Goal: Task Accomplishment & Management: Use online tool/utility

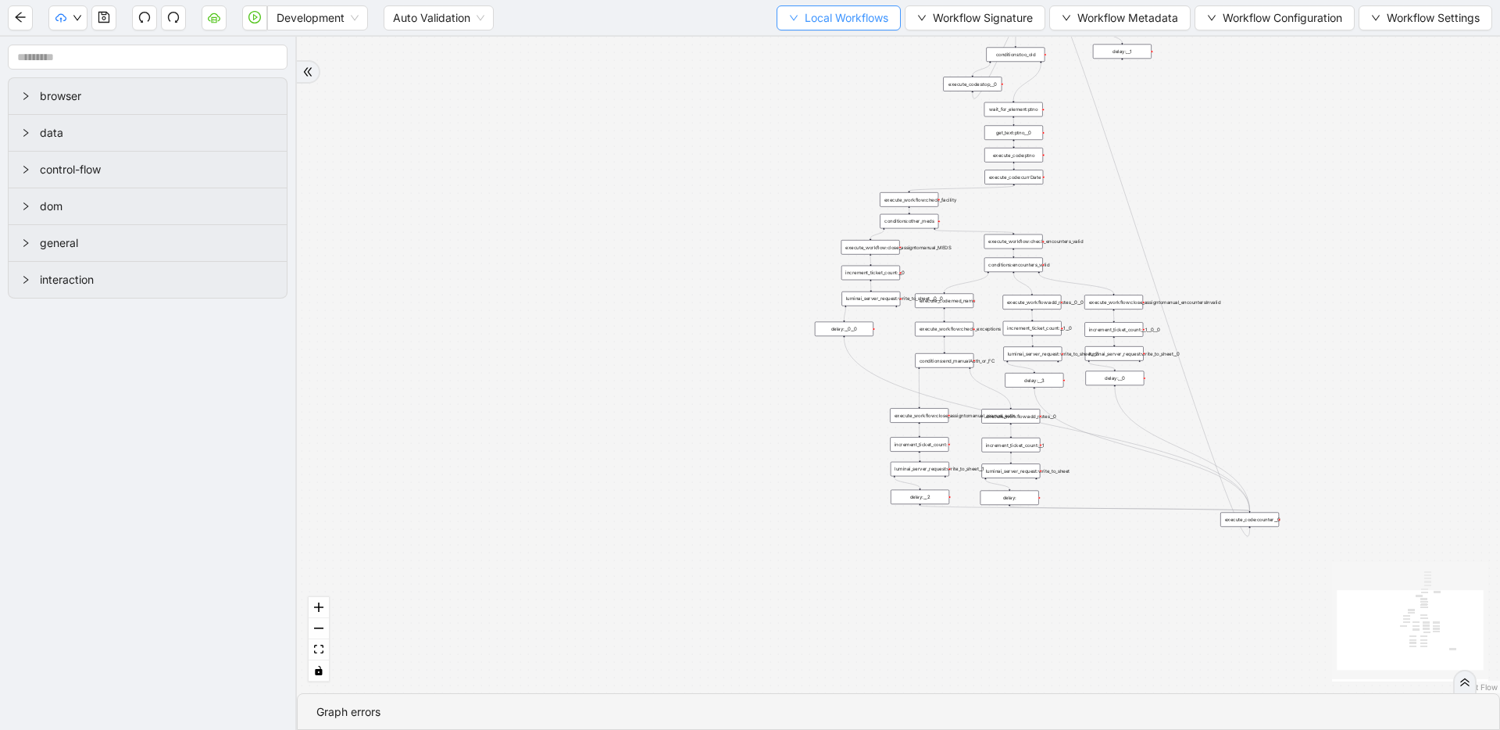
click at [788, 24] on button "Local Workflows" at bounding box center [839, 17] width 124 height 25
click at [789, 47] on span "Select" at bounding box center [832, 48] width 102 height 17
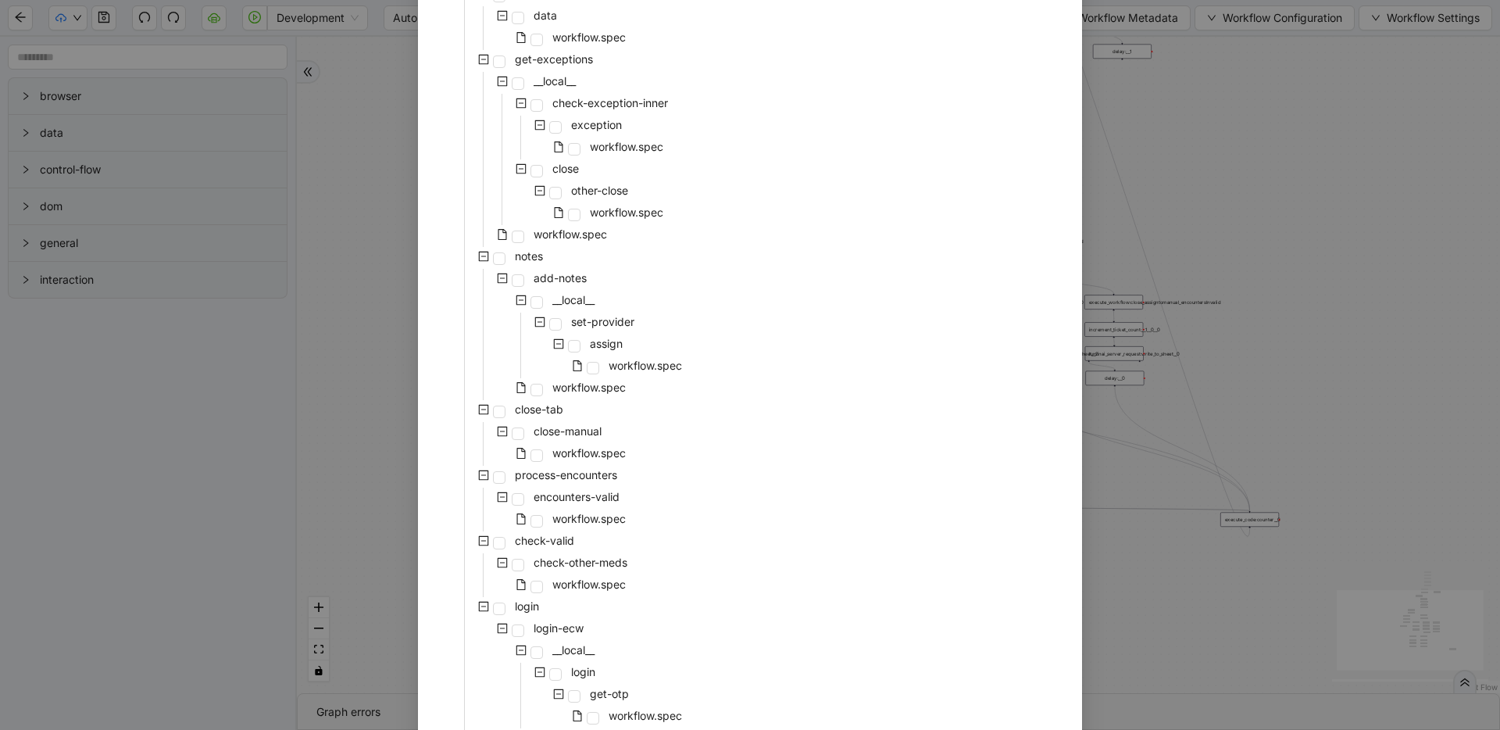
scroll to position [248, 0]
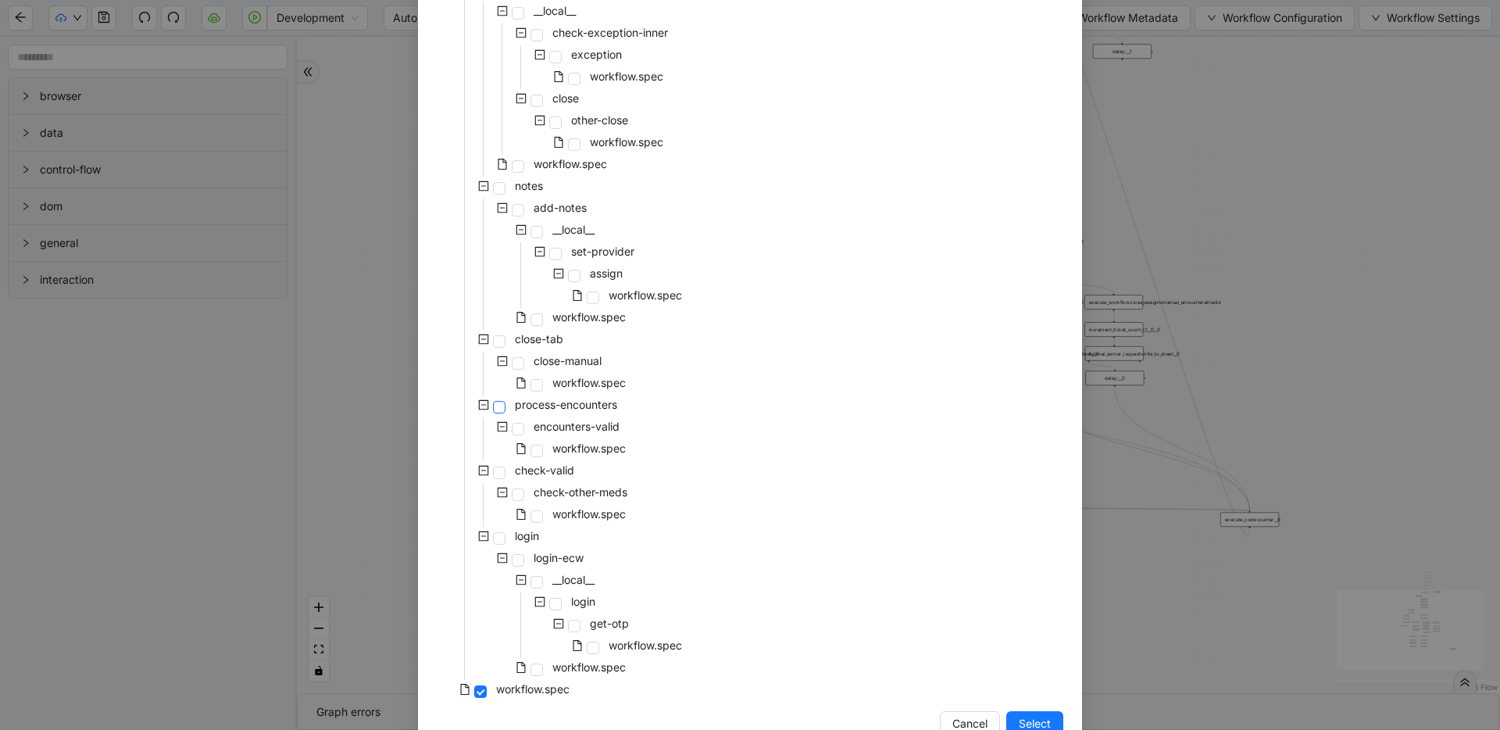
click at [494, 410] on span at bounding box center [499, 407] width 13 height 13
click at [1031, 718] on span "Select" at bounding box center [1035, 723] width 32 height 17
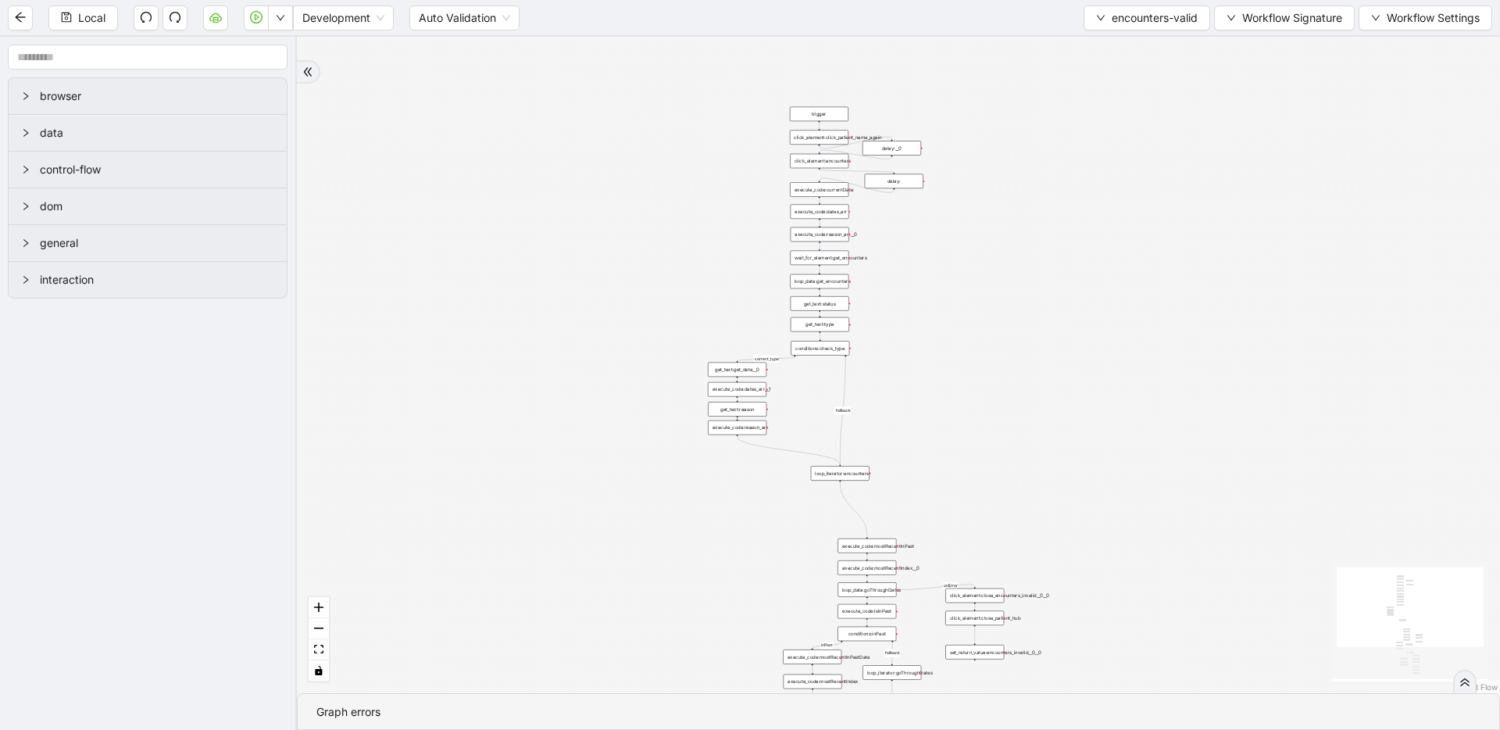
drag, startPoint x: 856, startPoint y: 363, endPoint x: 641, endPoint y: 110, distance: 331.5
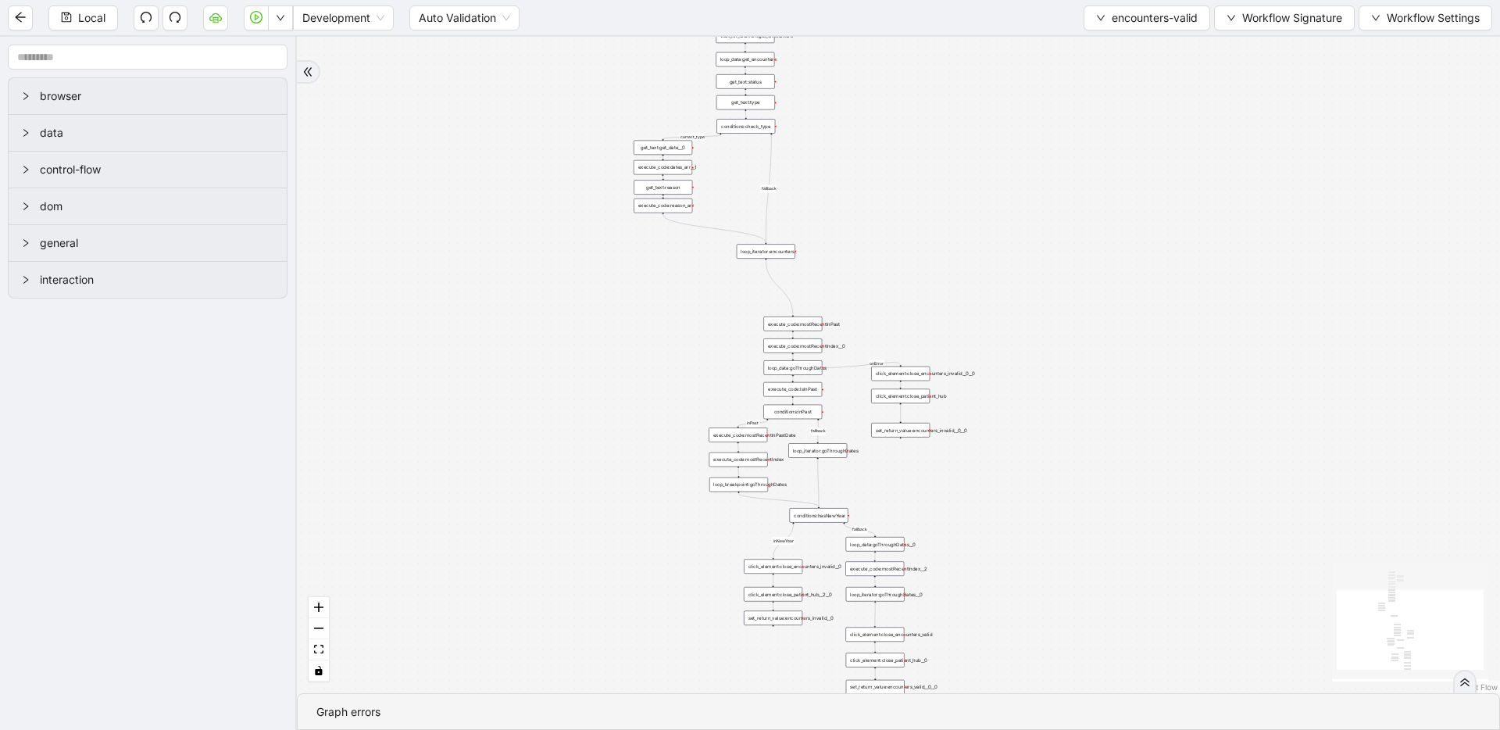
drag, startPoint x: 789, startPoint y: 445, endPoint x: 711, endPoint y: 205, distance: 252.3
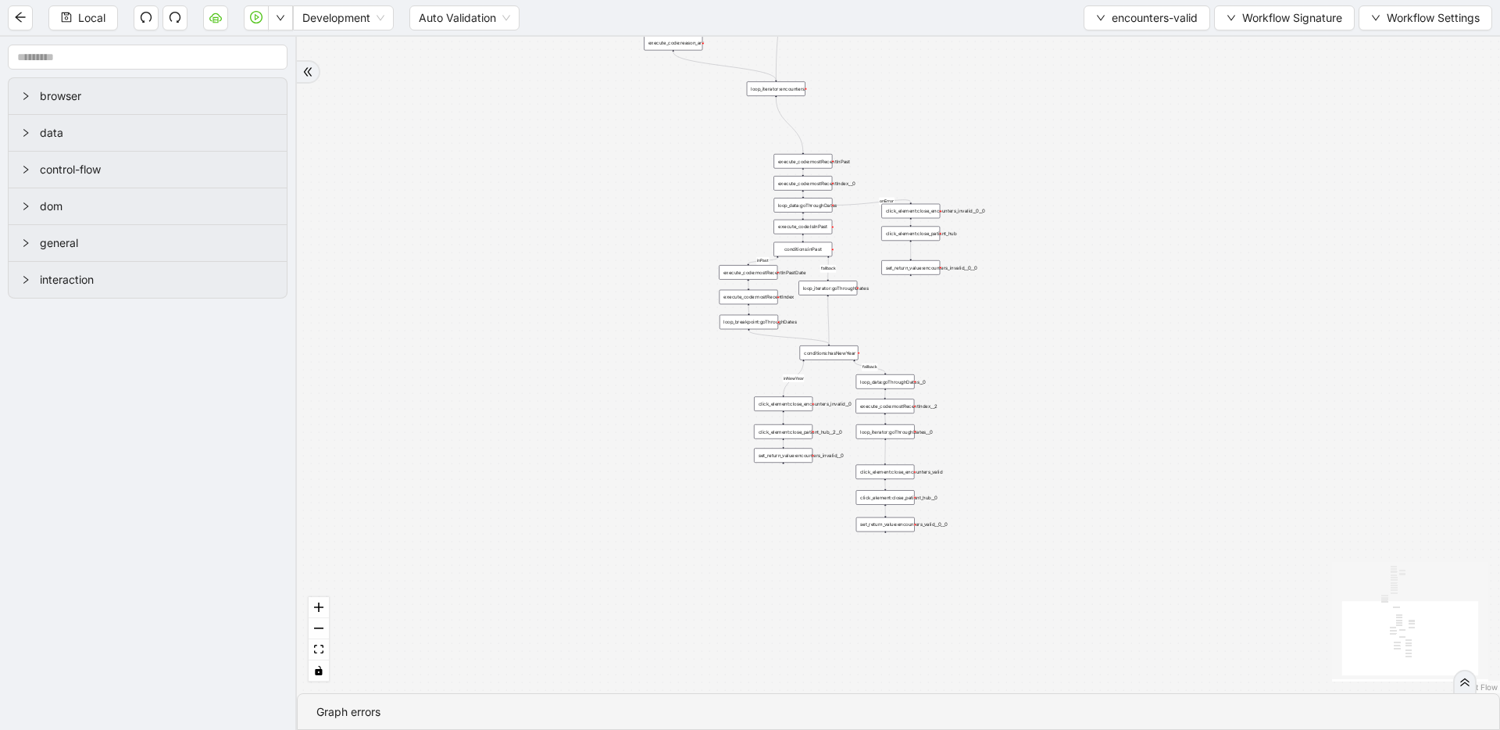
drag, startPoint x: 976, startPoint y: 334, endPoint x: 985, endPoint y: 179, distance: 155.0
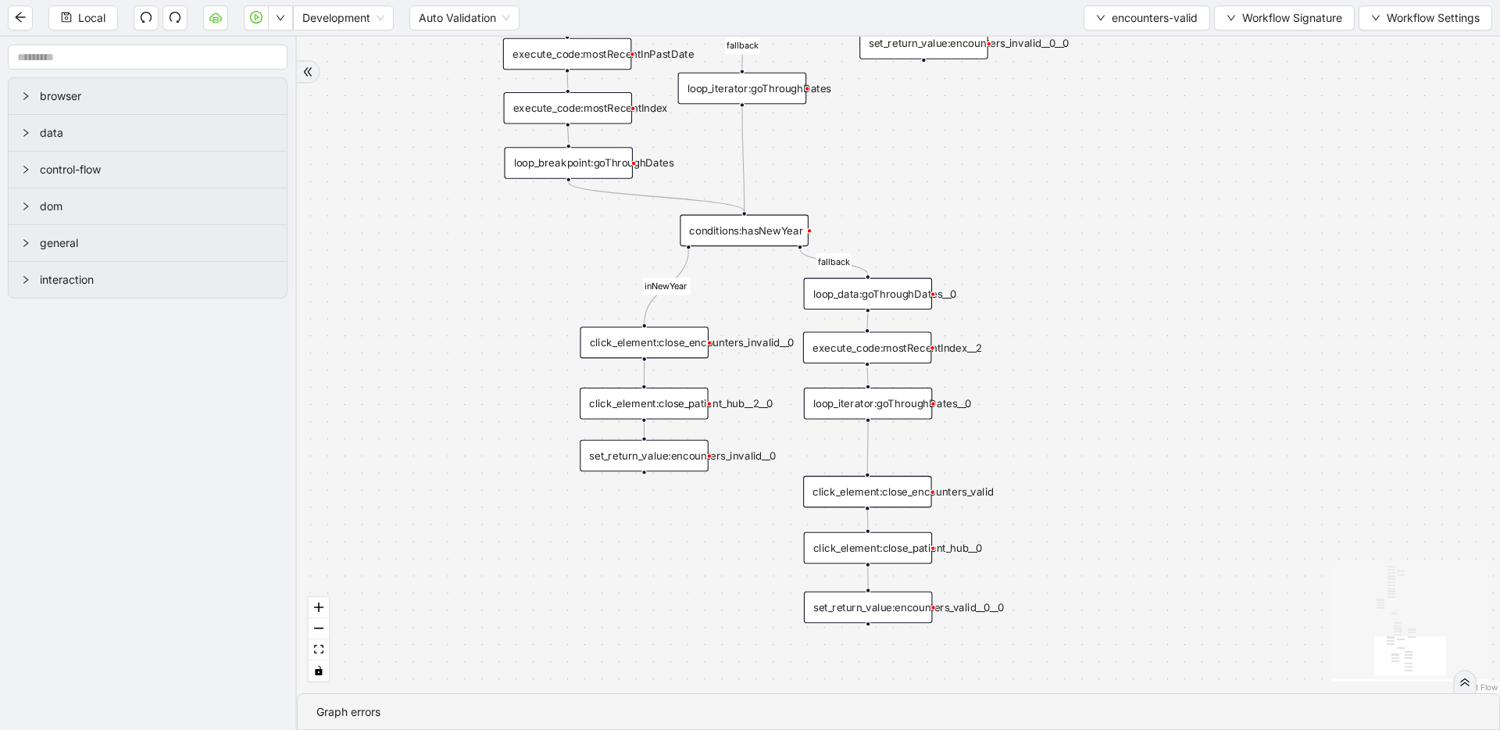
drag, startPoint x: 930, startPoint y: 317, endPoint x: 948, endPoint y: 471, distance: 155.0
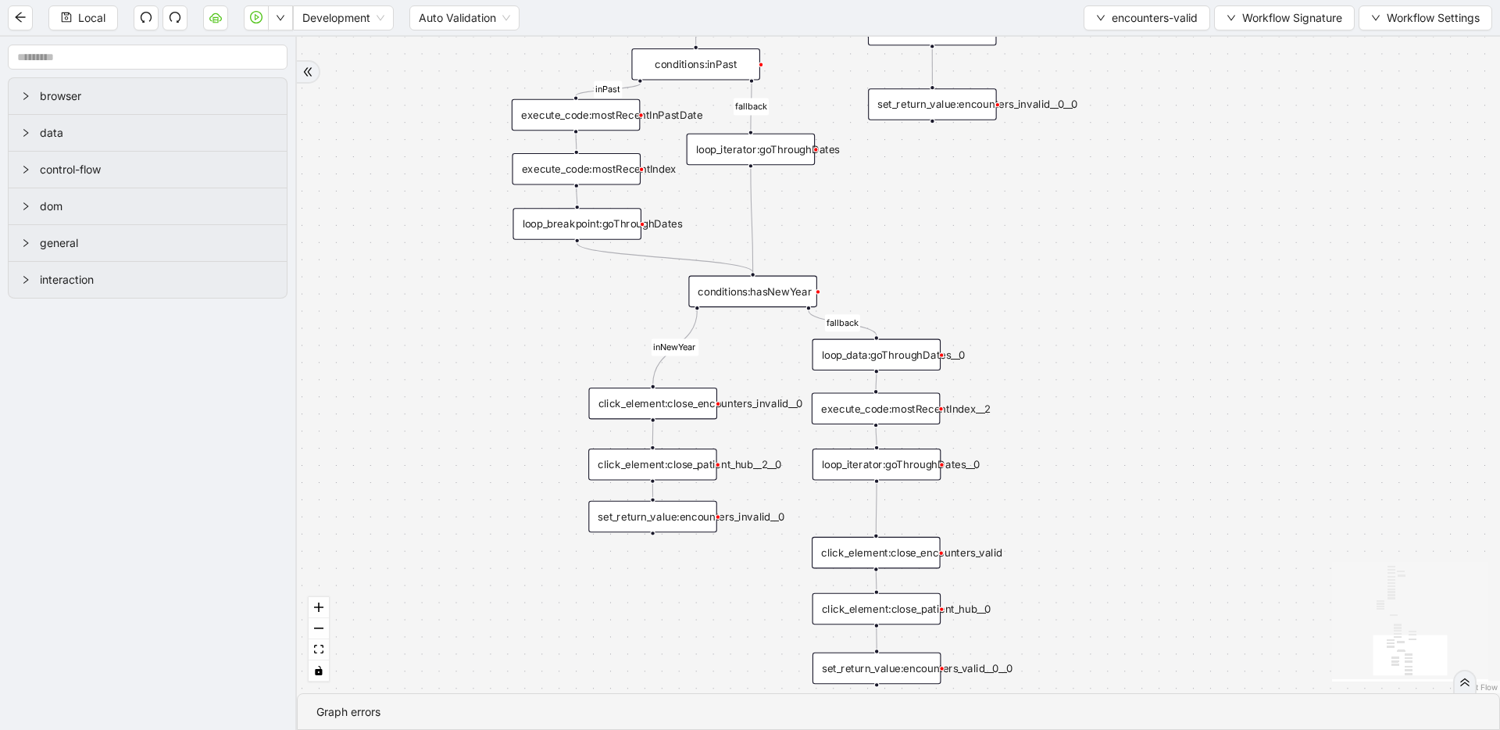
click at [1014, 268] on div "correct_type fallback fallback inPast inNewYear fallback onError trigger get_te…" at bounding box center [898, 365] width 1203 height 656
click at [1118, 22] on span "encounters-valid" at bounding box center [1155, 17] width 86 height 17
click at [1114, 40] on span "Select" at bounding box center [1143, 48] width 103 height 17
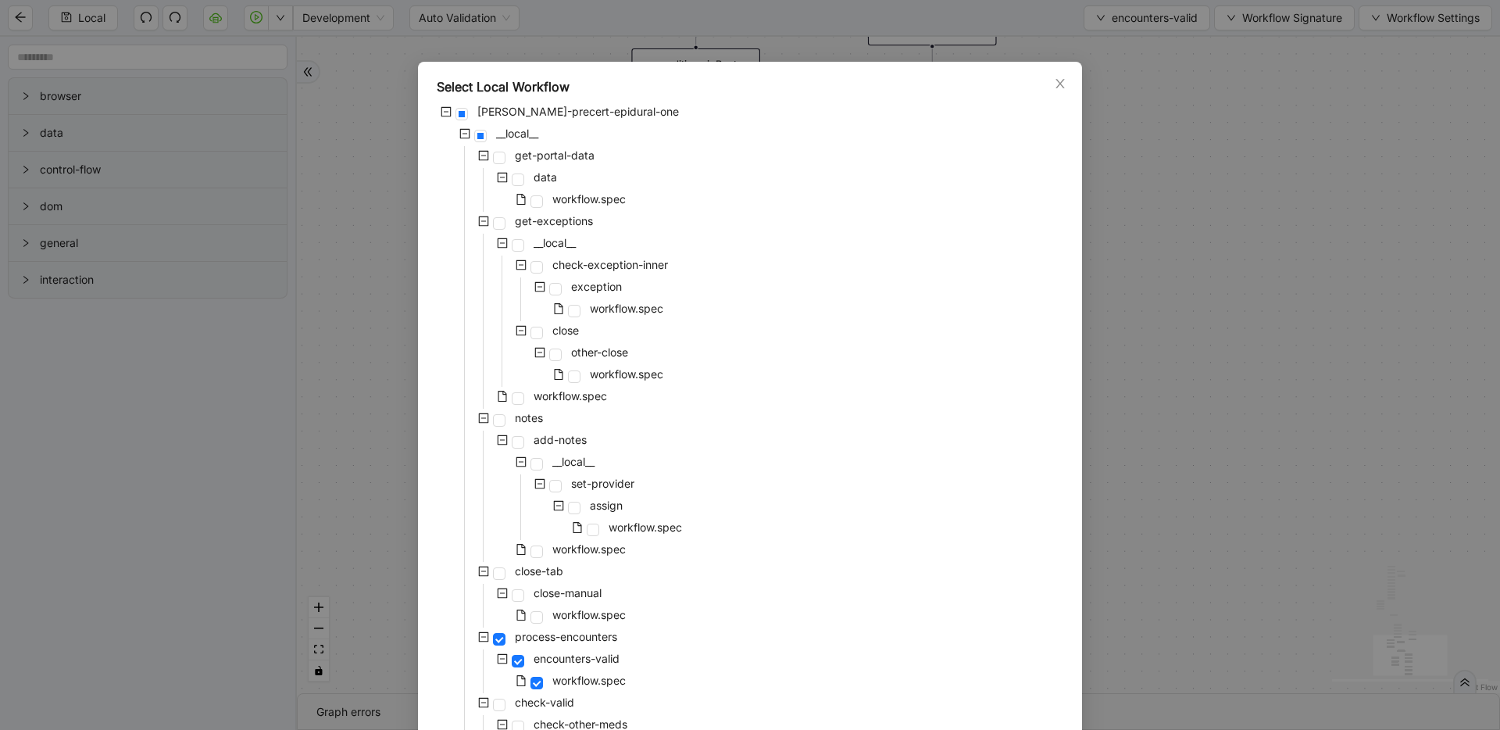
scroll to position [2, 0]
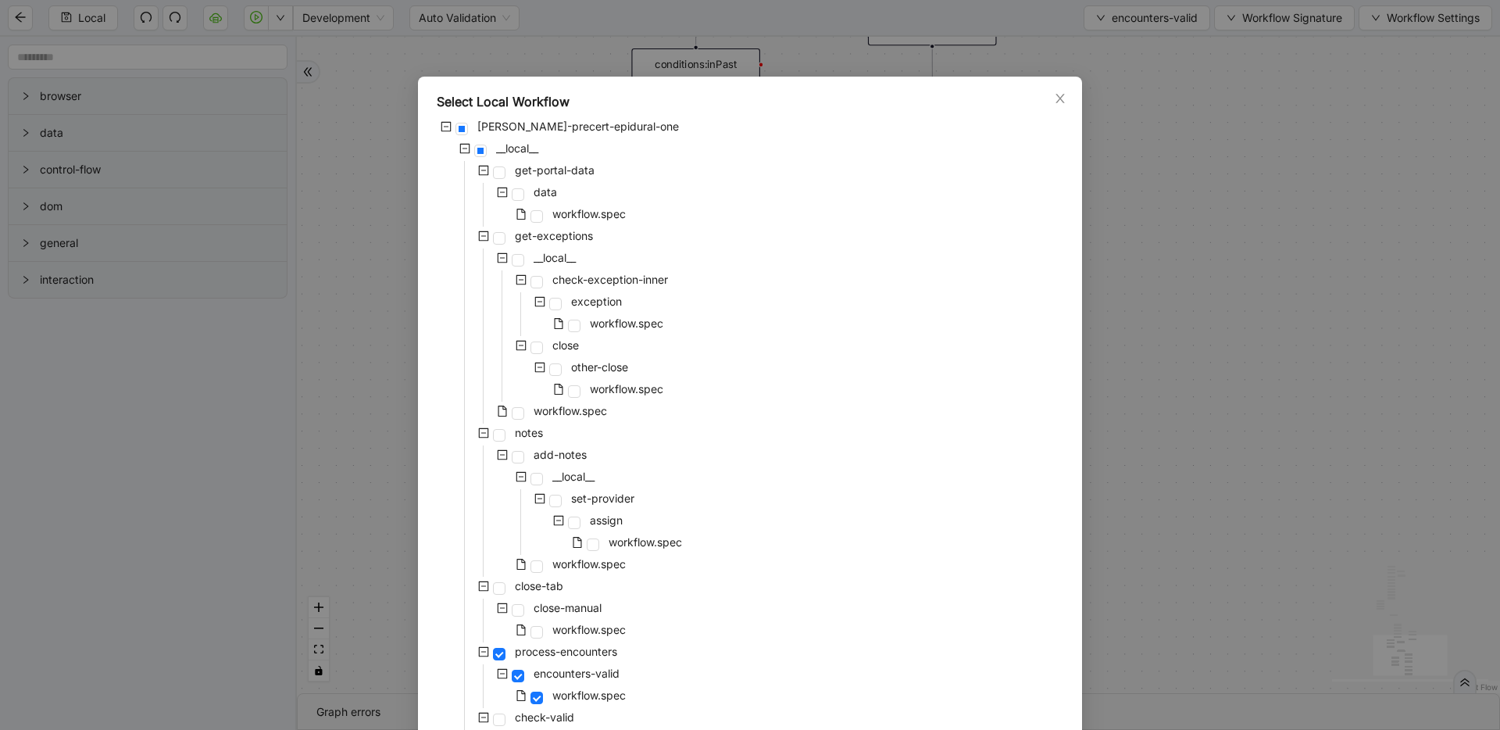
click at [1249, 261] on div "Select Local Workflow [PERSON_NAME]-precert-epidural-one __local__ get-portal-d…" at bounding box center [750, 365] width 1500 height 730
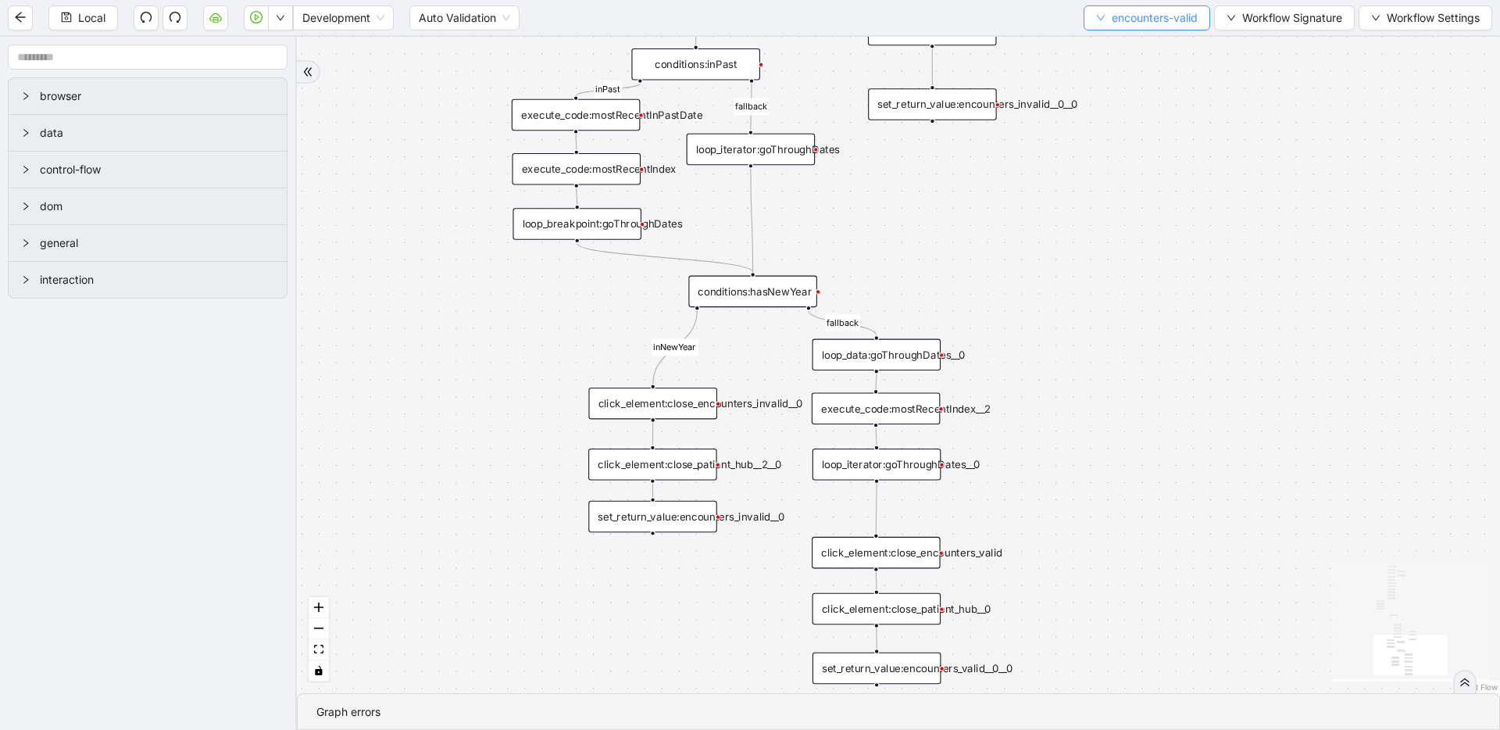
click at [1120, 19] on span "encounters-valid" at bounding box center [1155, 17] width 86 height 17
click at [1085, 52] on li "Select" at bounding box center [1143, 48] width 122 height 25
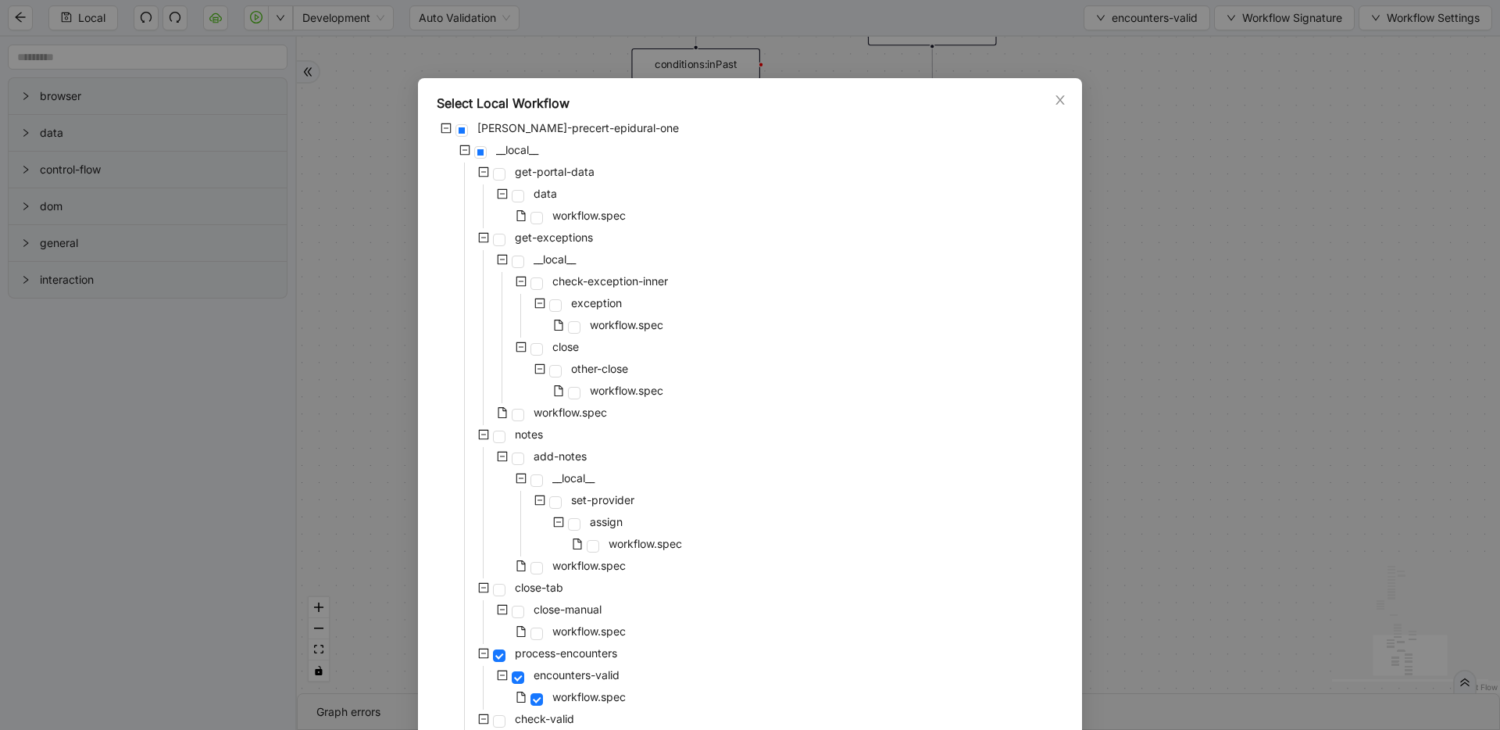
scroll to position [289, 0]
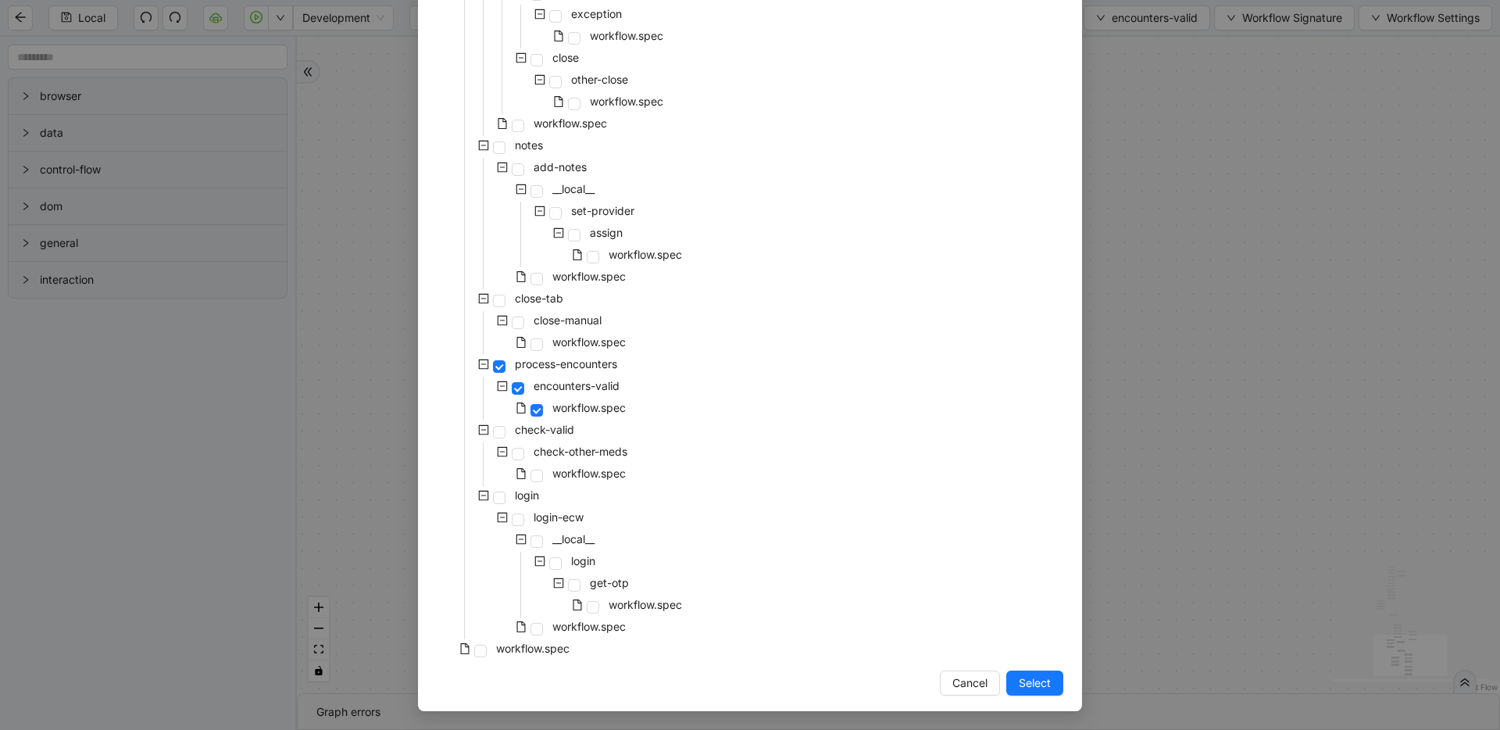
click at [1207, 473] on div "Select Local Workflow [PERSON_NAME]-precert-epidural-one __local__ get-portal-d…" at bounding box center [750, 365] width 1500 height 730
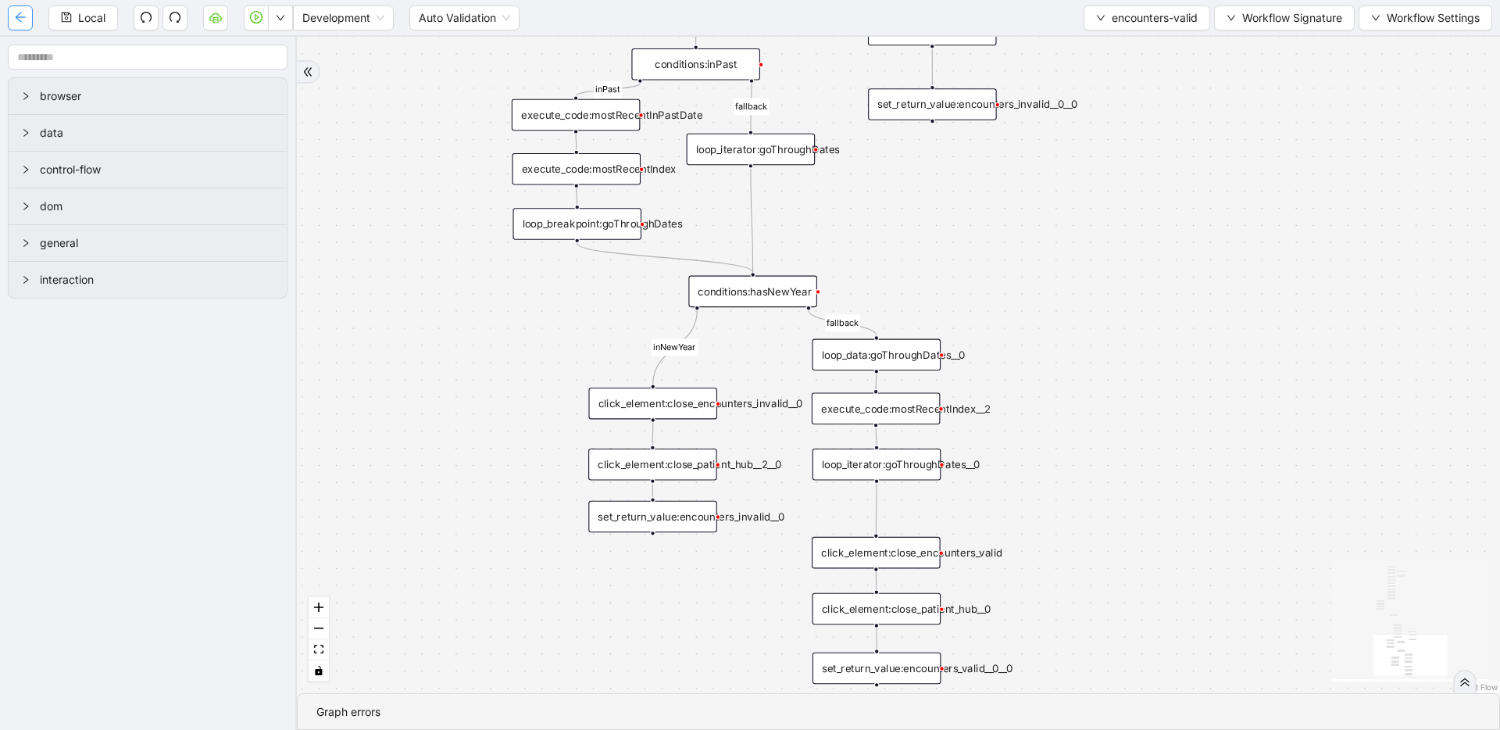
click at [14, 20] on icon "arrow-left" at bounding box center [20, 17] width 13 height 13
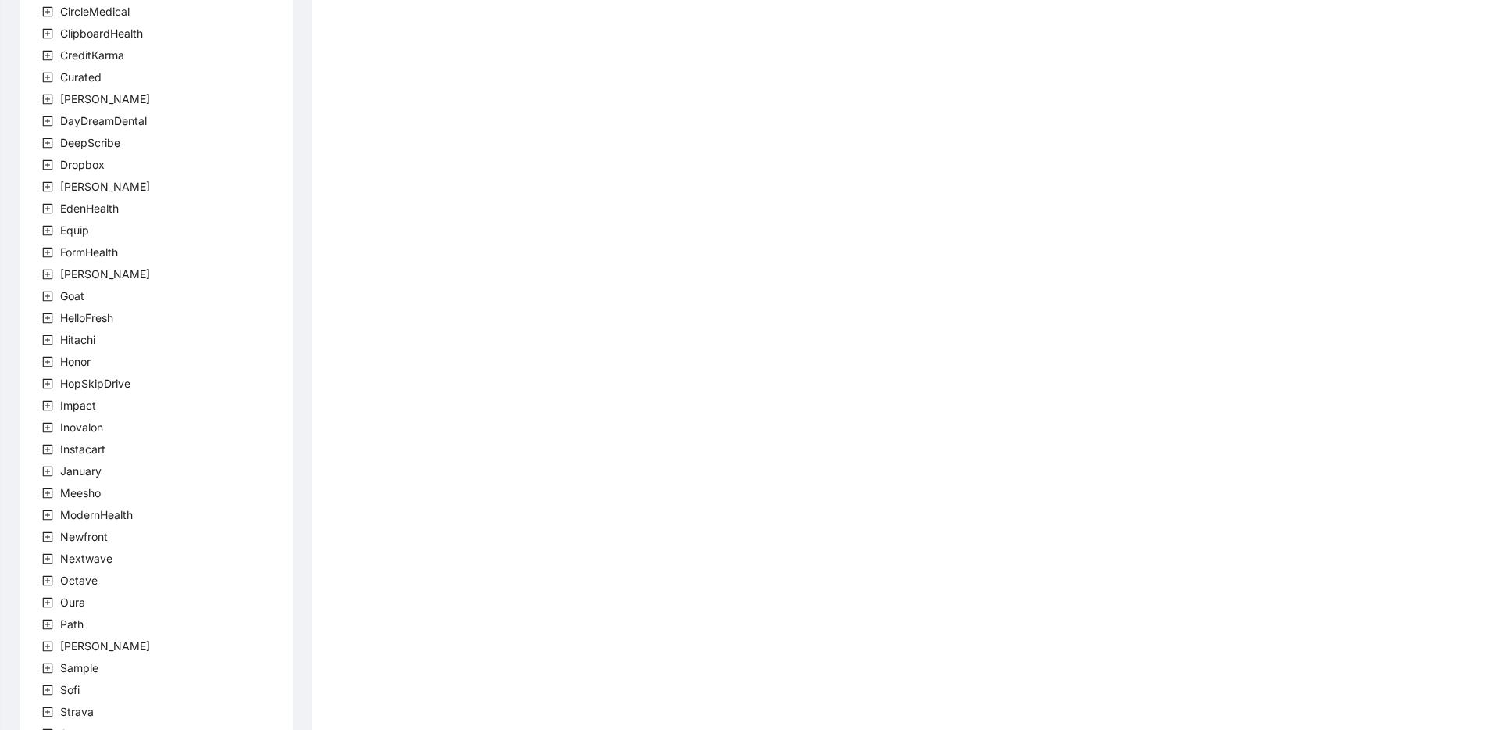
scroll to position [283, 0]
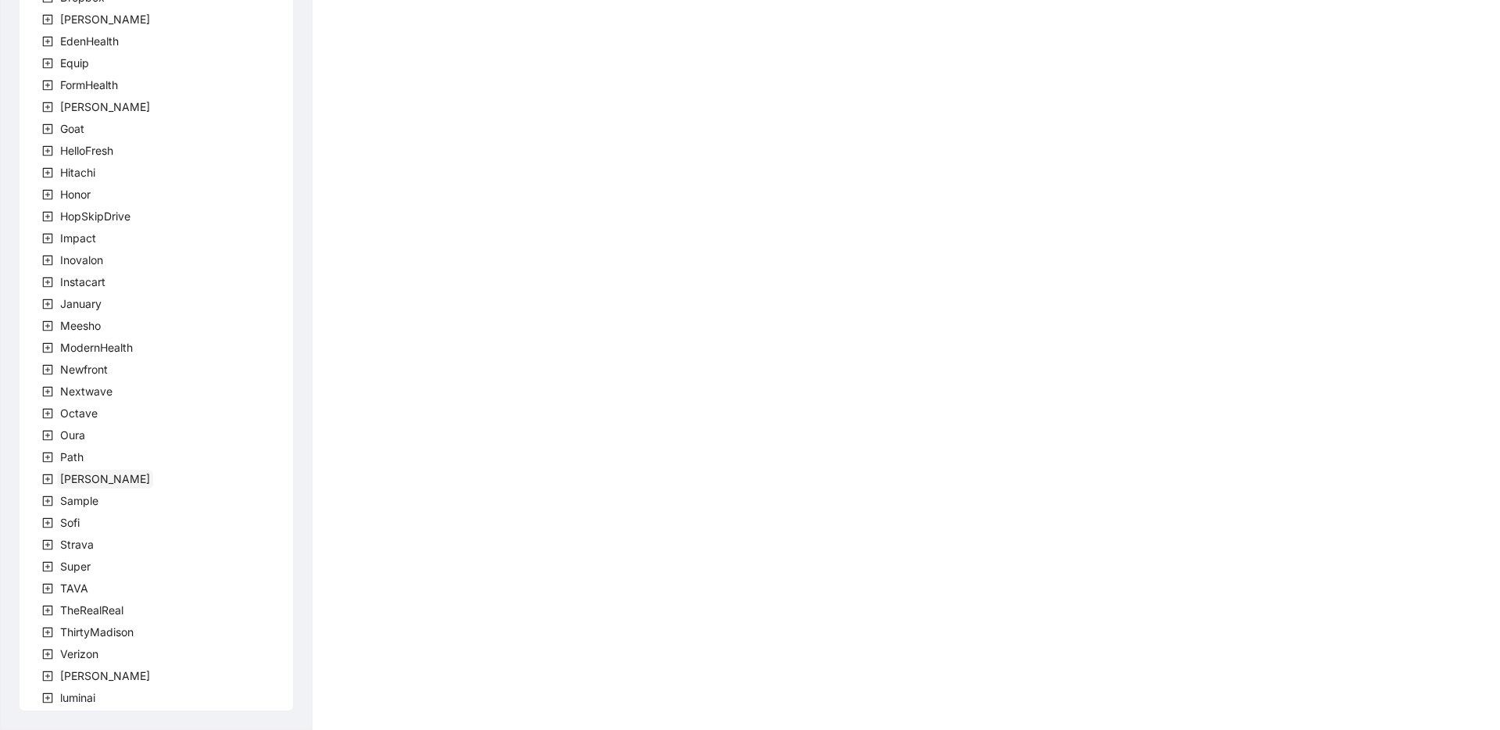
click at [66, 479] on span "[PERSON_NAME]" at bounding box center [105, 478] width 90 height 13
click at [95, 504] on span "team" at bounding box center [92, 500] width 26 height 13
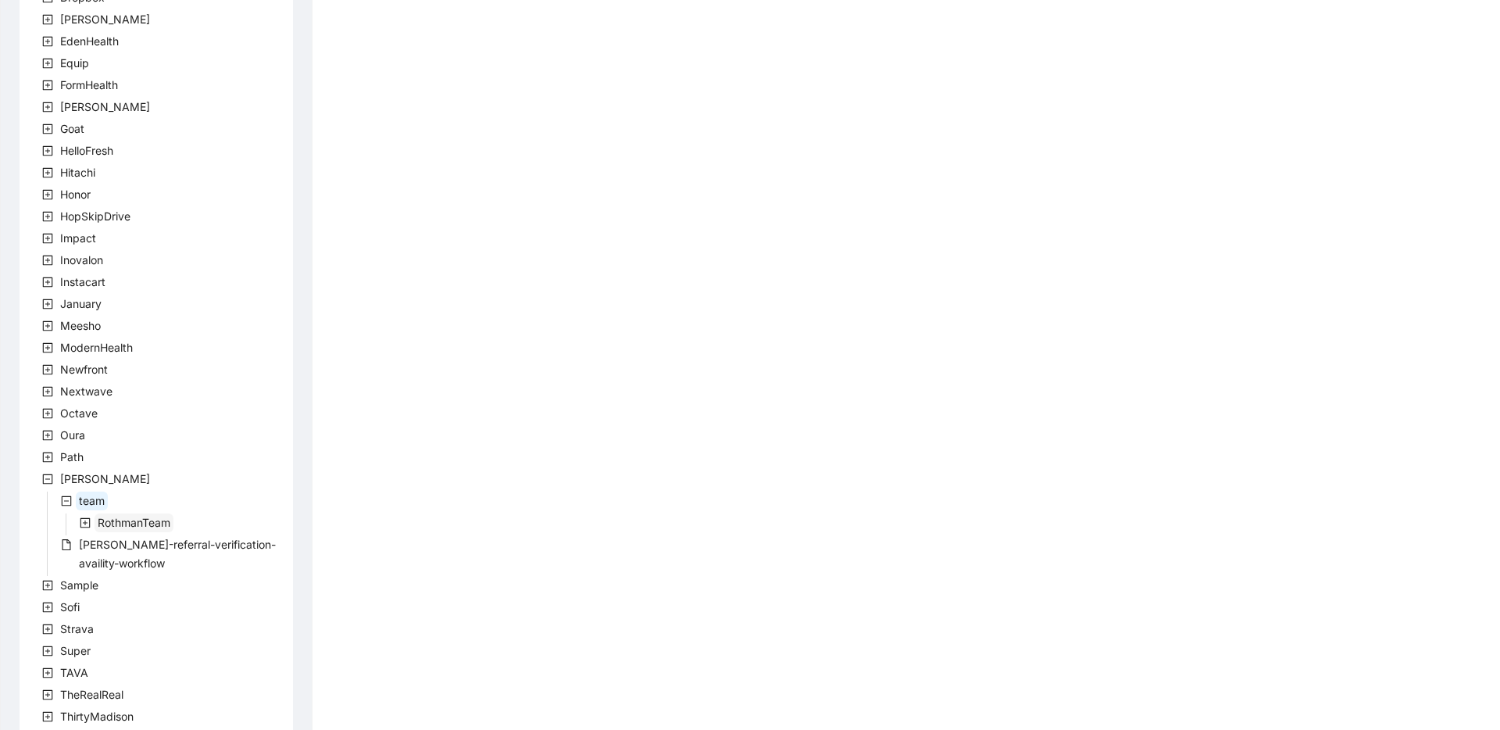
click at [102, 529] on span "RothmanTeam" at bounding box center [134, 522] width 79 height 19
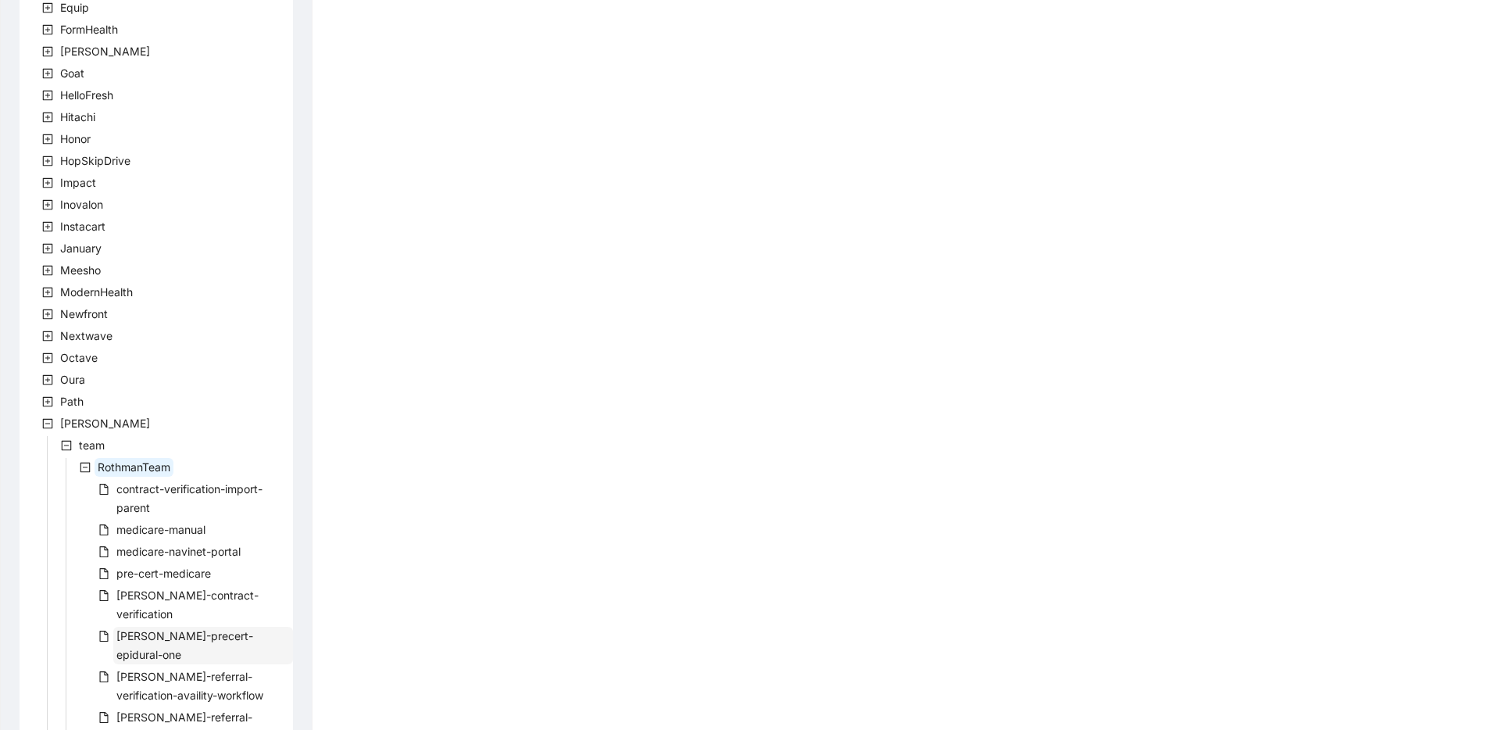
scroll to position [350, 0]
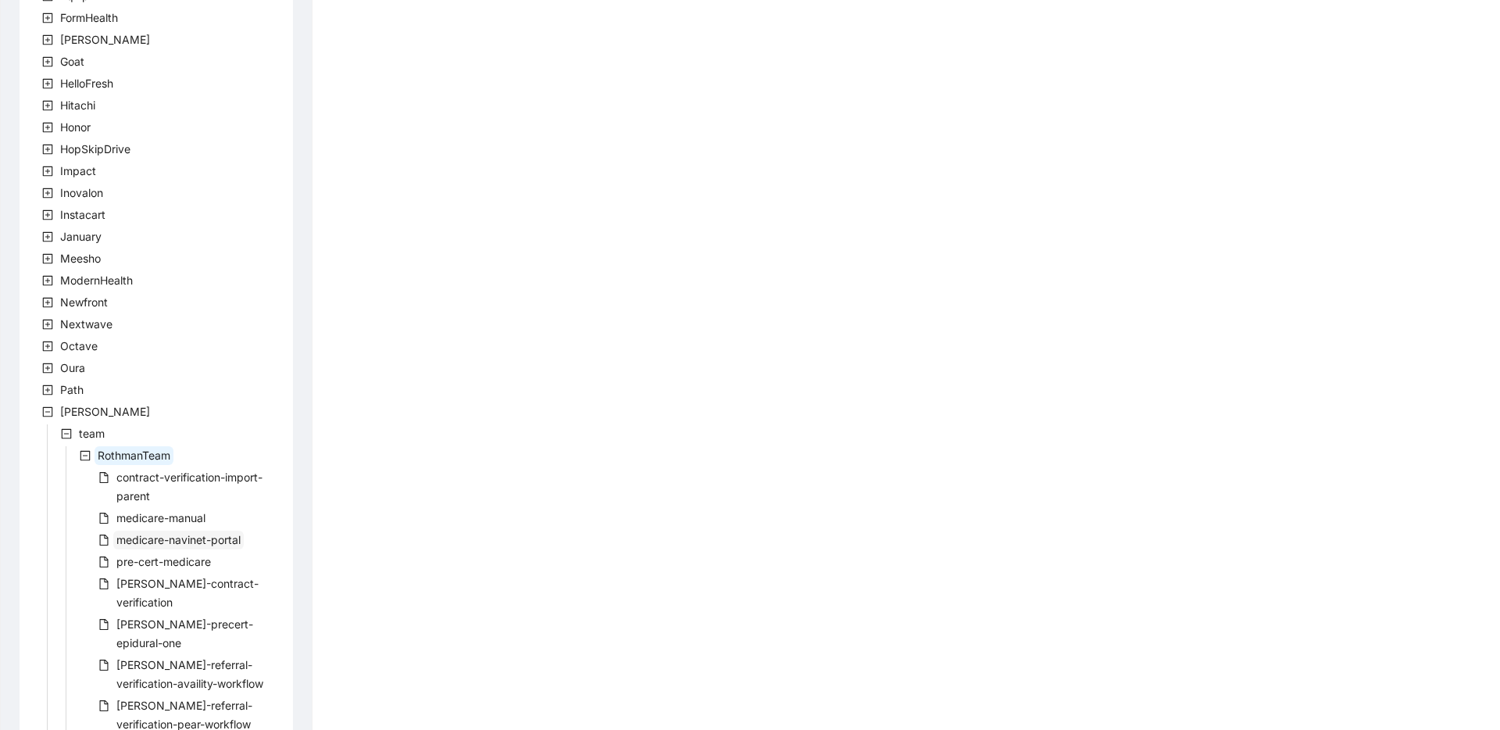
drag, startPoint x: 265, startPoint y: 541, endPoint x: 126, endPoint y: 542, distance: 139.1
click at [126, 542] on div "company Accolade [PERSON_NAME] CircleMedical ClipboardHealth CreditKarma Curate…" at bounding box center [156, 349] width 273 height 1294
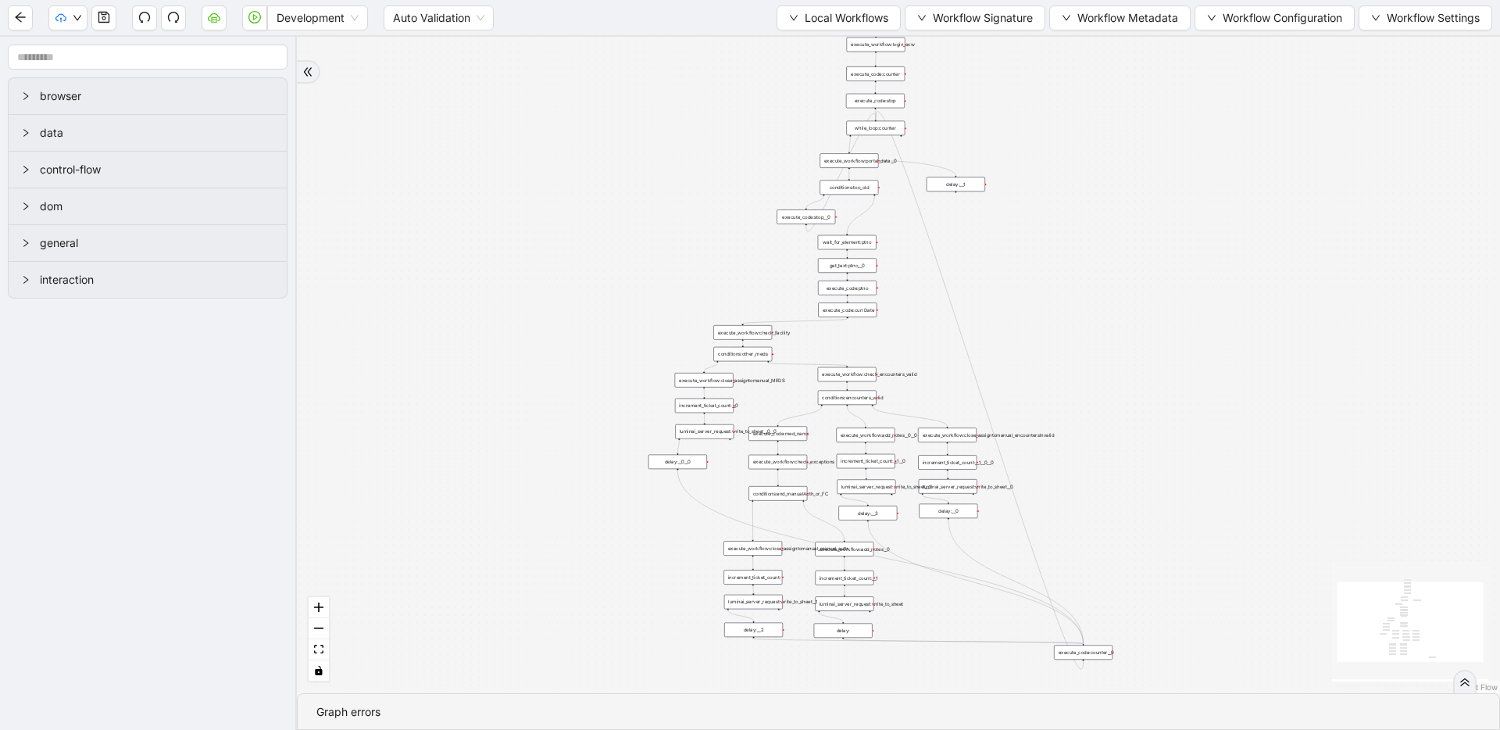
drag, startPoint x: 757, startPoint y: 202, endPoint x: 687, endPoint y: 259, distance: 90.5
click at [793, 13] on button "Local Workflows" at bounding box center [839, 17] width 124 height 25
click at [792, 38] on li "Select" at bounding box center [831, 48] width 120 height 25
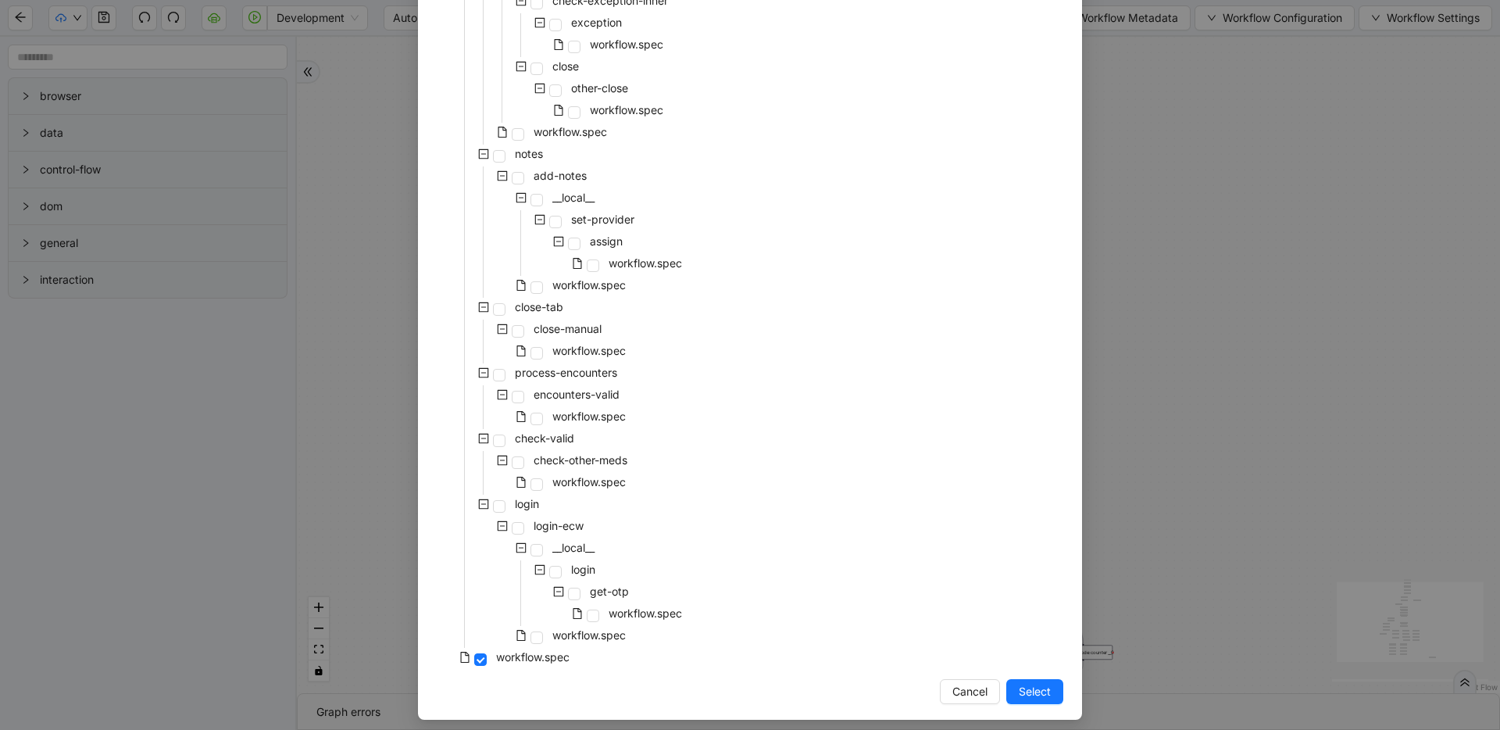
scroll to position [289, 0]
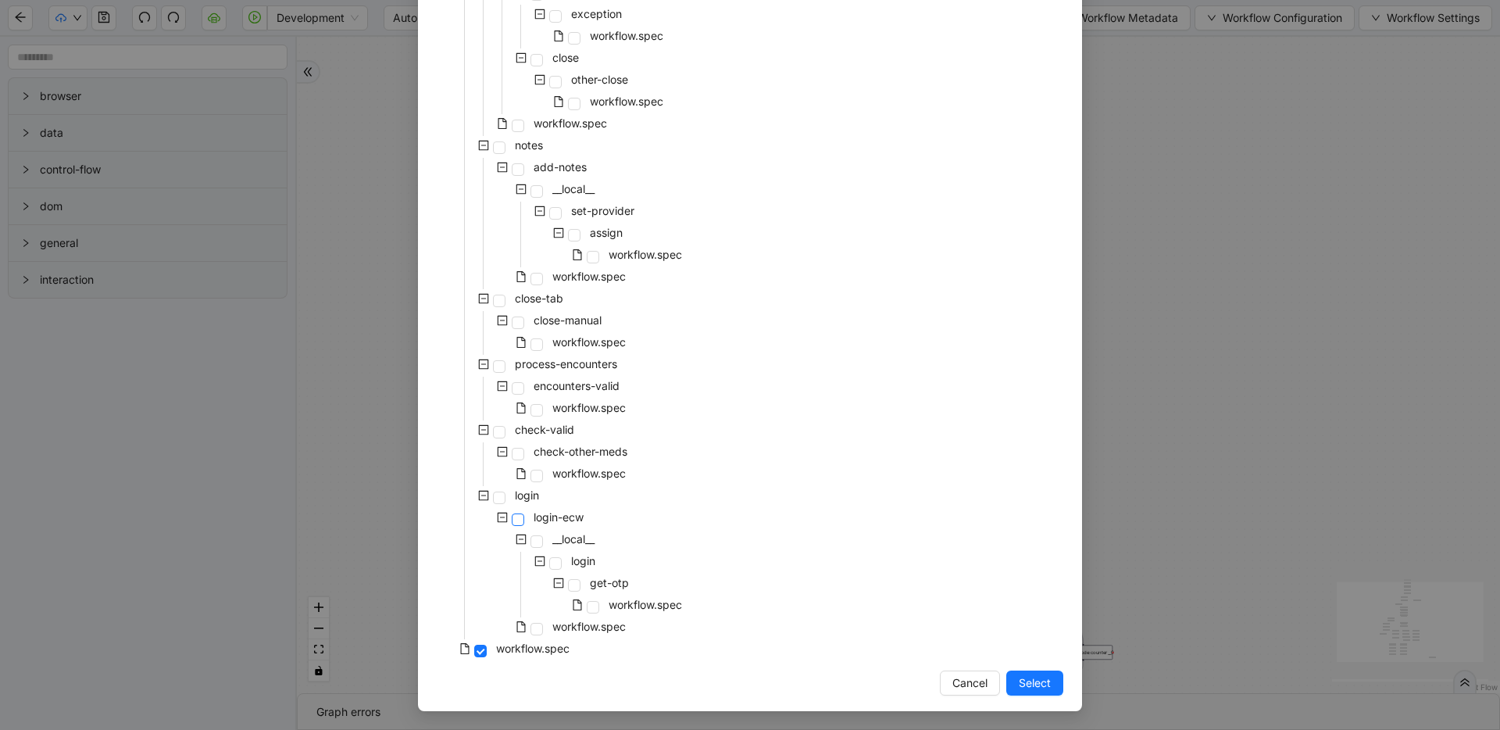
click at [512, 521] on span at bounding box center [518, 519] width 13 height 13
click at [1049, 688] on button "Select" at bounding box center [1034, 682] width 57 height 25
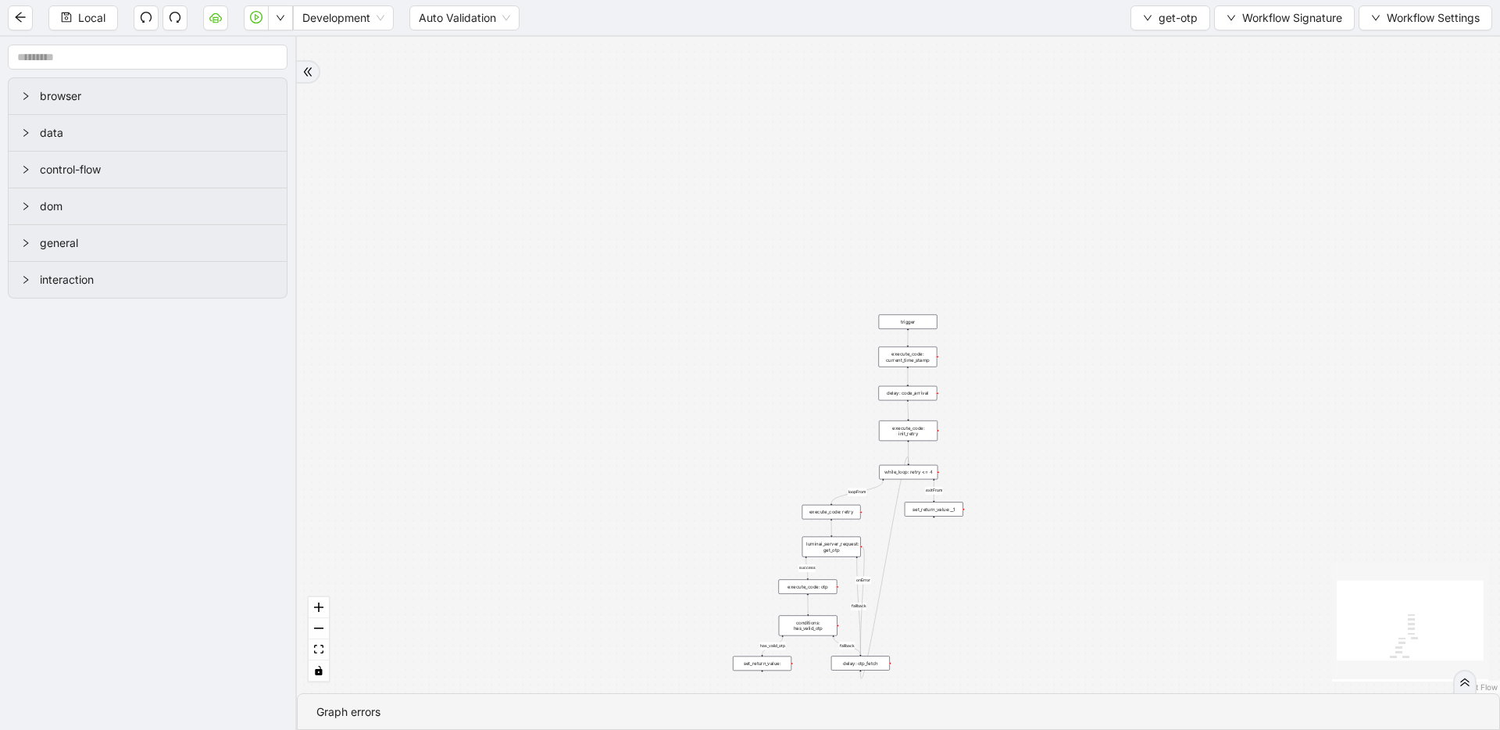
drag, startPoint x: 987, startPoint y: 534, endPoint x: 927, endPoint y: 351, distance: 193.0
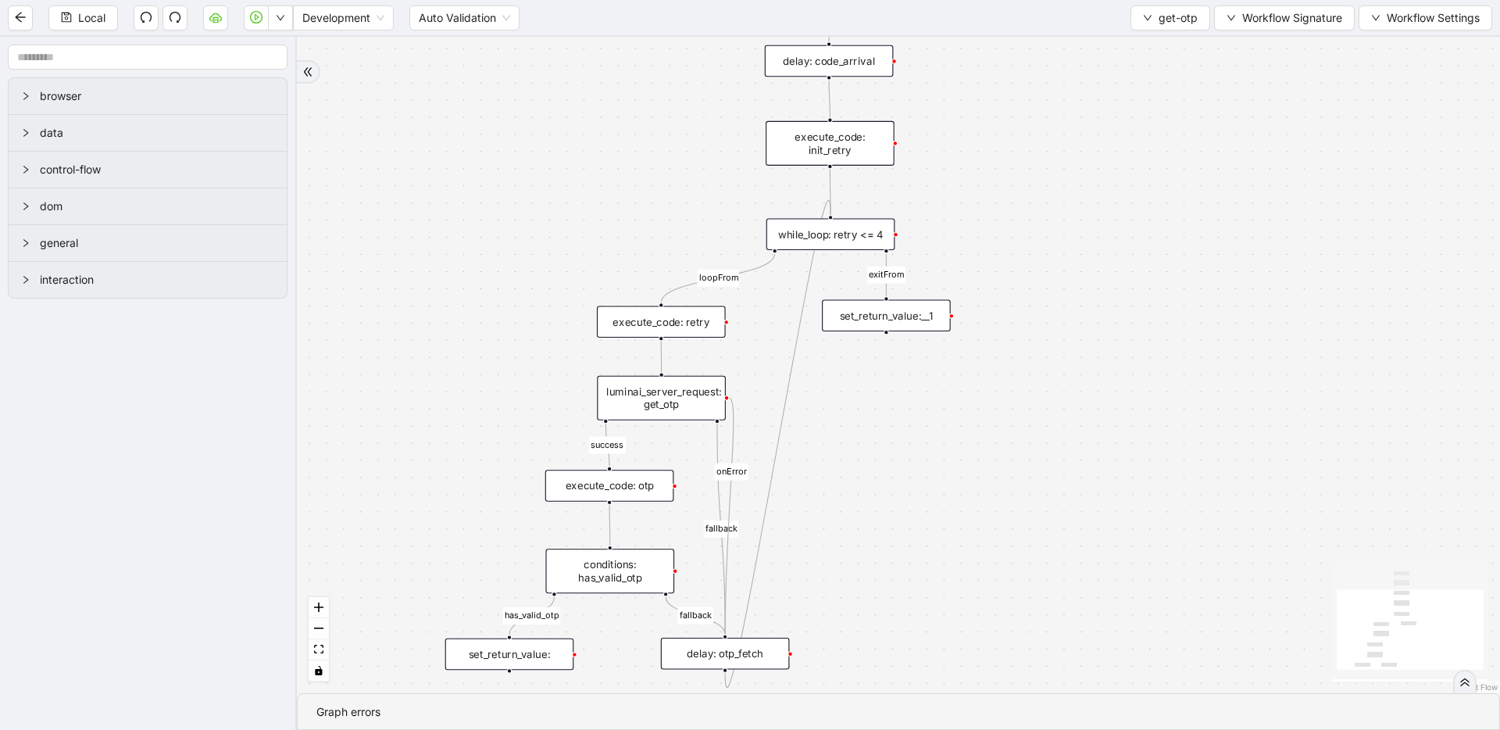
drag, startPoint x: 974, startPoint y: 445, endPoint x: 967, endPoint y: 226, distance: 219.6
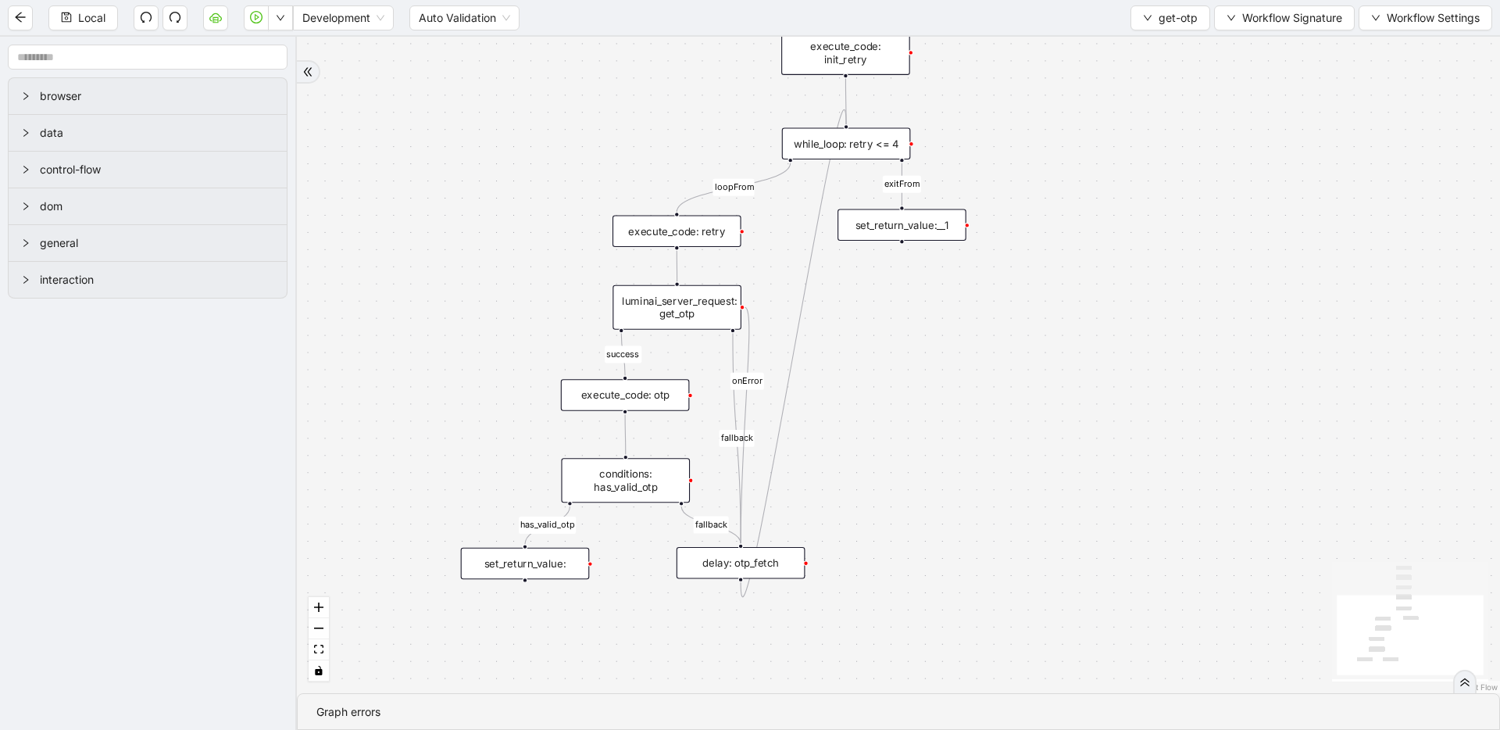
drag, startPoint x: 868, startPoint y: 472, endPoint x: 884, endPoint y: 384, distance: 89.0
click at [633, 311] on div "luminai_server_request: get_otp" at bounding box center [677, 307] width 129 height 45
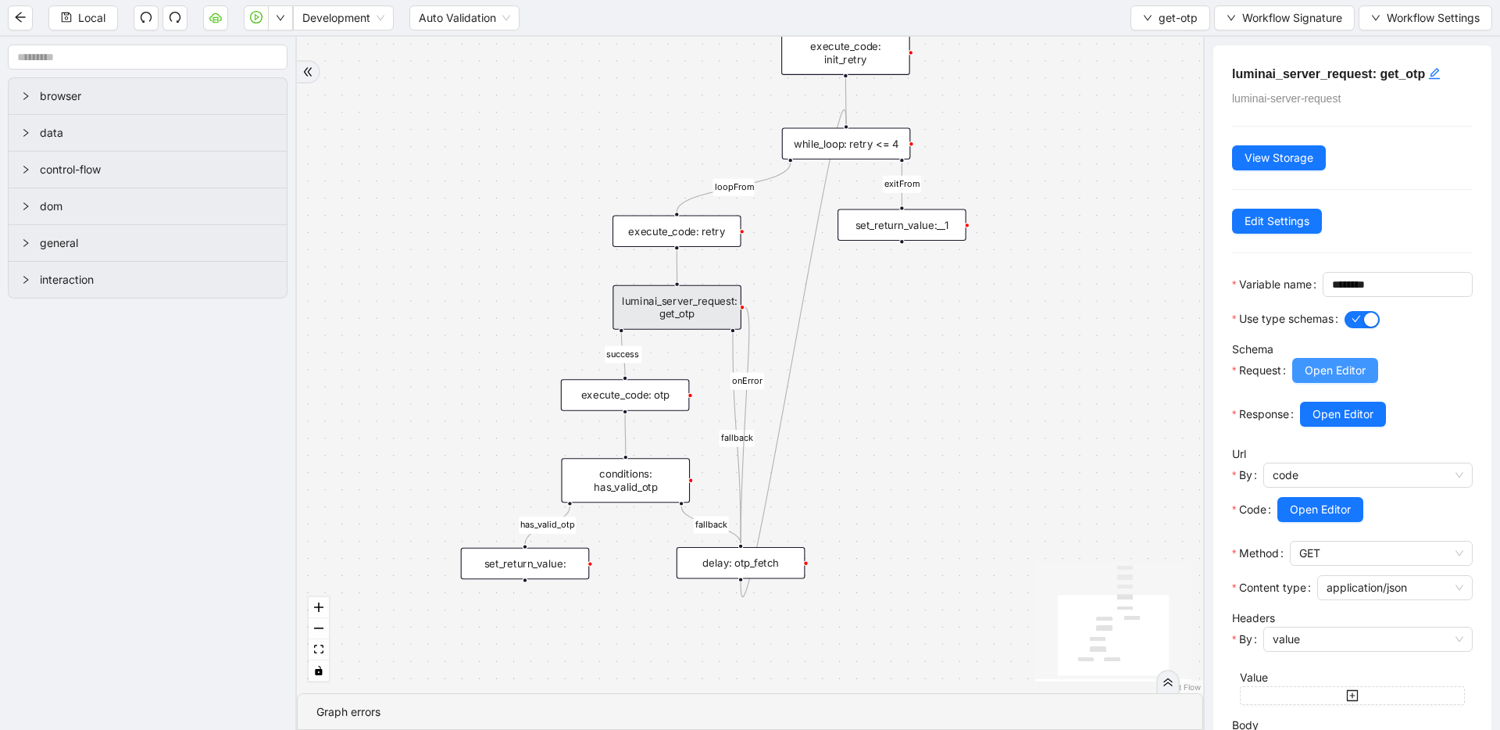
click at [1330, 379] on span "Open Editor" at bounding box center [1335, 370] width 61 height 17
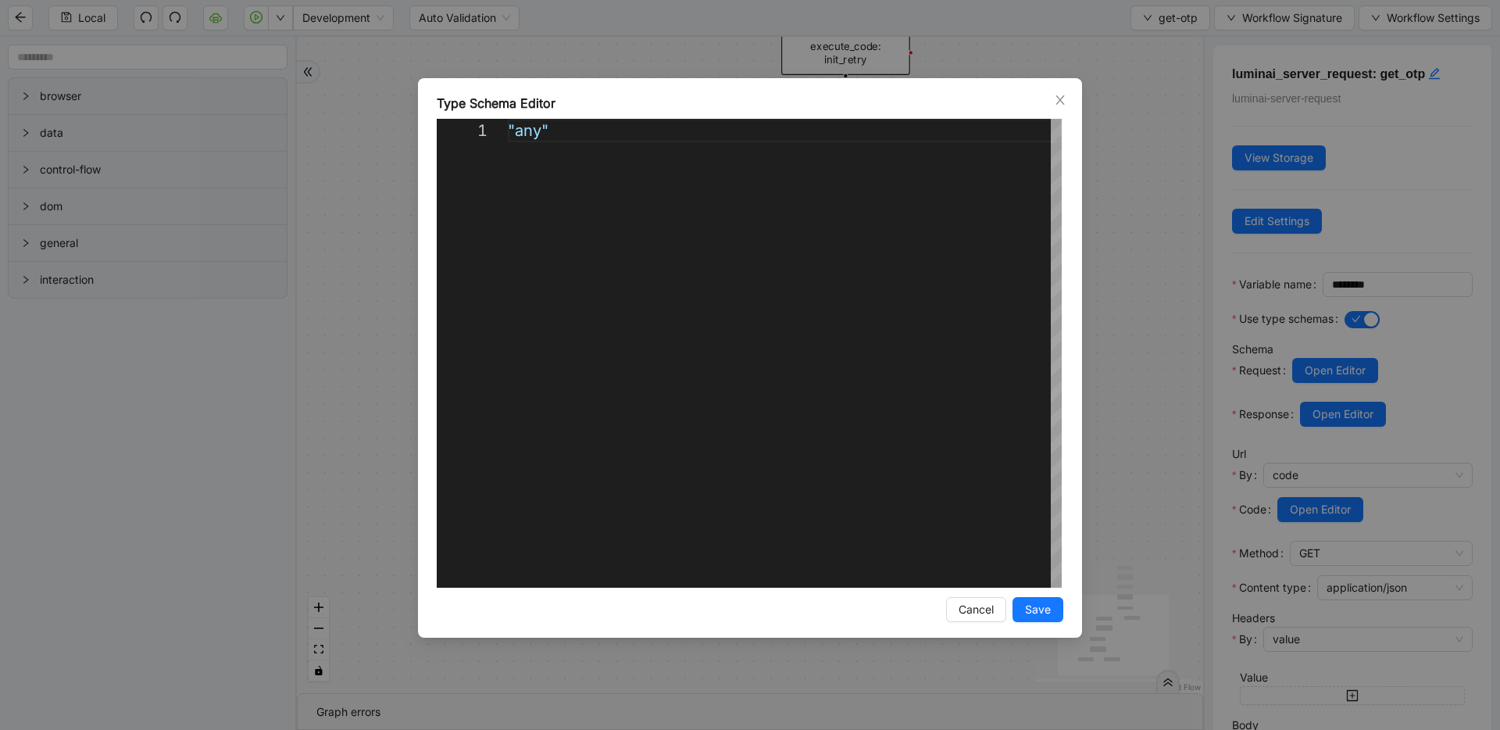
click at [1127, 331] on div "Type Schema Editor 1 "any" ***** Enter to Rename, ⇧Enter to Preview Cancel Save" at bounding box center [750, 365] width 1500 height 730
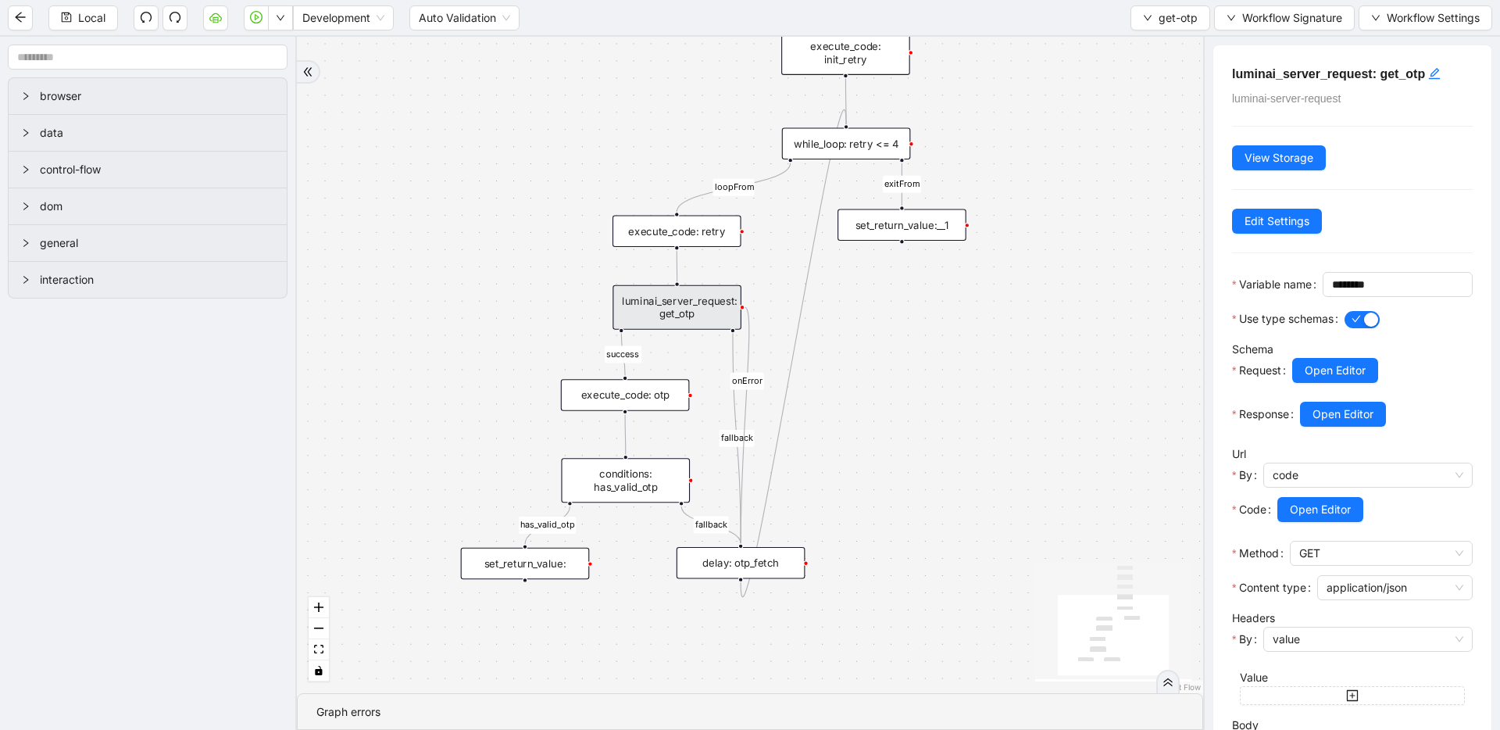
click at [1375, 445] on div at bounding box center [1386, 436] width 173 height 19
click at [1370, 427] on button "Open Editor" at bounding box center [1343, 414] width 86 height 25
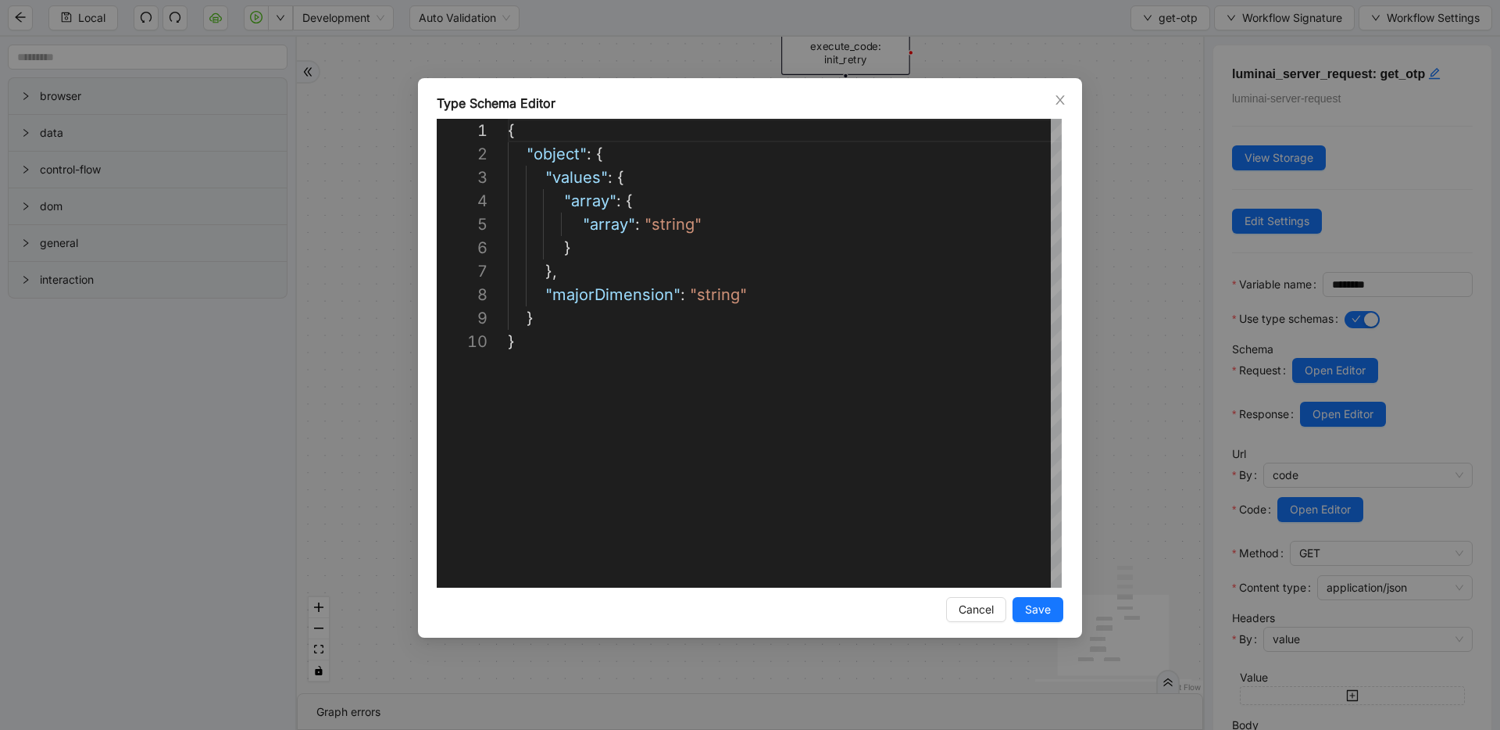
scroll to position [211, 0]
click at [1168, 384] on div "**********" at bounding box center [750, 365] width 1500 height 730
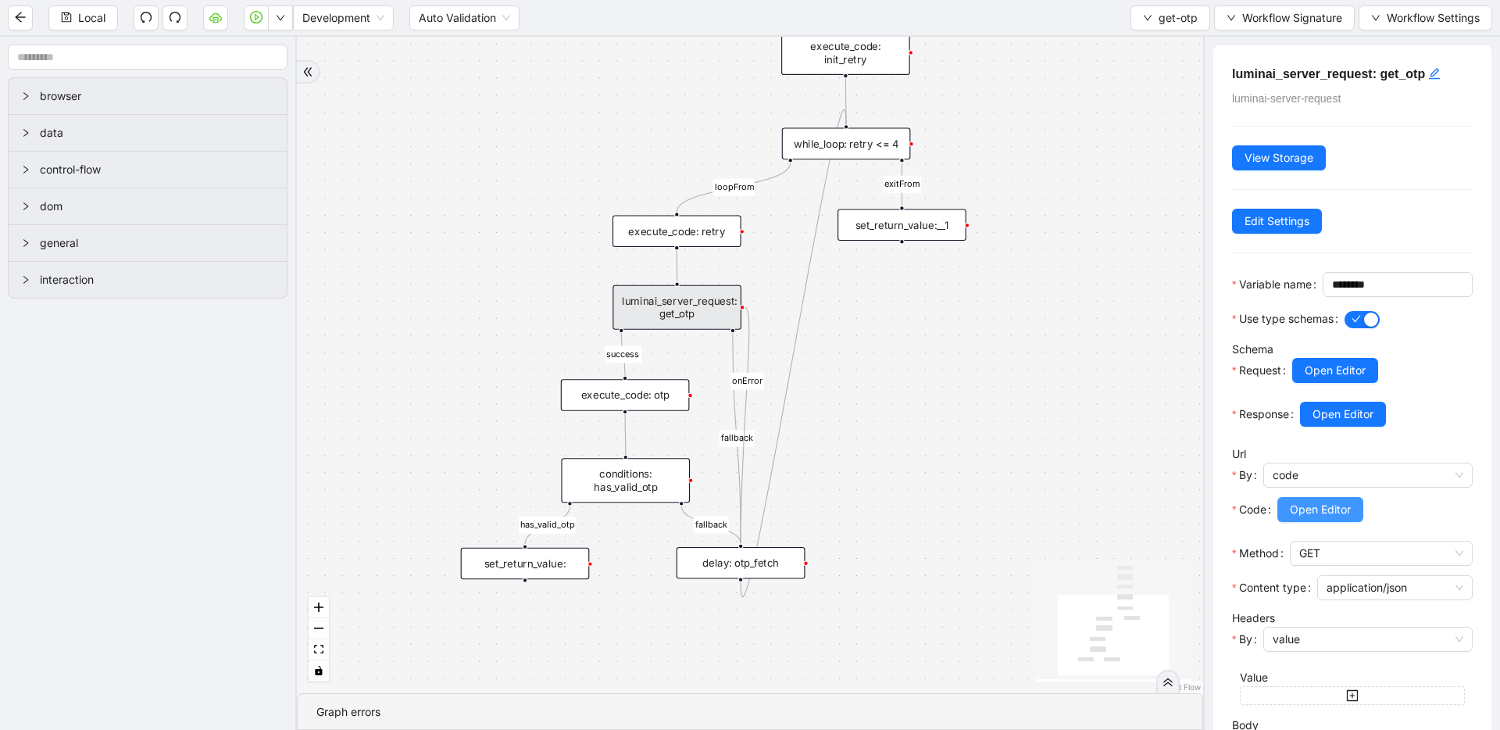
click at [1304, 518] on span "Open Editor" at bounding box center [1320, 509] width 61 height 17
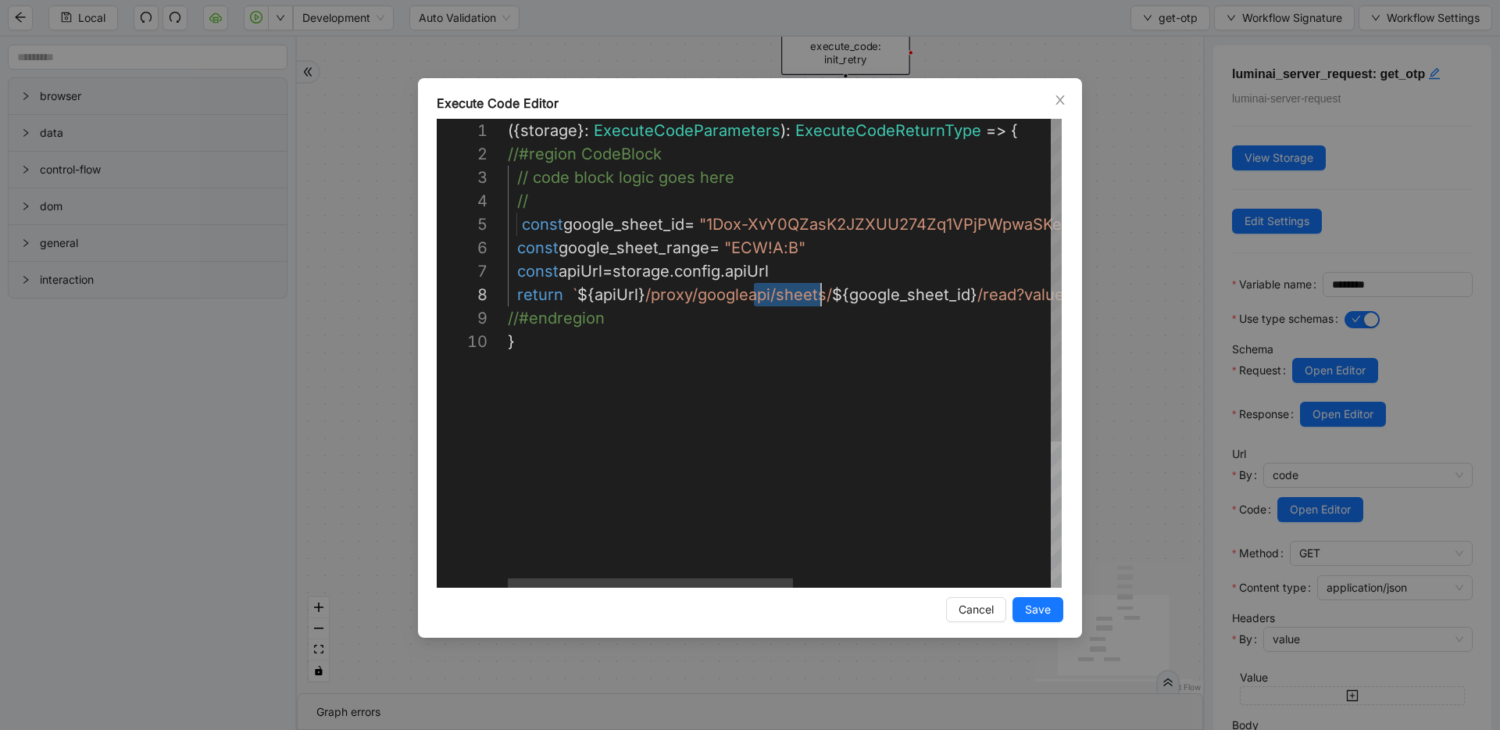
scroll to position [164, 320]
drag, startPoint x: 756, startPoint y: 300, endPoint x: 827, endPoint y: 302, distance: 71.1
click at [1168, 297] on div "**********" at bounding box center [750, 365] width 1500 height 730
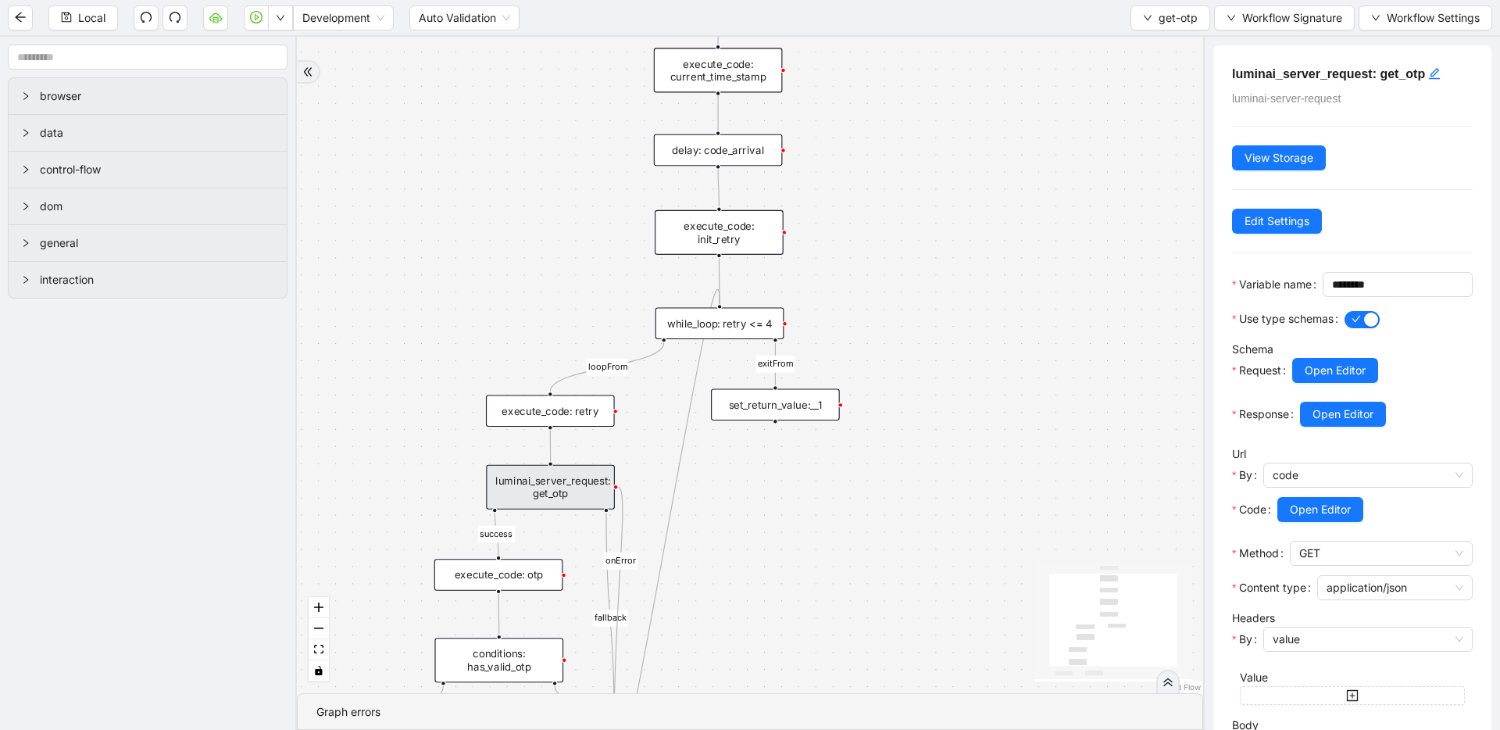
drag, startPoint x: 927, startPoint y: 321, endPoint x: 795, endPoint y: 504, distance: 225.5
click at [795, 505] on div "success fallback fallback has_valid_otp loopFrom exitFrom onError trigger lumin…" at bounding box center [750, 365] width 906 height 656
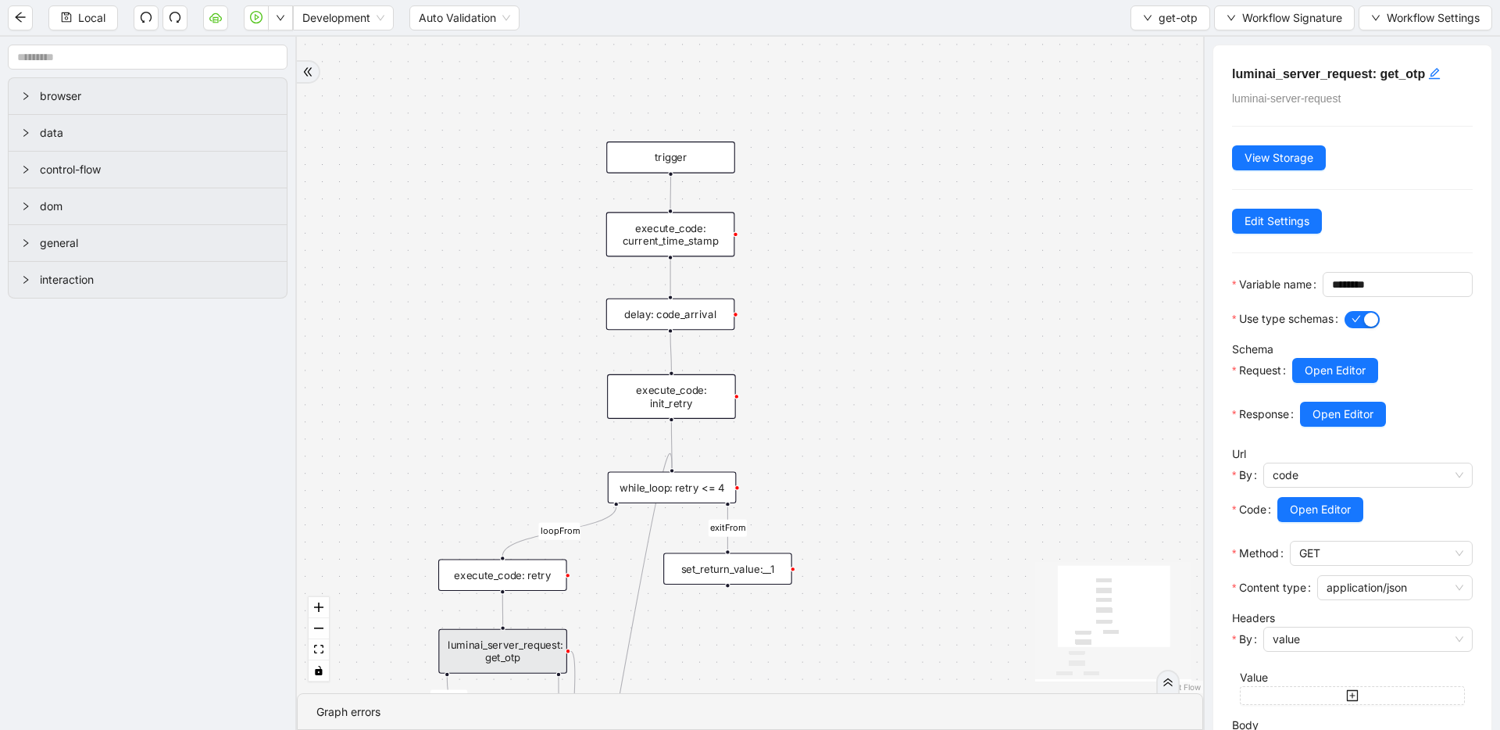
drag, startPoint x: 876, startPoint y: 232, endPoint x: 834, endPoint y: 388, distance: 160.9
click at [834, 388] on div "success fallback fallback has_valid_otp loopFrom exitFrom onError trigger lumin…" at bounding box center [750, 365] width 906 height 656
click at [1154, 26] on button "get-otp" at bounding box center [1171, 17] width 80 height 25
click at [1152, 38] on li "Select" at bounding box center [1167, 48] width 73 height 25
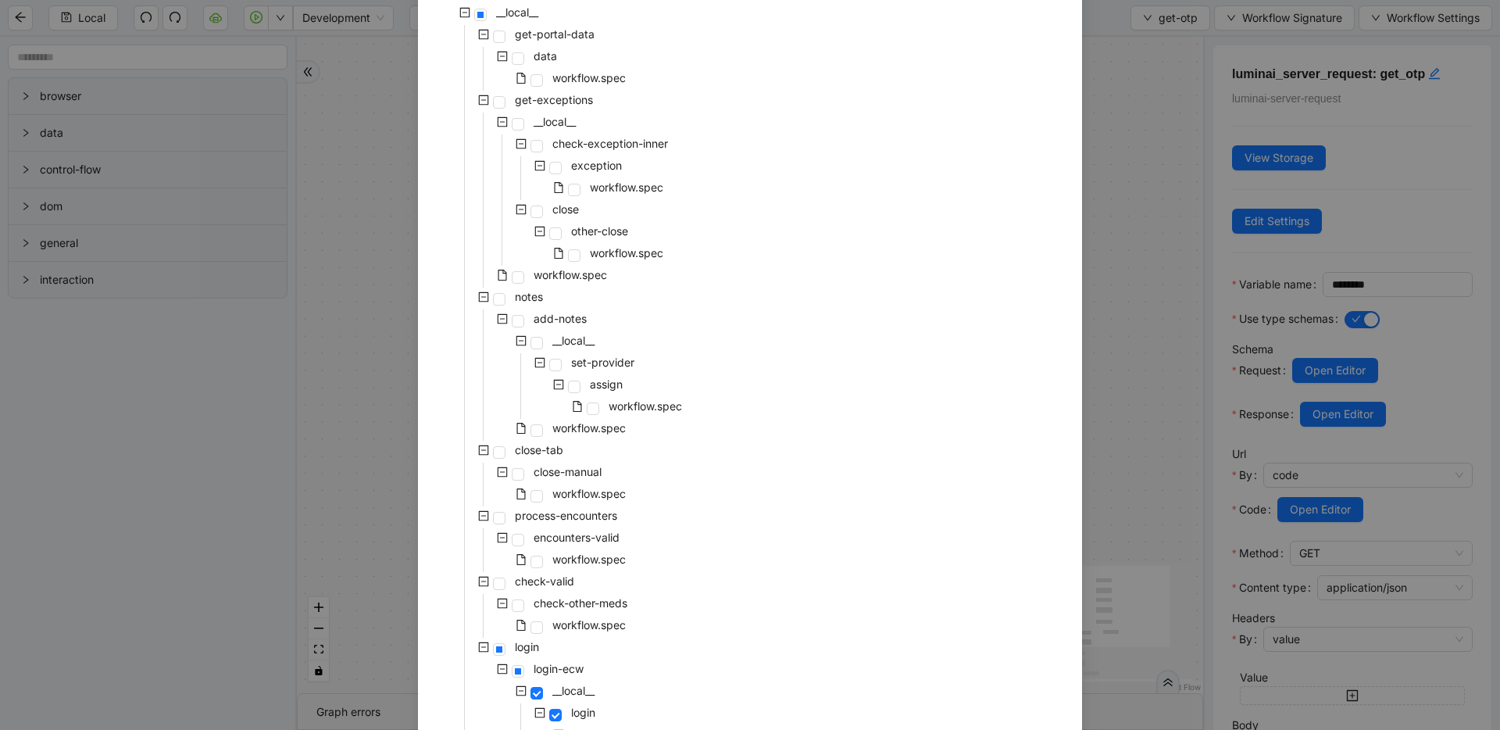
scroll to position [289, 0]
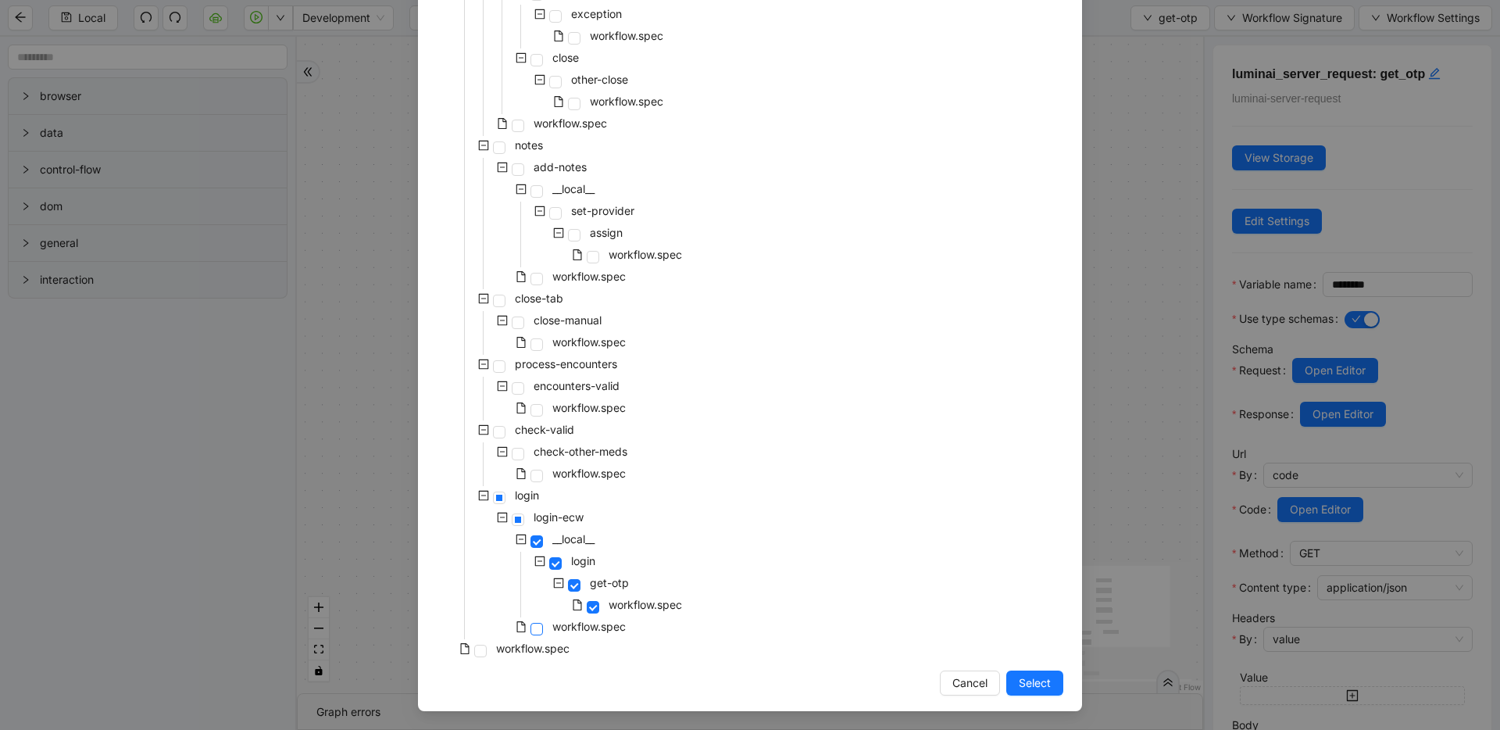
click at [534, 631] on span at bounding box center [537, 629] width 13 height 13
click at [1052, 685] on button "Select" at bounding box center [1034, 682] width 57 height 25
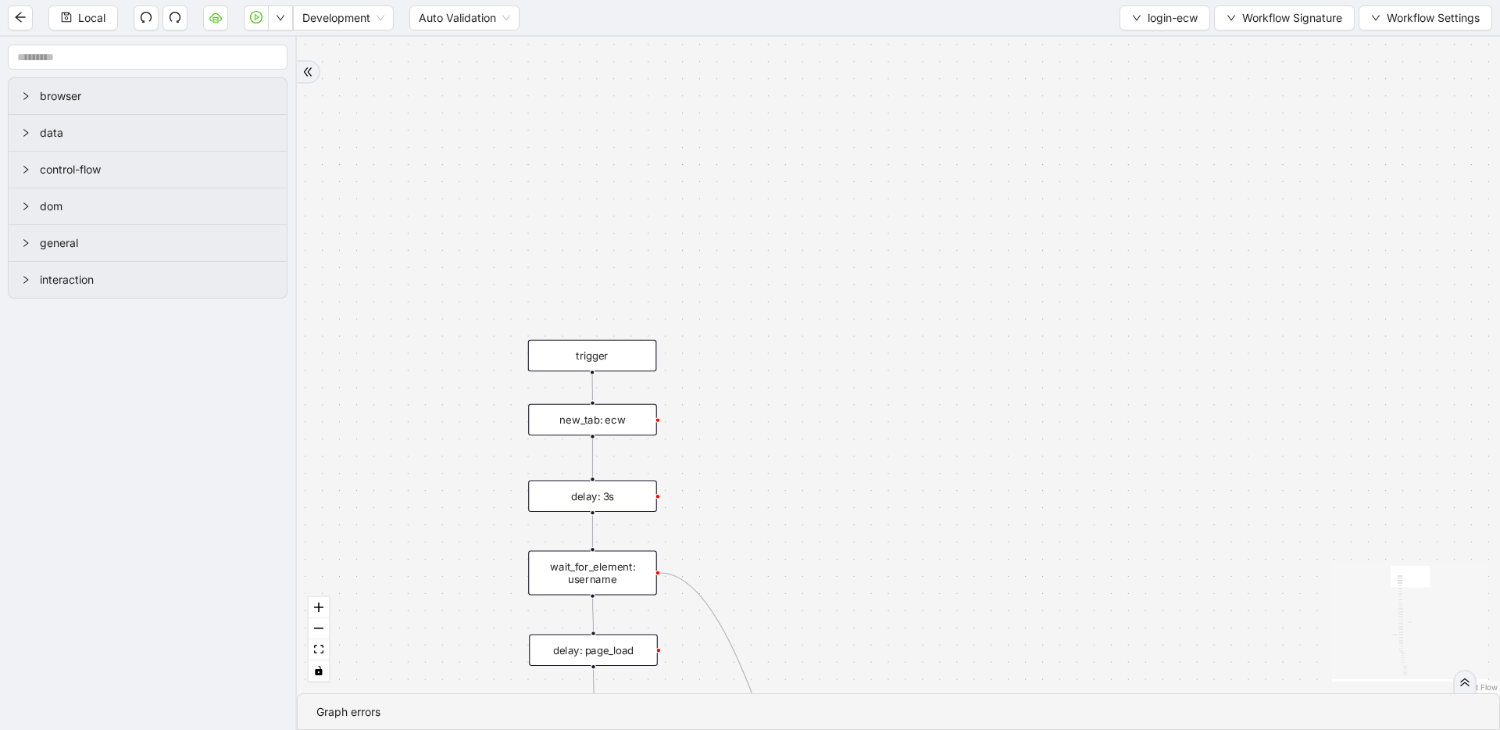
drag, startPoint x: 999, startPoint y: 520, endPoint x: 970, endPoint y: 184, distance: 337.1
click at [970, 184] on div "fallback success onError onError onError onError trigger wait_for_element: user…" at bounding box center [898, 365] width 1203 height 656
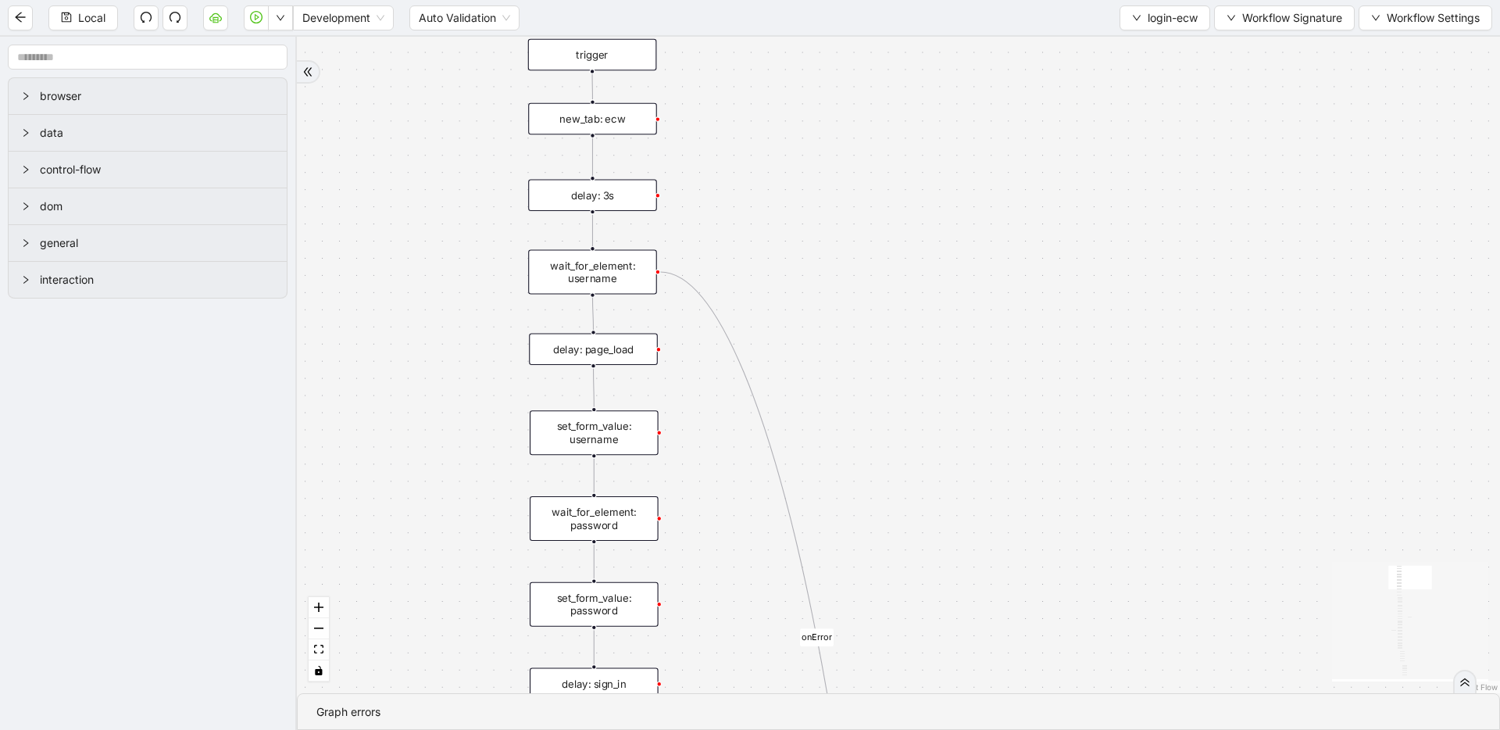
click at [953, 367] on div "fallback success onError onError onError onError trigger wait_for_element: user…" at bounding box center [898, 365] width 1203 height 656
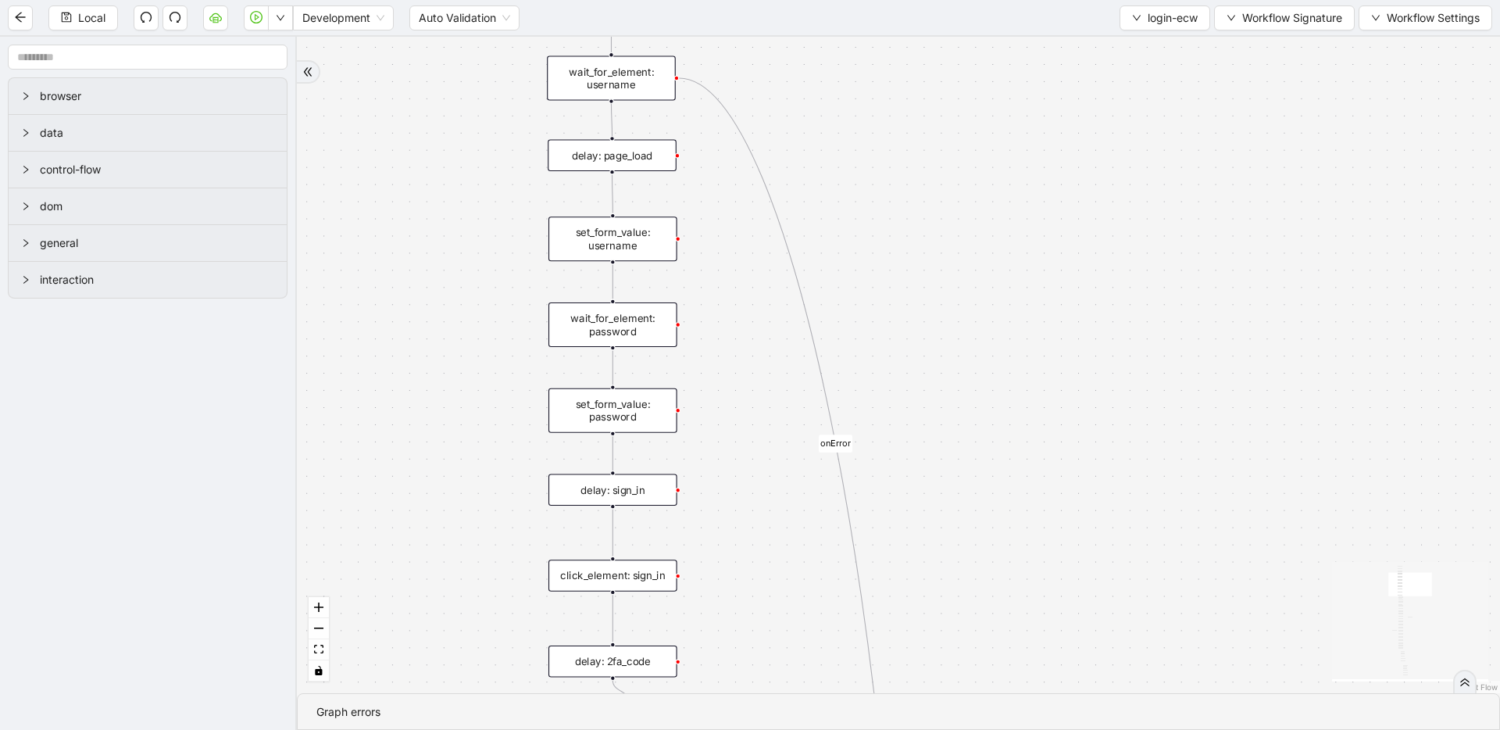
drag, startPoint x: 424, startPoint y: 438, endPoint x: 444, endPoint y: 245, distance: 194.8
click at [603, 248] on div "set_form_value: username" at bounding box center [612, 238] width 129 height 45
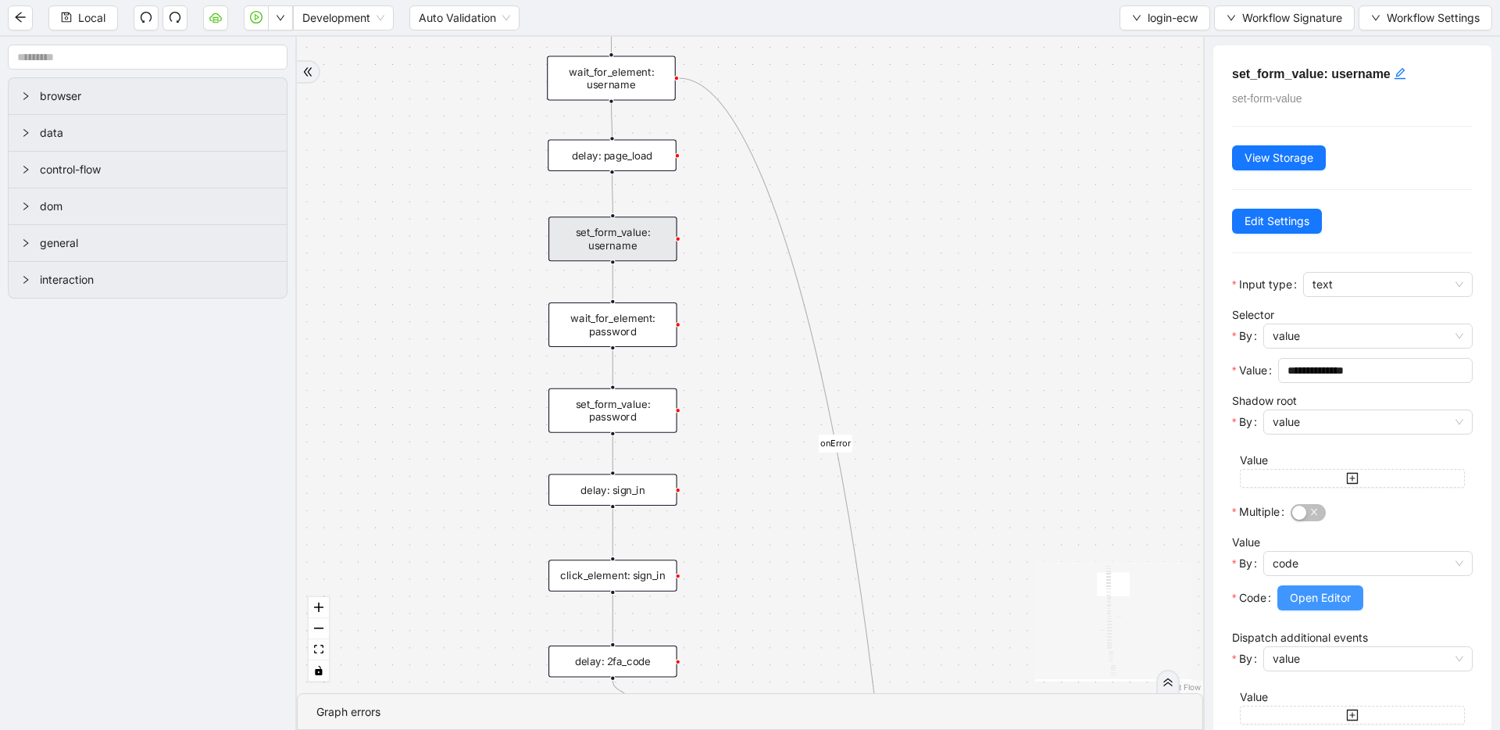
click at [1298, 591] on span "Open Editor" at bounding box center [1320, 597] width 61 height 17
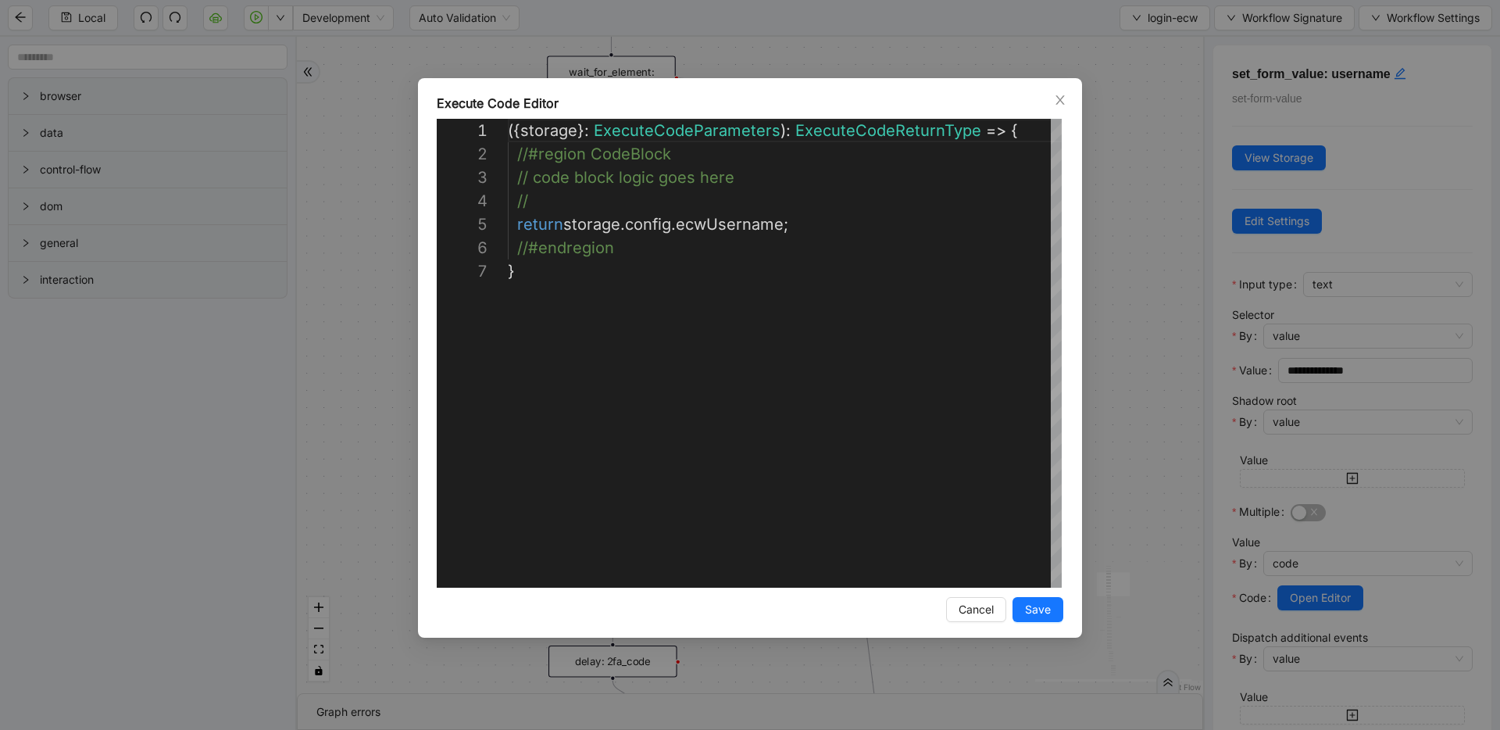
scroll to position [141, 0]
click at [1123, 280] on div "**********" at bounding box center [750, 365] width 1500 height 730
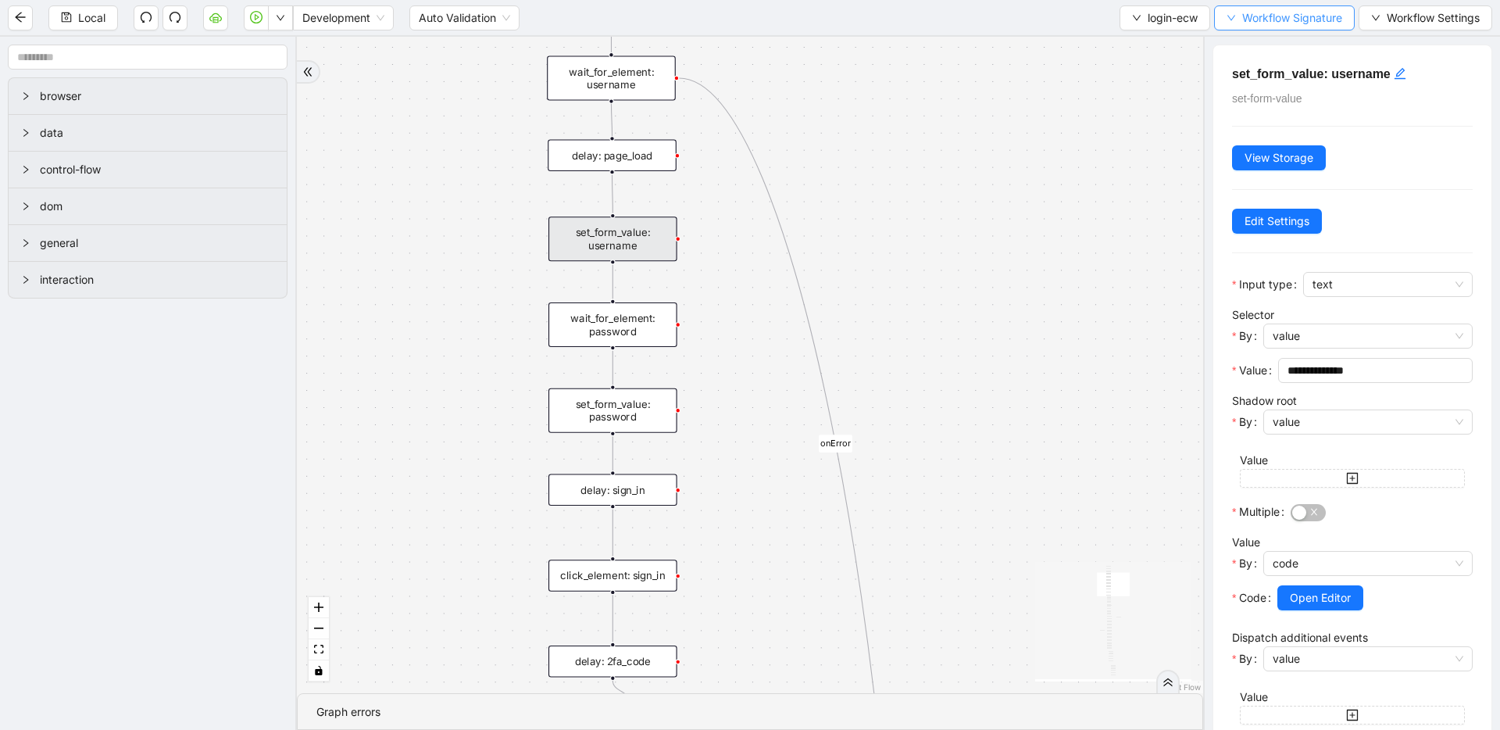
click at [1242, 5] on button "Workflow Signature" at bounding box center [1284, 17] width 141 height 25
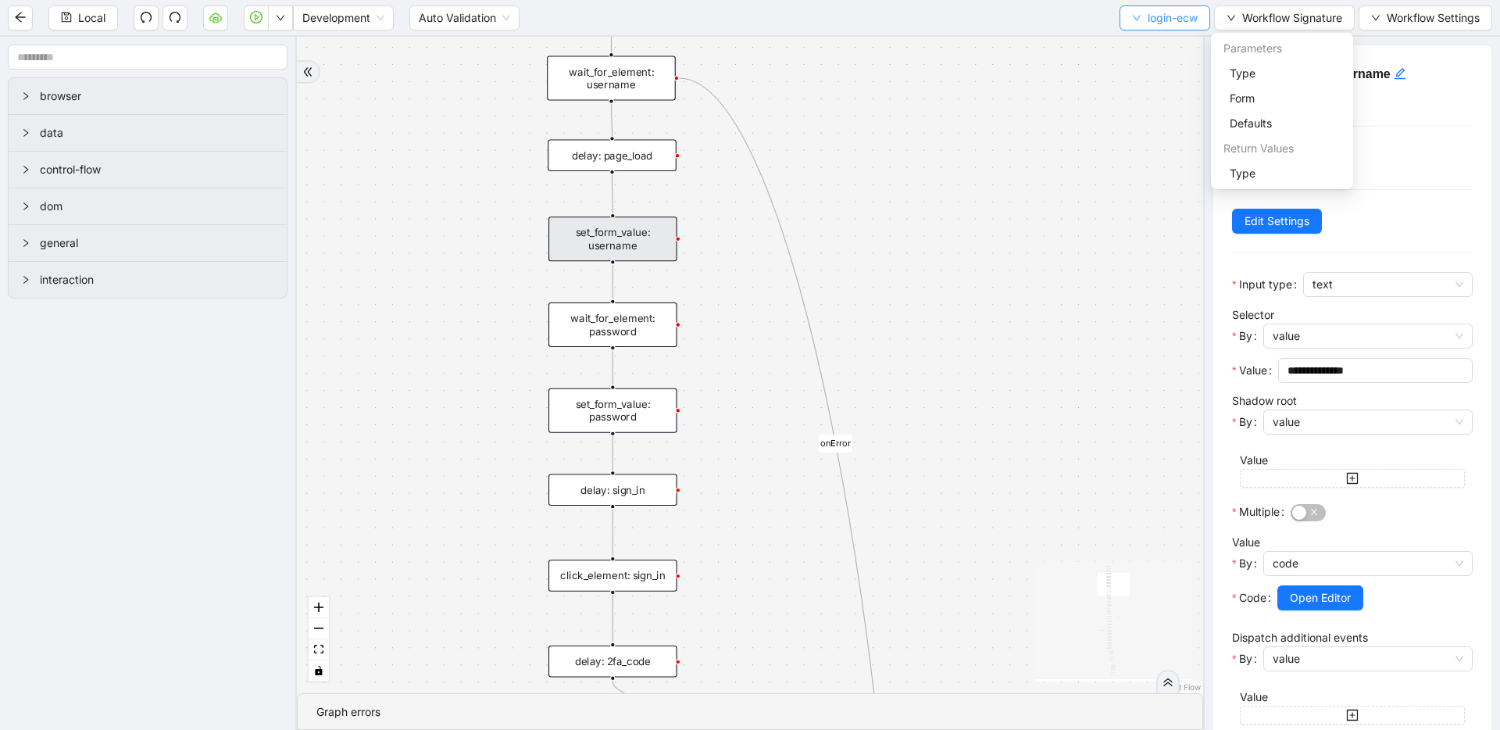
click at [1172, 14] on span "login-ecw" at bounding box center [1173, 17] width 50 height 17
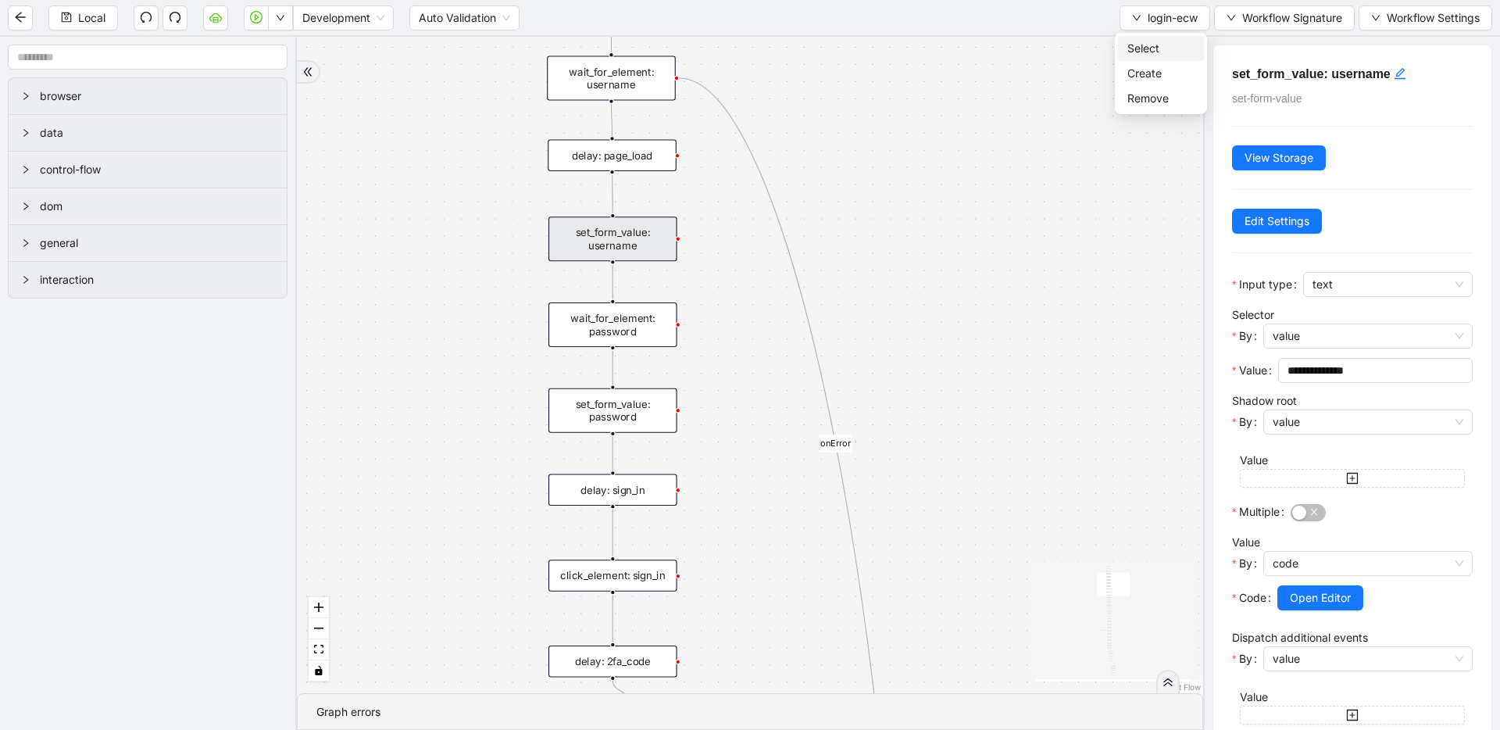
click at [1165, 42] on span "Select" at bounding box center [1160, 48] width 67 height 17
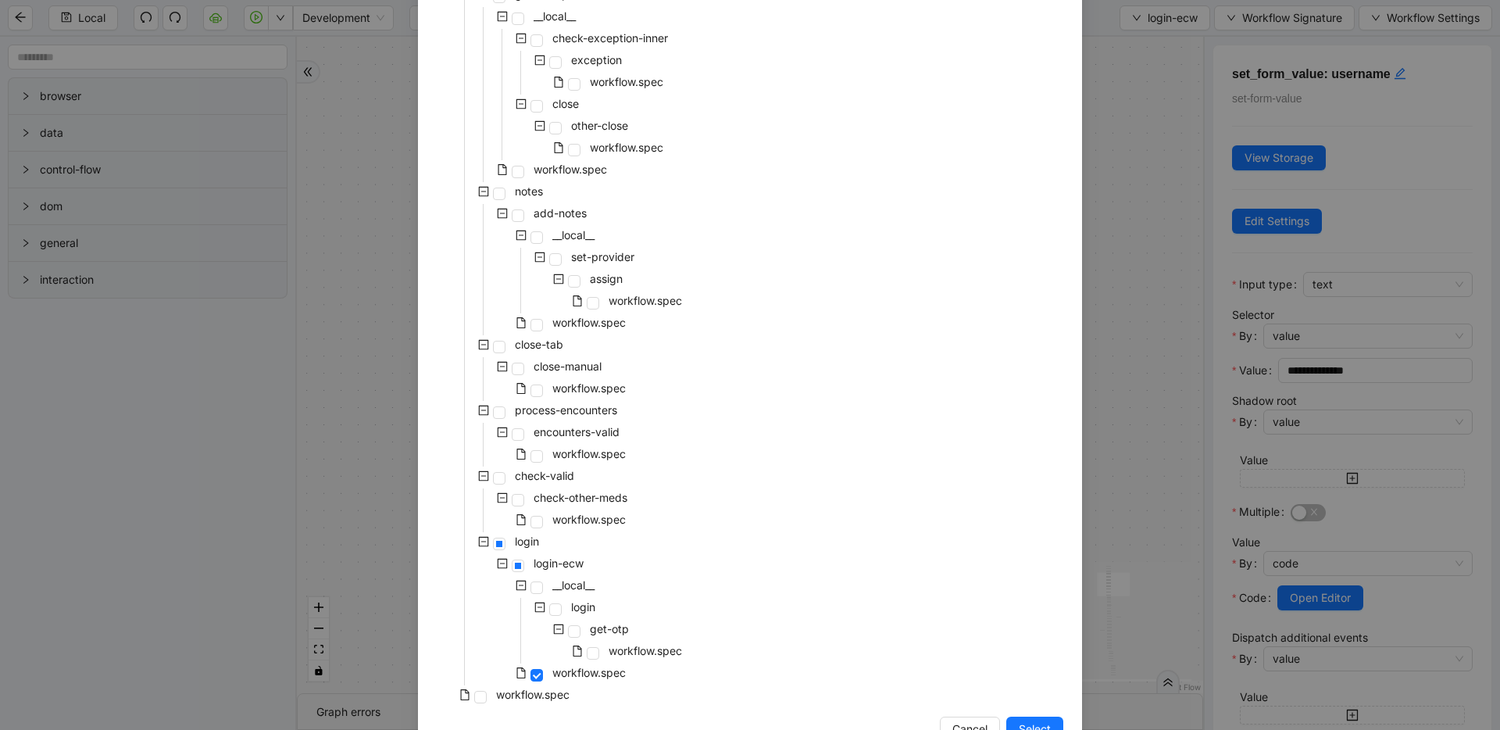
scroll to position [289, 0]
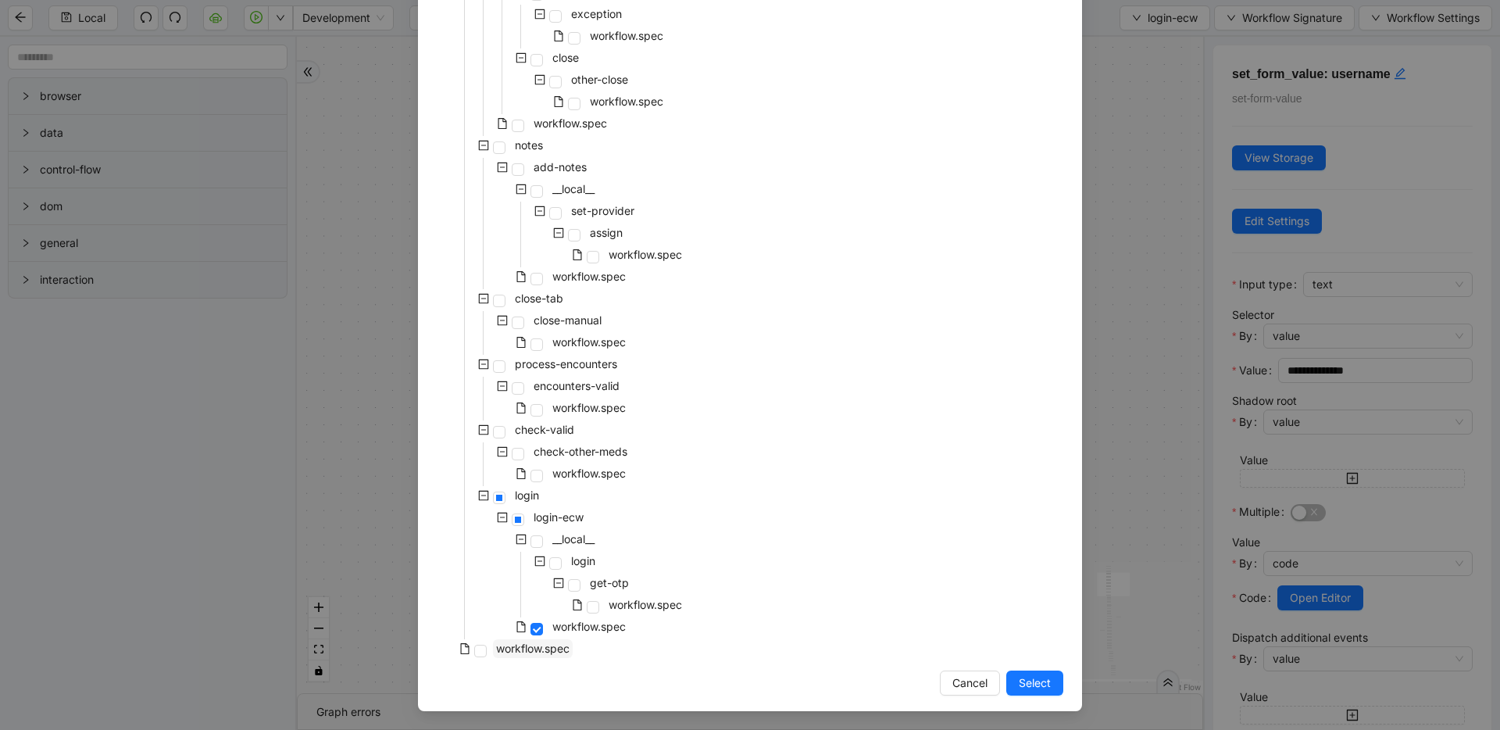
click at [507, 652] on span "workflow.spec" at bounding box center [532, 647] width 73 height 13
click at [1035, 684] on span "Select" at bounding box center [1035, 682] width 32 height 17
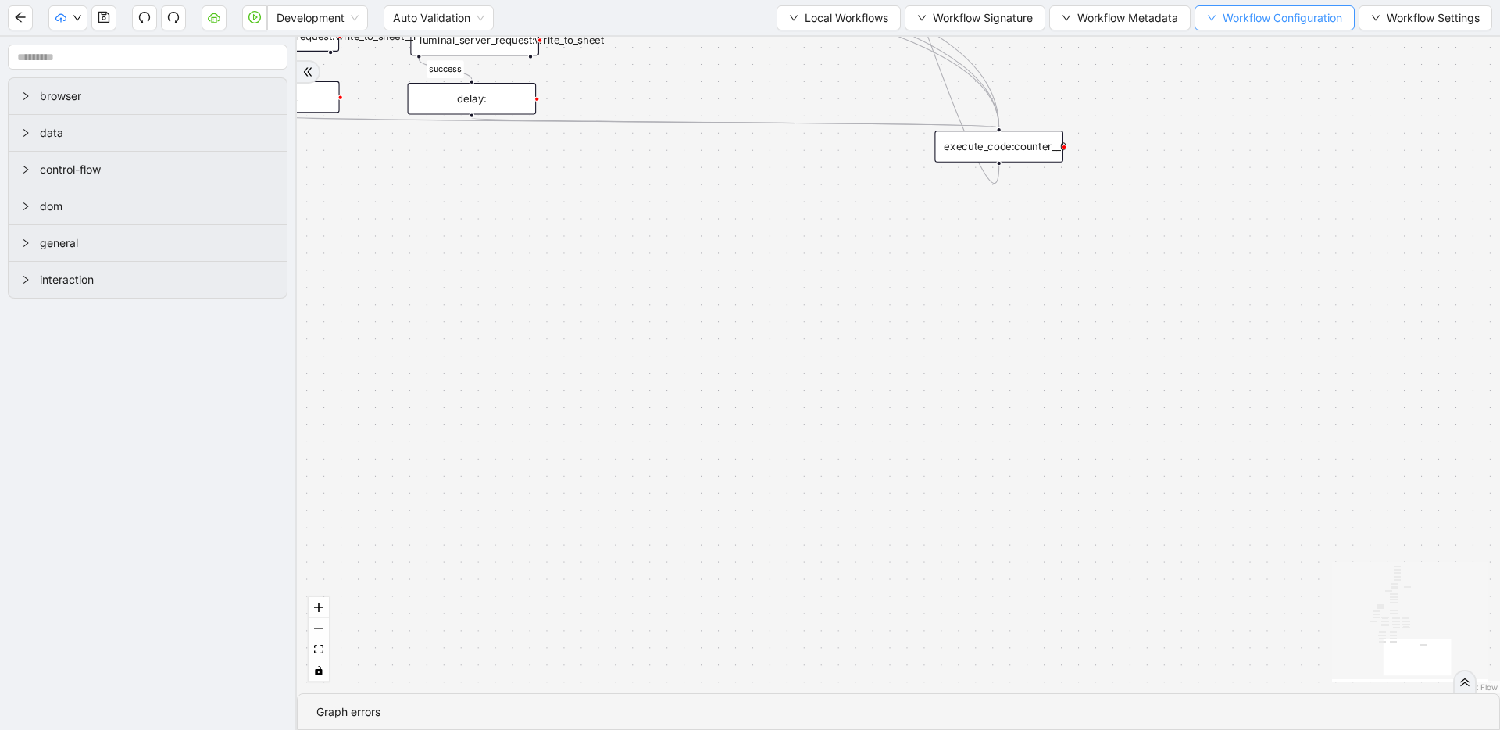
click at [1242, 12] on span "Workflow Configuration" at bounding box center [1283, 17] width 120 height 17
click at [1240, 71] on span "Value" at bounding box center [1271, 73] width 138 height 17
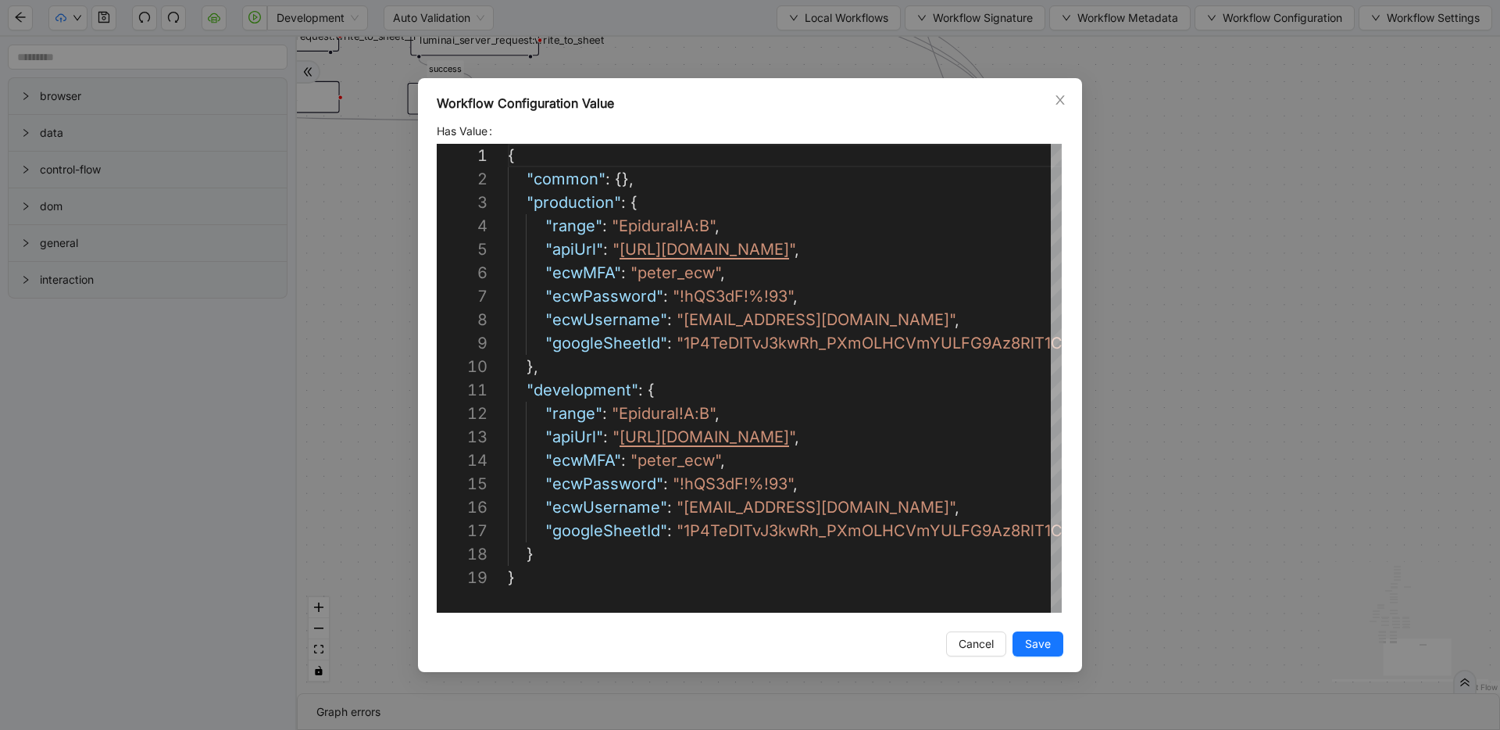
scroll to position [234, 0]
click at [1213, 281] on div "Workflow Configuration Value Has Value 1 2 3 4 5 6 7 8 9 10 11 12 13 14 15 16 1…" at bounding box center [750, 365] width 1500 height 730
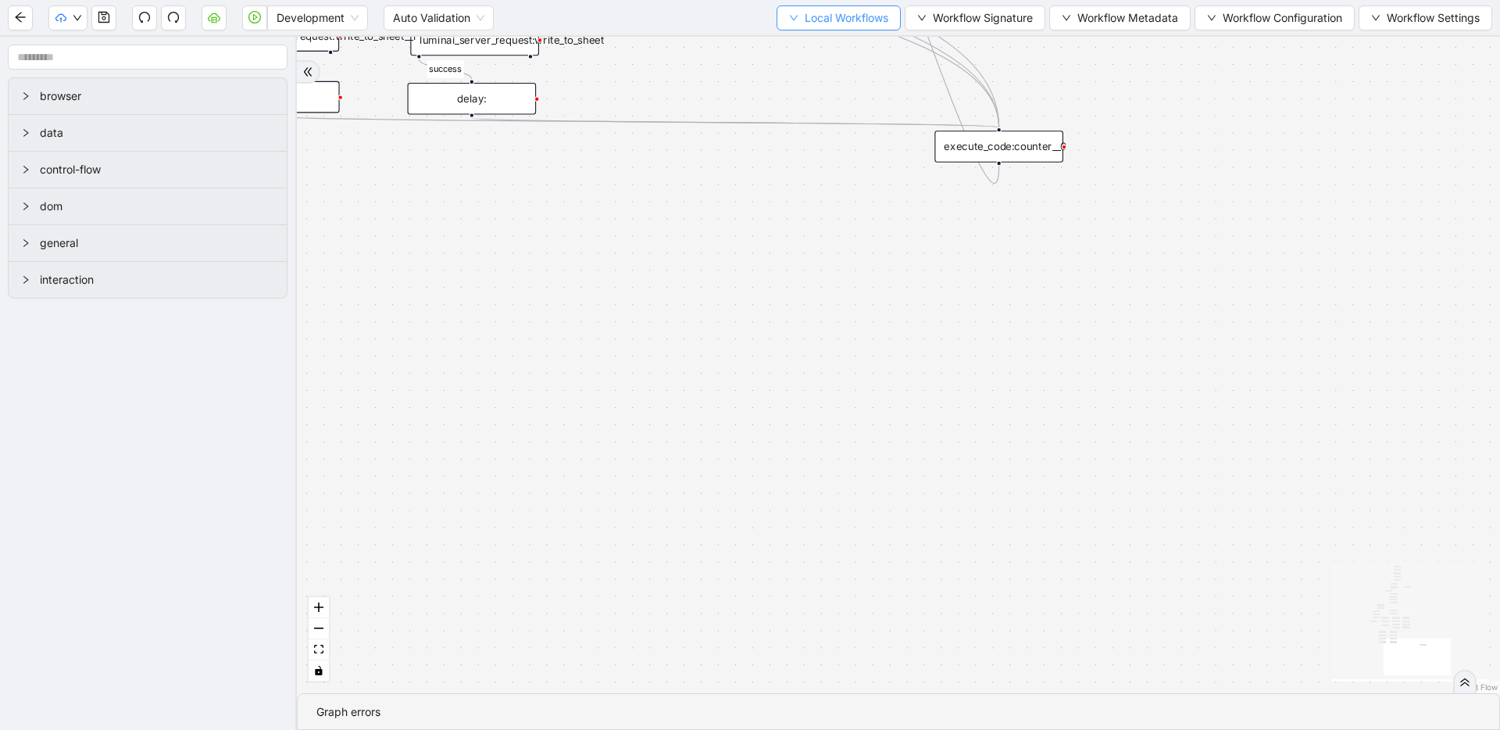
click at [814, 21] on span "Local Workflows" at bounding box center [847, 17] width 84 height 17
click at [830, 49] on span "Select" at bounding box center [832, 48] width 102 height 17
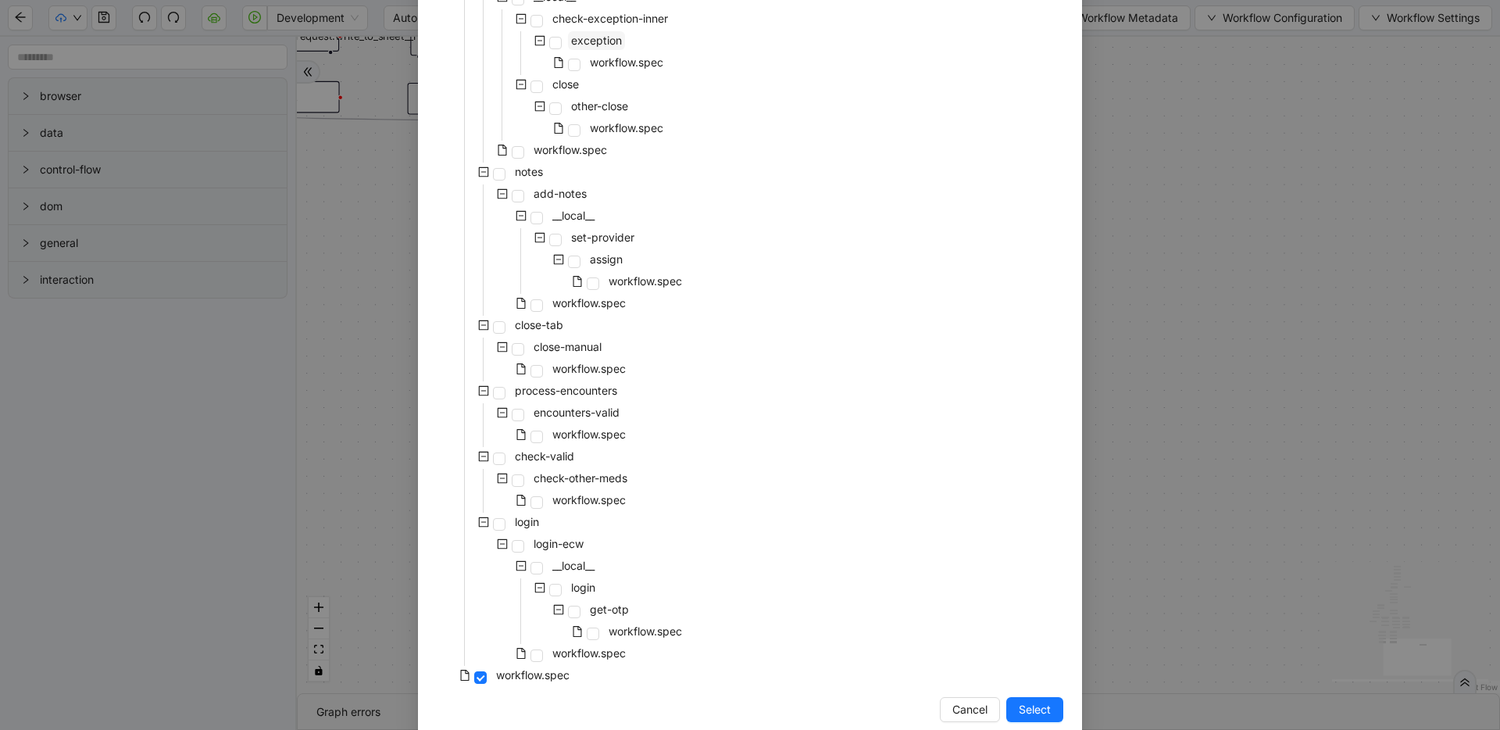
scroll to position [289, 0]
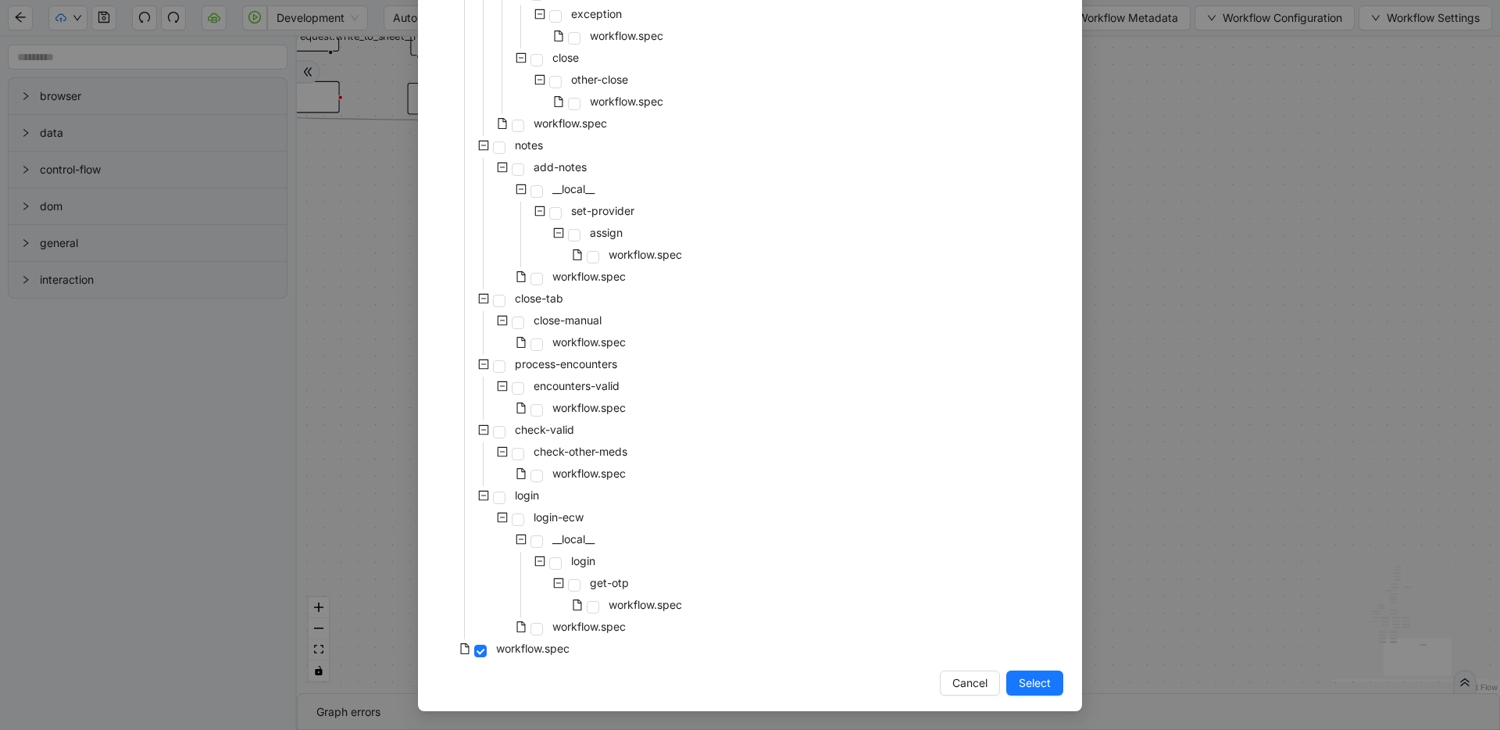
click at [1255, 295] on div "Select Local Workflow [PERSON_NAME]-precert-epidural-one __local__ get-portal-d…" at bounding box center [750, 365] width 1500 height 730
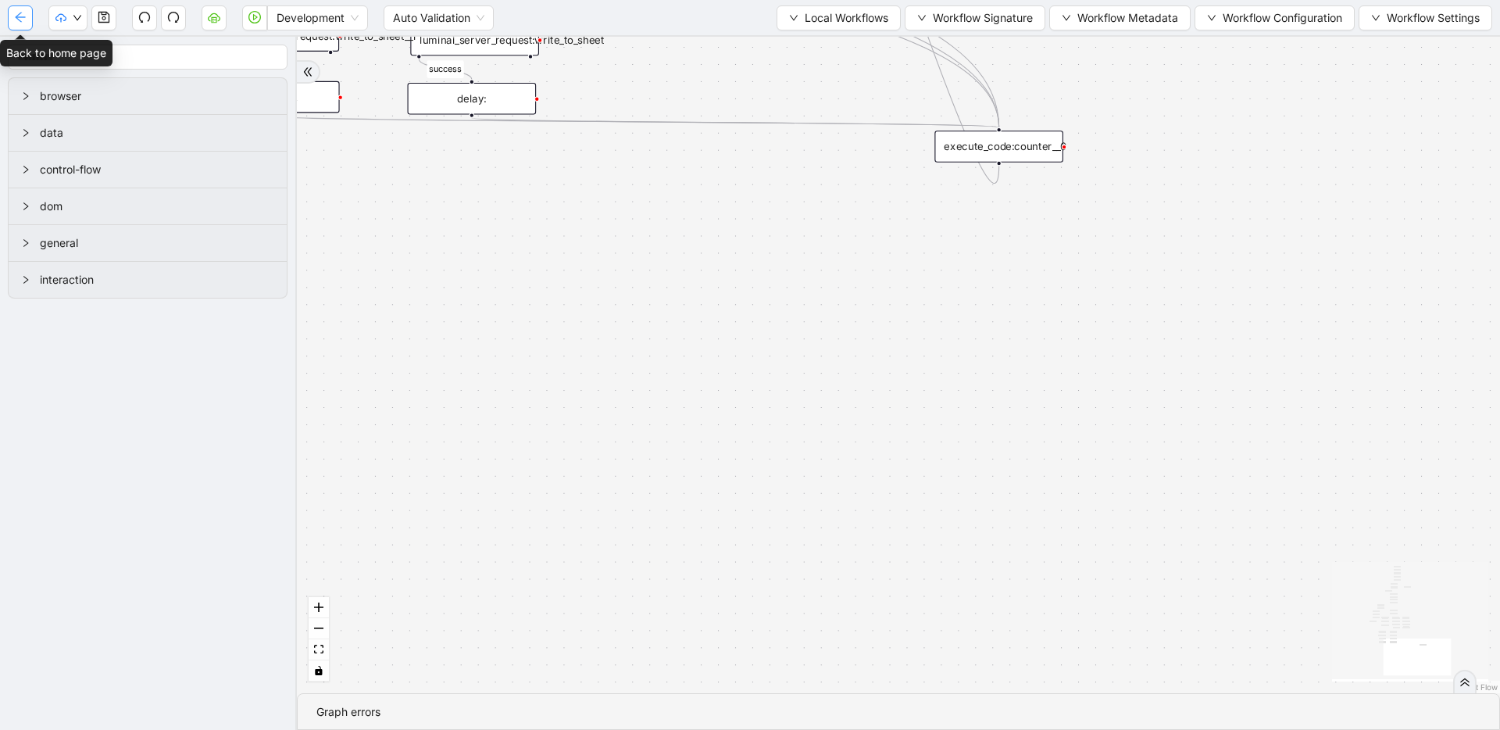
click at [22, 20] on icon "arrow-left" at bounding box center [20, 17] width 13 height 13
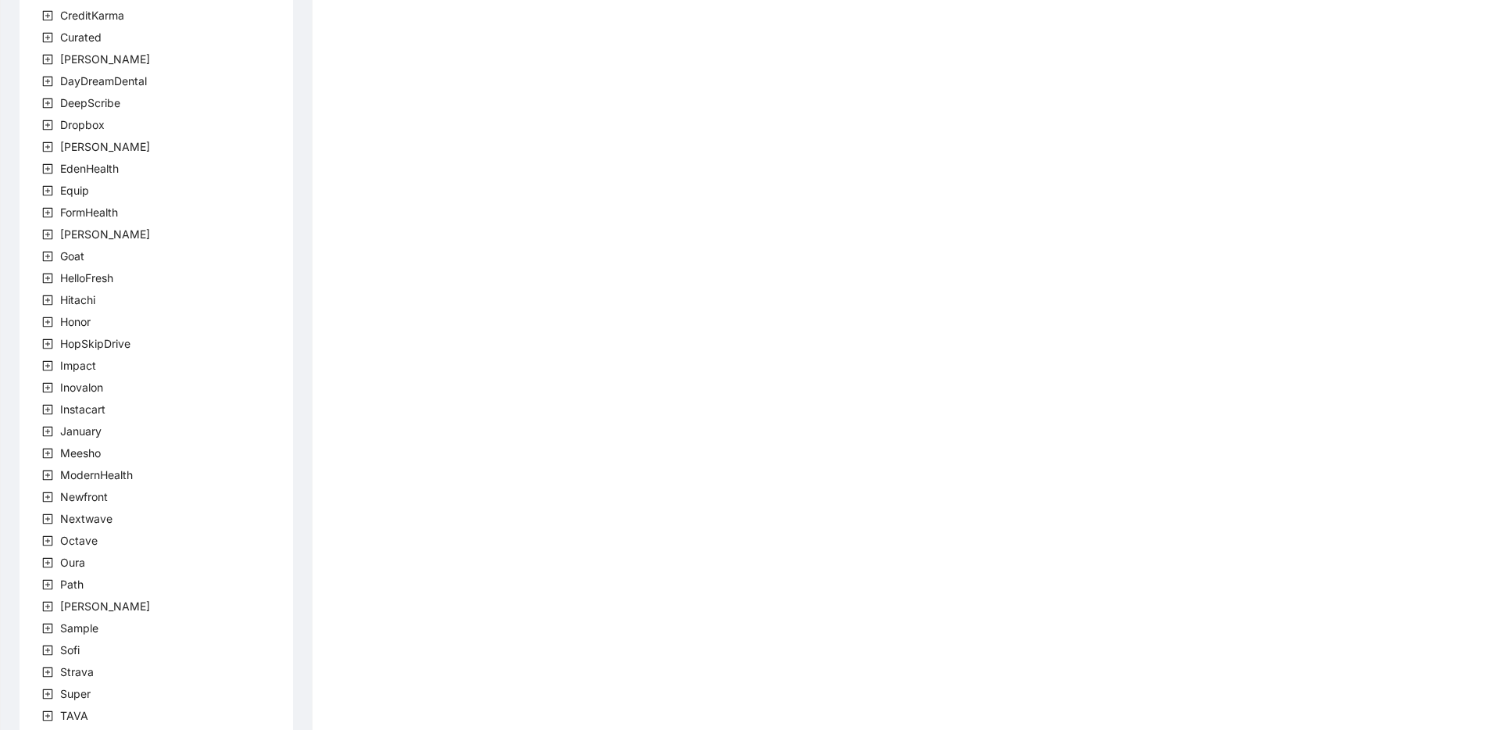
scroll to position [283, 0]
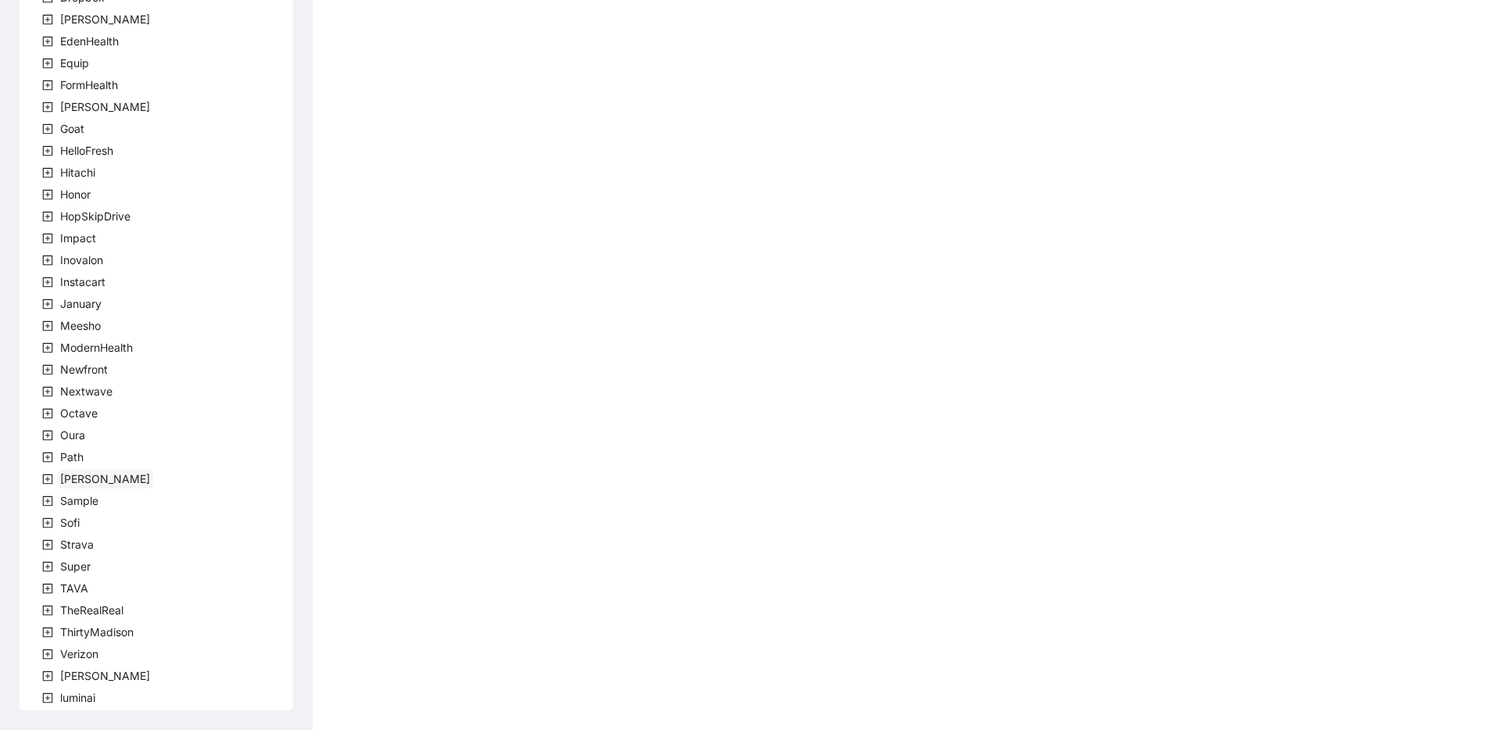
click at [88, 476] on span "[PERSON_NAME]" at bounding box center [105, 478] width 90 height 13
click at [79, 504] on span "team" at bounding box center [92, 500] width 26 height 13
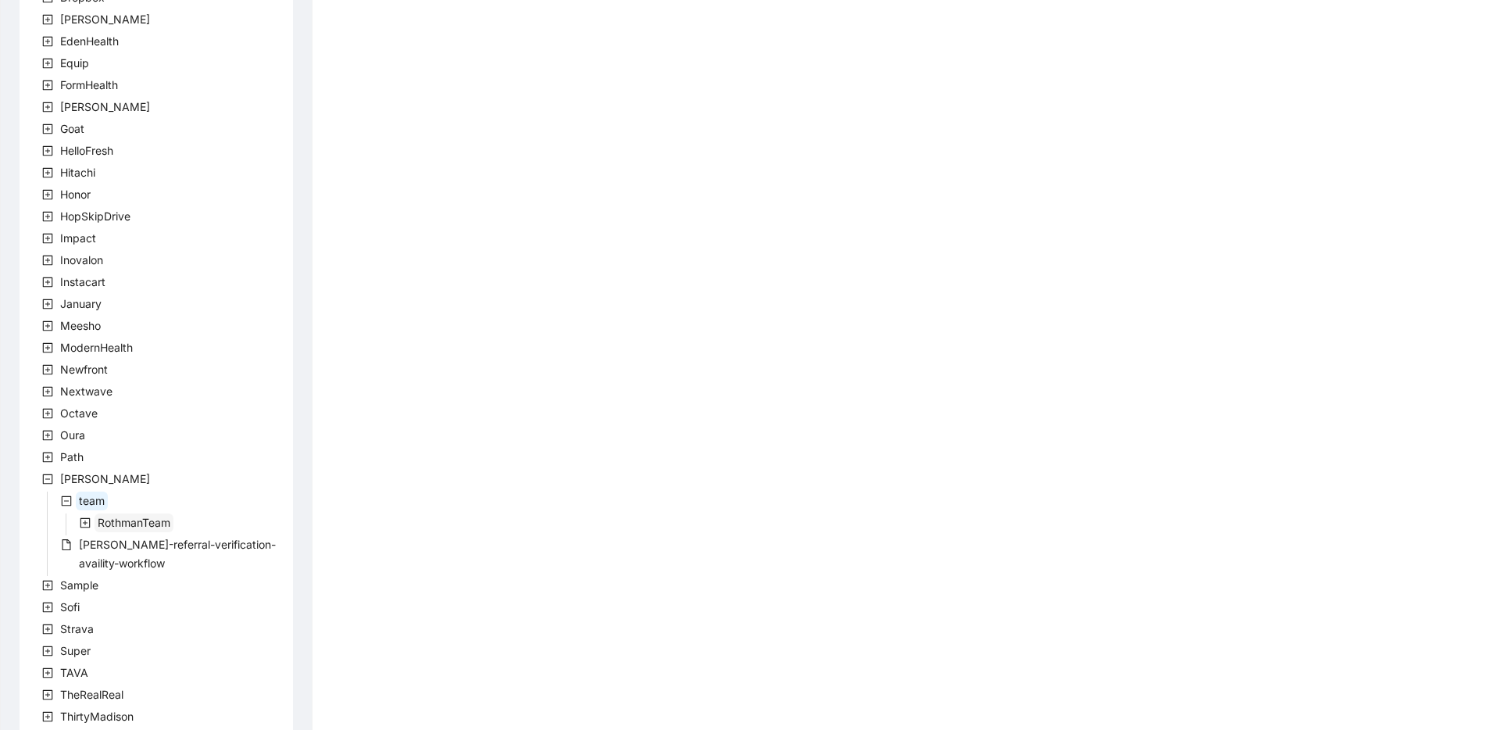
click at [119, 526] on span "RothmanTeam" at bounding box center [134, 522] width 73 height 13
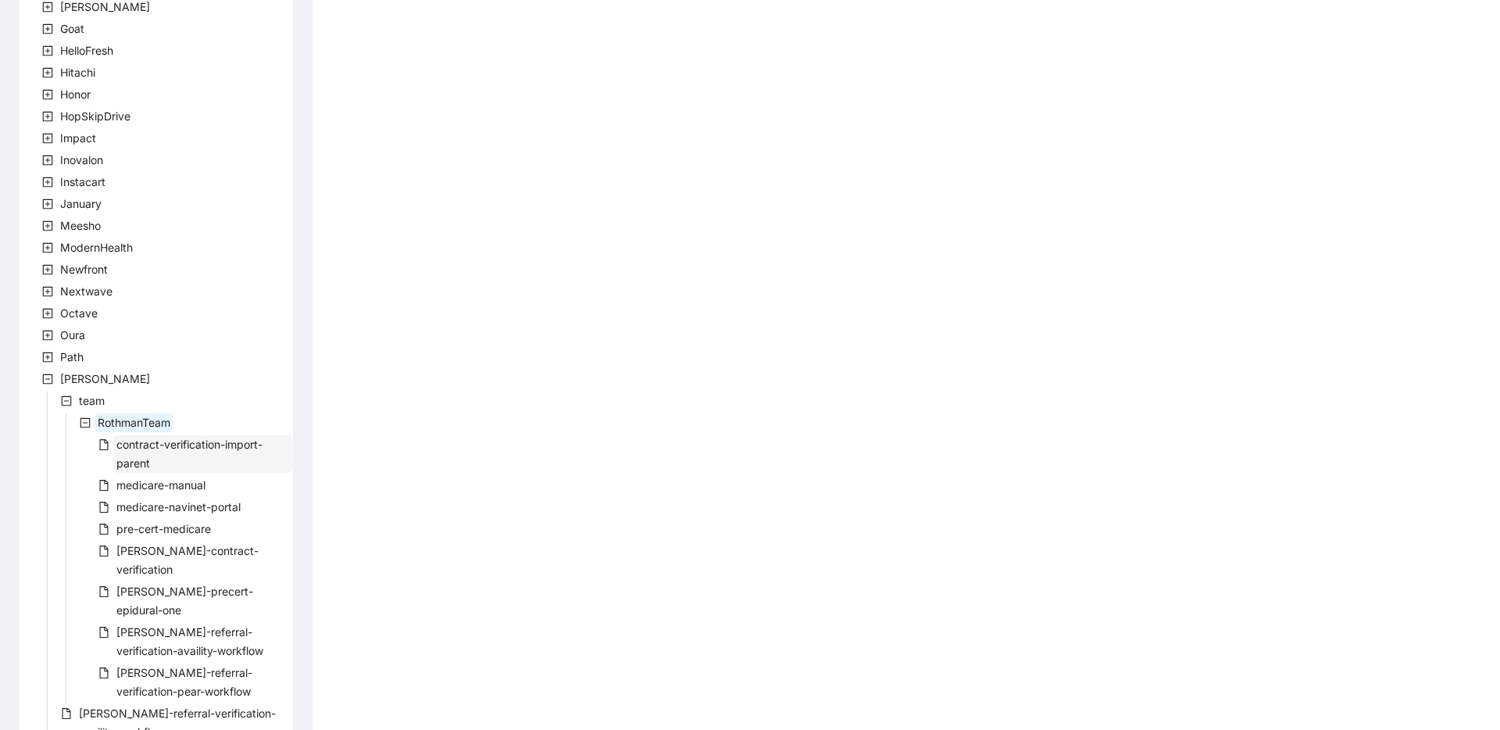
scroll to position [461, 0]
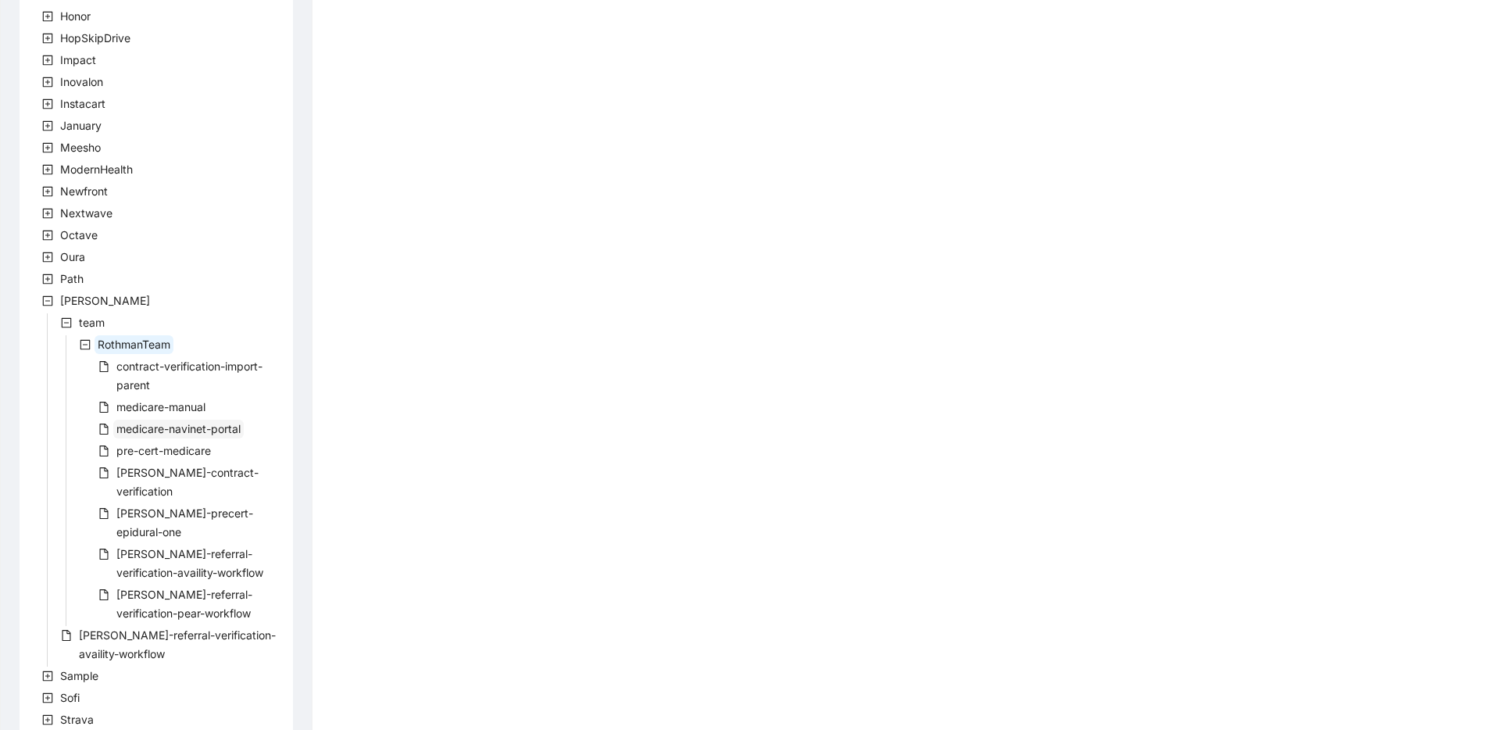
click at [135, 431] on span "medicare-navinet-portal" at bounding box center [178, 428] width 124 height 13
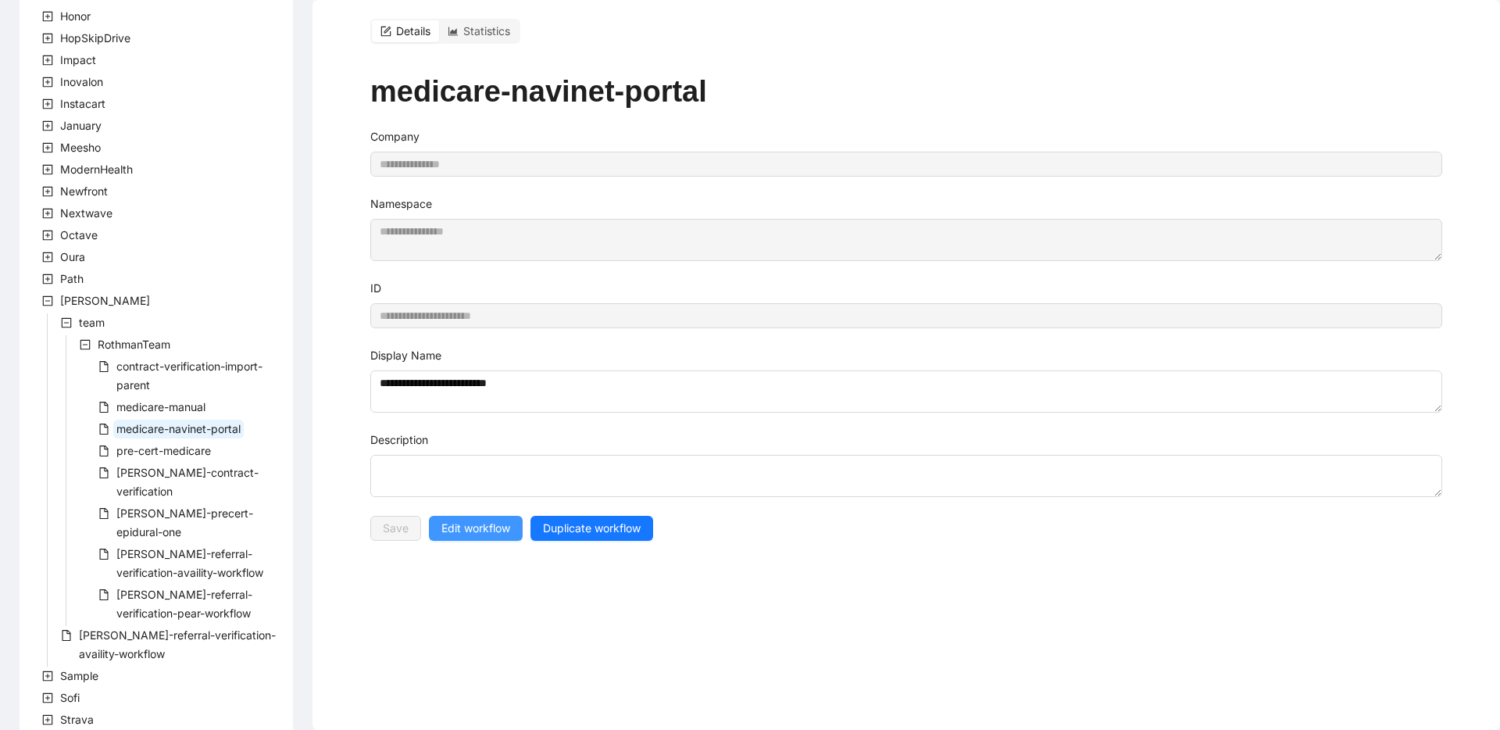
click at [453, 529] on span "Edit workflow" at bounding box center [475, 528] width 69 height 17
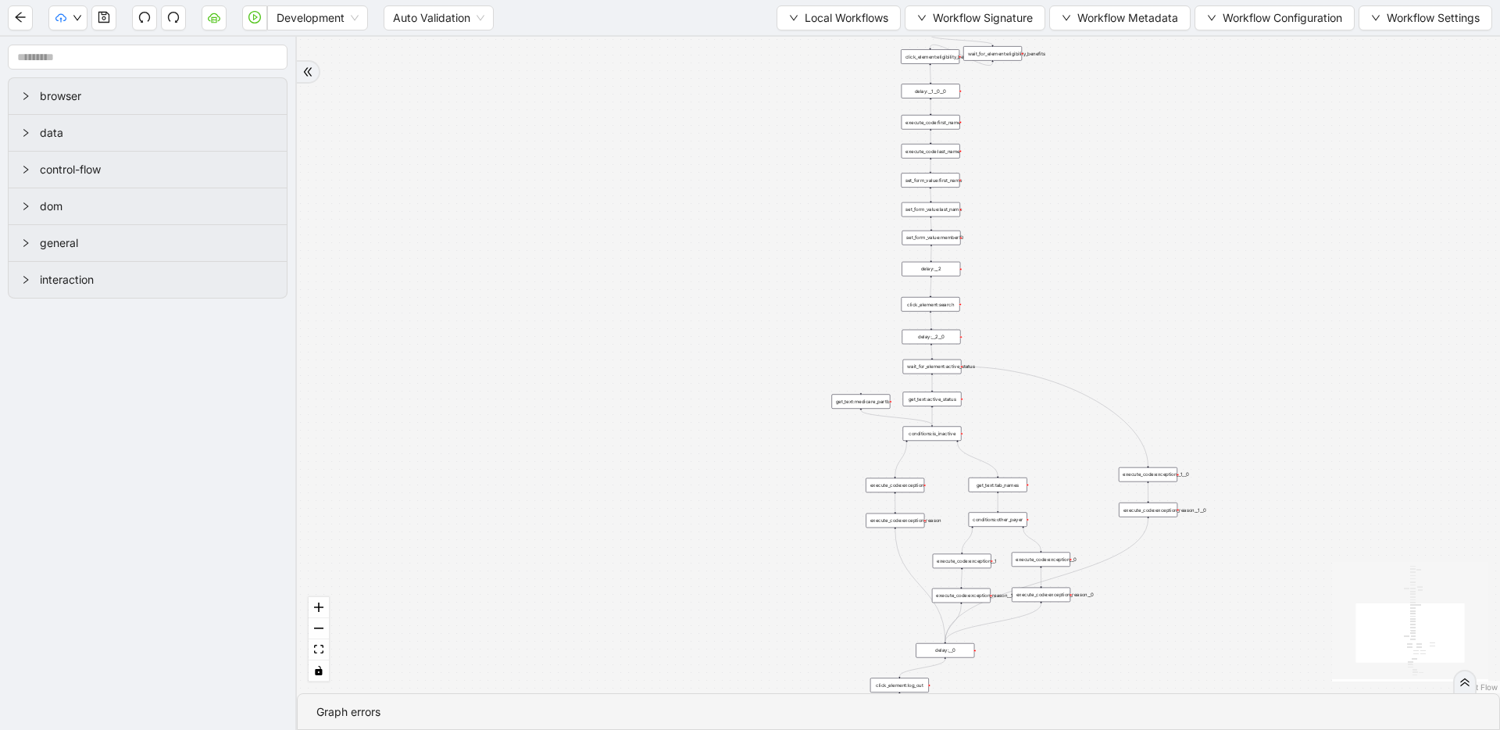
drag, startPoint x: 590, startPoint y: 509, endPoint x: 377, endPoint y: 575, distance: 222.7
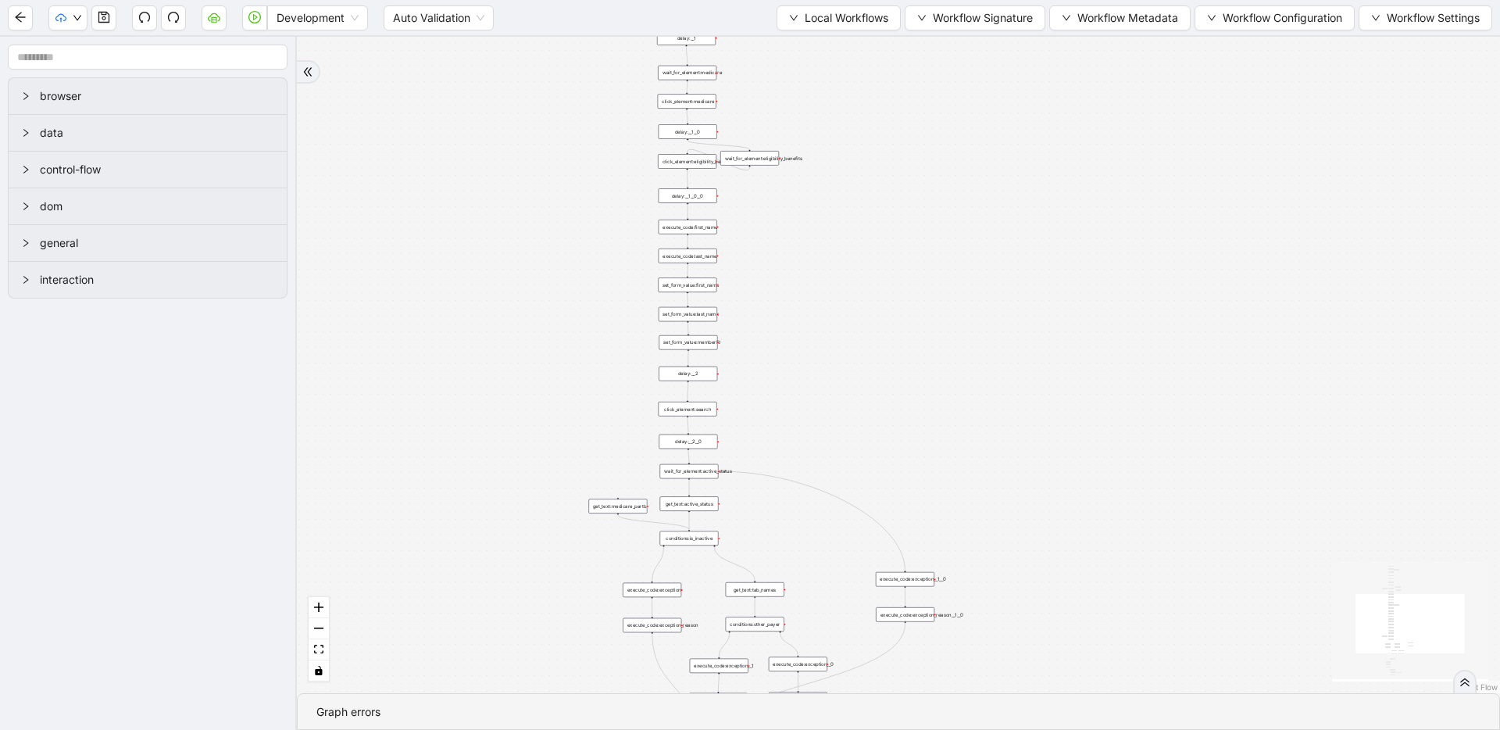
drag, startPoint x: 527, startPoint y: 410, endPoint x: 513, endPoint y: 475, distance: 66.4
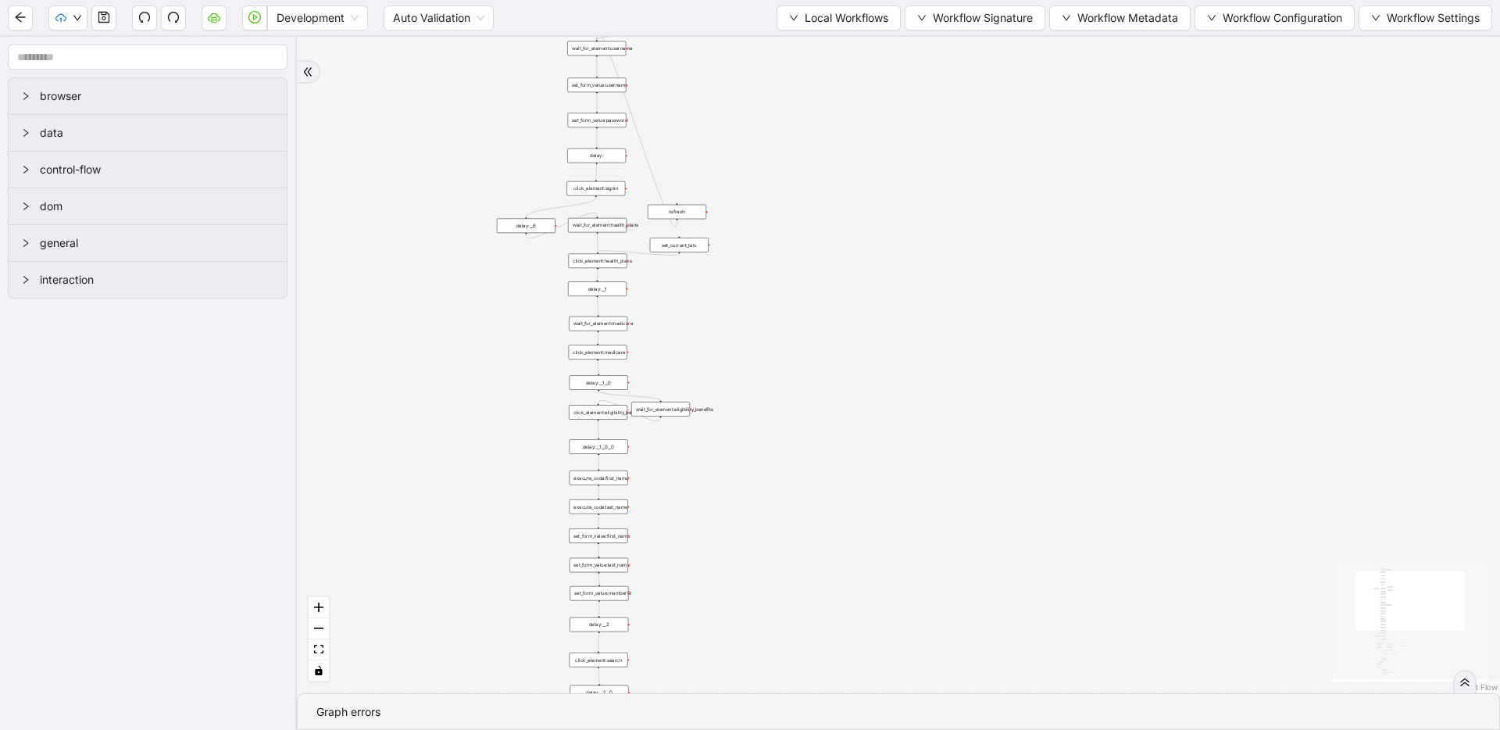
drag, startPoint x: 774, startPoint y: 155, endPoint x: 822, endPoint y: 486, distance: 334.0
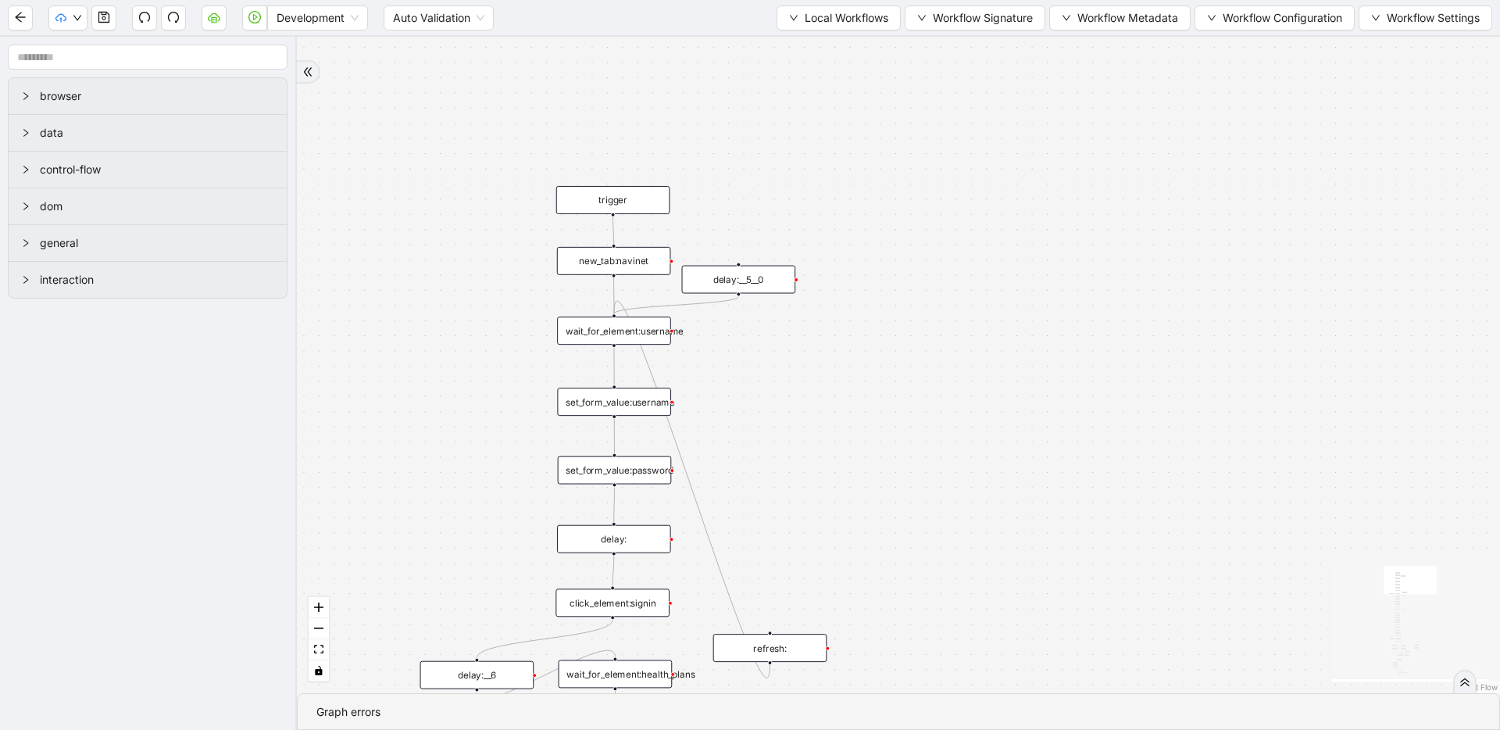
click at [646, 407] on div "set_form_value:username" at bounding box center [614, 402] width 114 height 28
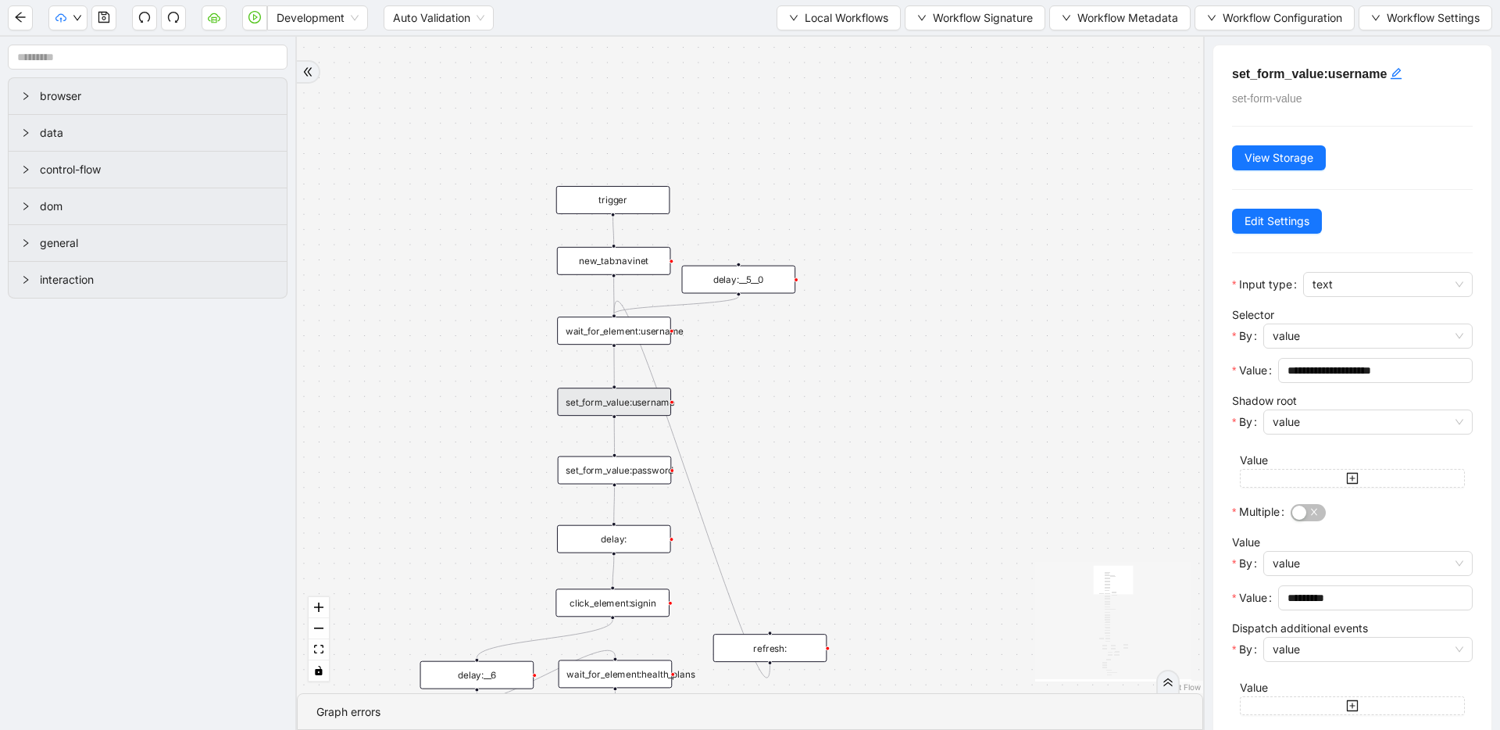
click at [626, 323] on div "wait_for_element:username" at bounding box center [614, 330] width 114 height 28
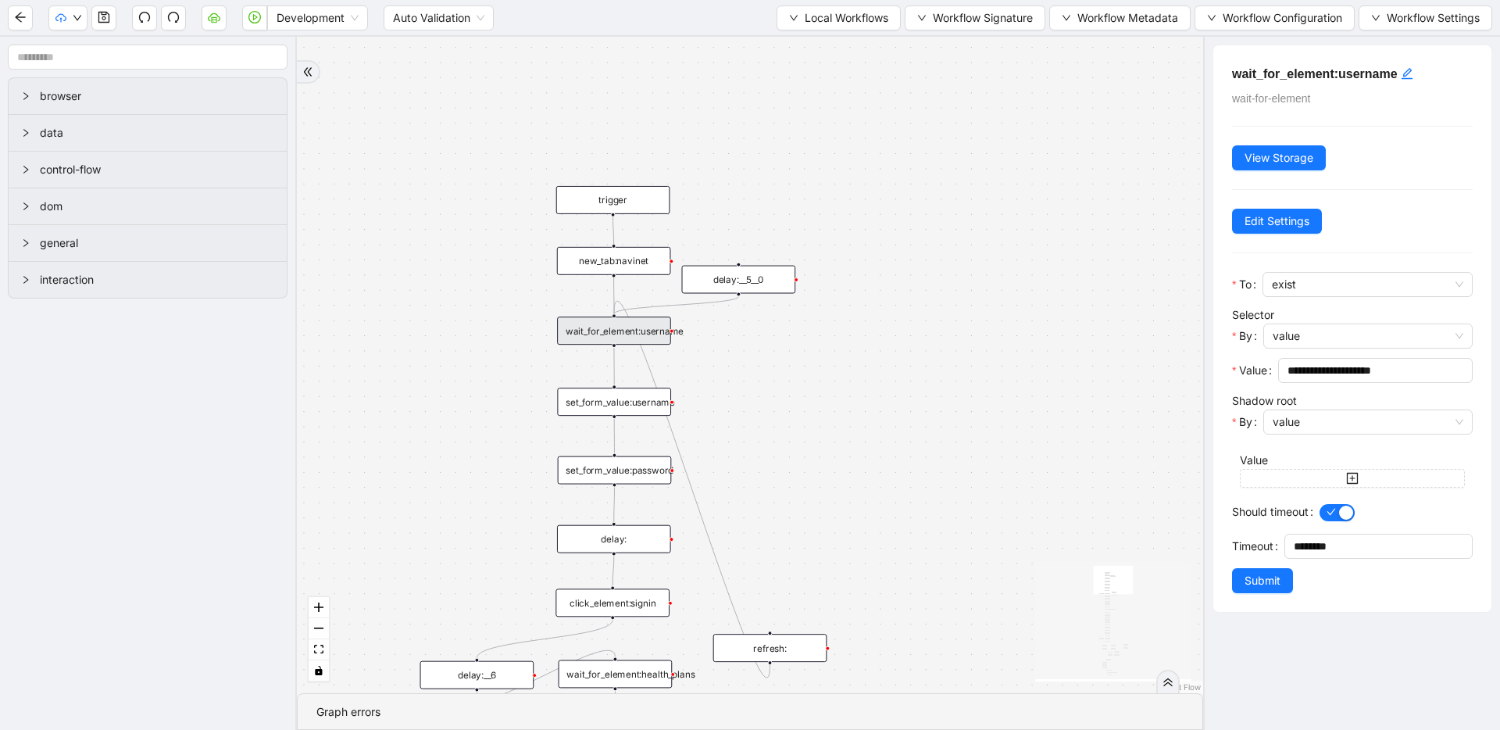
click at [616, 410] on div "set_form_value:username" at bounding box center [614, 402] width 114 height 28
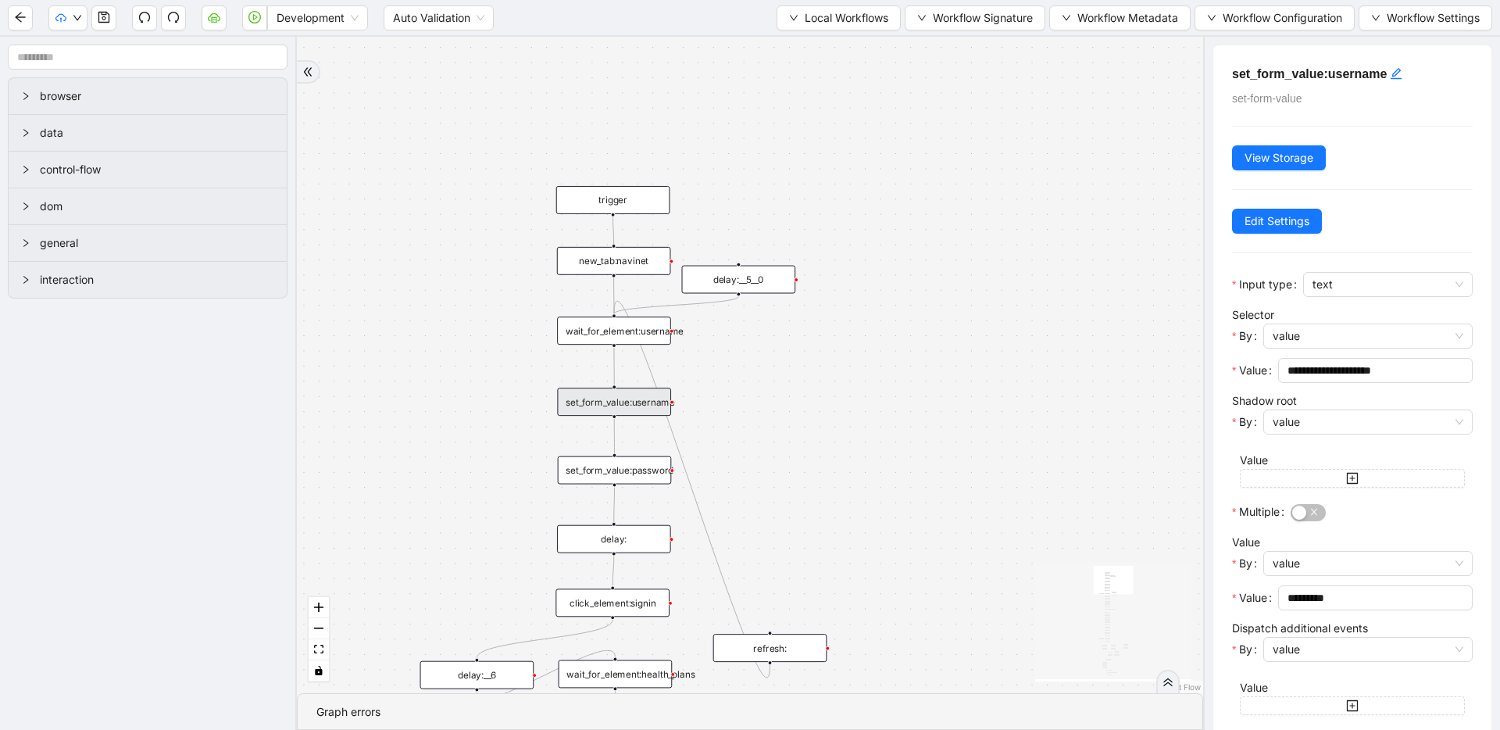
scroll to position [305, 0]
